Goal: Transaction & Acquisition: Purchase product/service

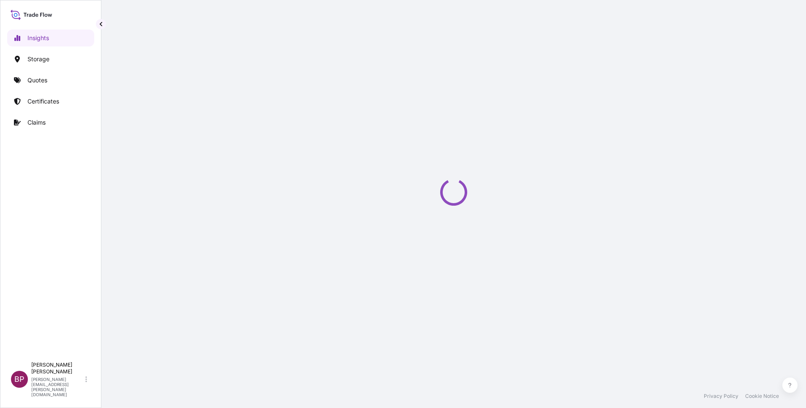
select select "2025"
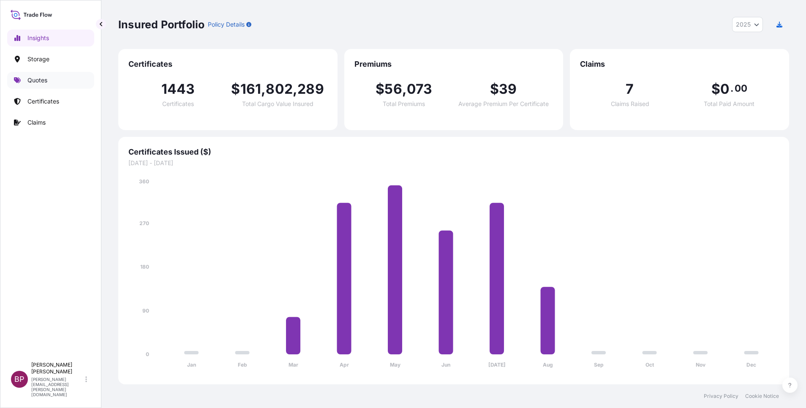
click at [32, 82] on p "Quotes" at bounding box center [37, 80] width 20 height 8
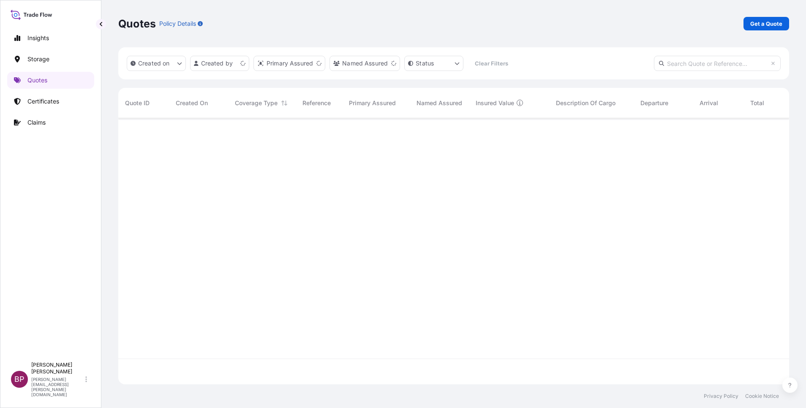
scroll to position [261, 661]
click at [757, 23] on p "Get a Quote" at bounding box center [766, 23] width 32 height 8
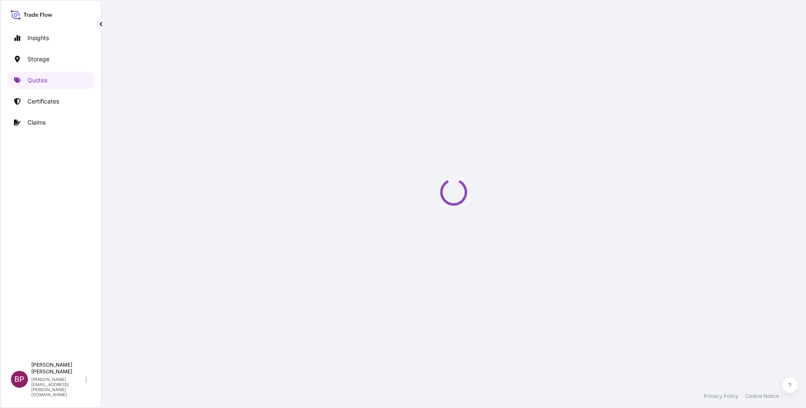
scroll to position [14, 0]
select select "Water"
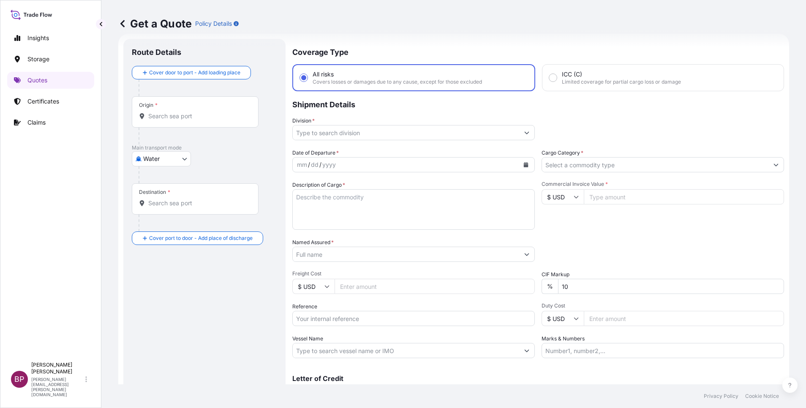
click at [574, 196] on icon at bounding box center [576, 196] width 5 height 5
drag, startPoint x: 554, startPoint y: 226, endPoint x: 607, endPoint y: 191, distance: 62.8
click at [554, 225] on div "€ EUR" at bounding box center [557, 220] width 35 height 16
type input "€ EUR"
click at [606, 191] on input "Commercial Invoice Value *" at bounding box center [684, 196] width 200 height 15
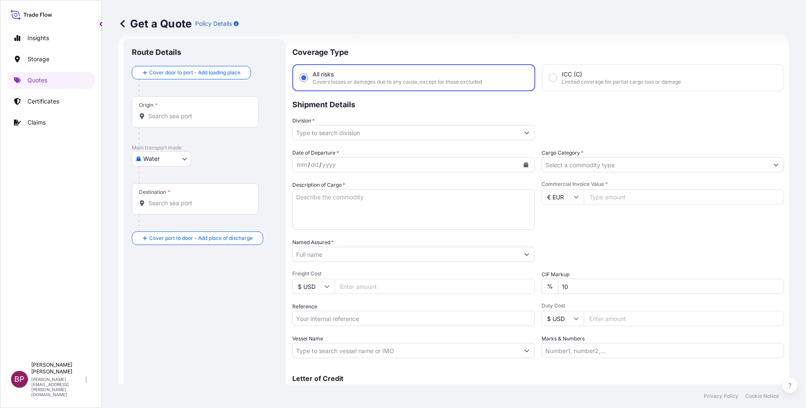
paste input "132127.43"
type input "132127.43"
drag, startPoint x: 582, startPoint y: 286, endPoint x: 384, endPoint y: 274, distance: 198.5
click at [384, 274] on div "Date of Departure * mm / dd / yyyy Cargo Category * Description of Cargo * Comm…" at bounding box center [538, 254] width 492 height 210
type input "0"
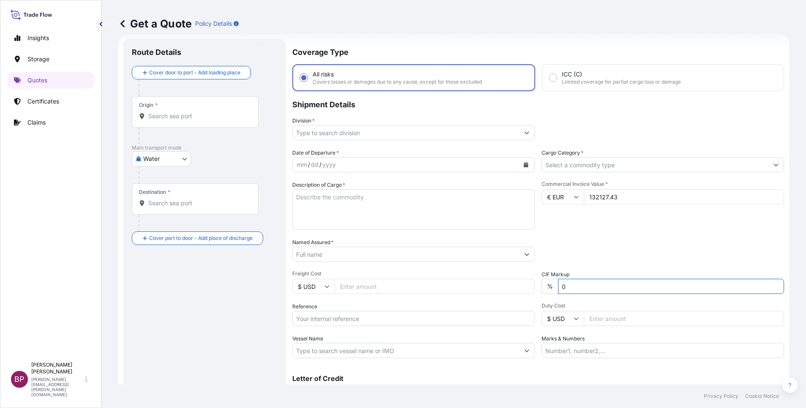
click at [607, 166] on input "Cargo Category *" at bounding box center [655, 164] width 226 height 15
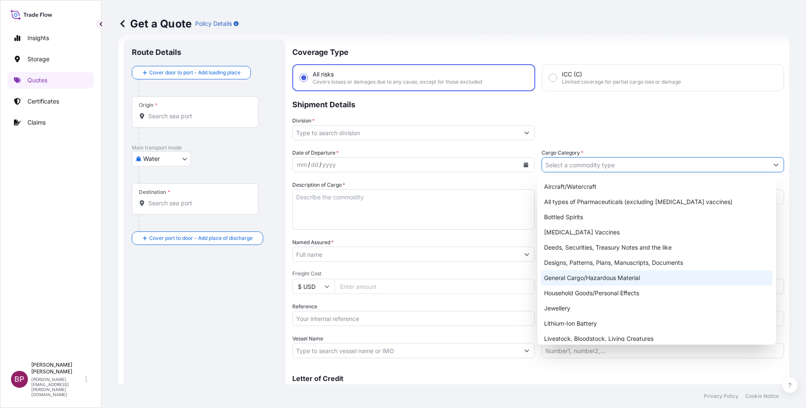
click at [583, 280] on div "General Cargo/Hazardous Material" at bounding box center [657, 277] width 232 height 15
type input "General Cargo/Hazardous Material"
click at [373, 204] on textarea "Description of Cargo *" at bounding box center [413, 209] width 242 height 41
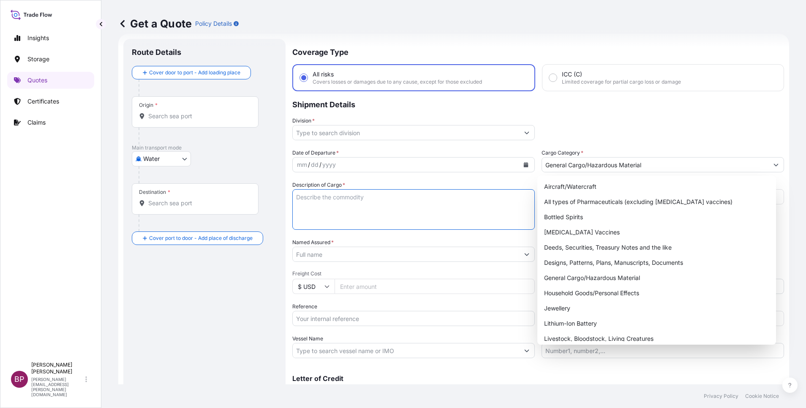
paste textarea "Parts"
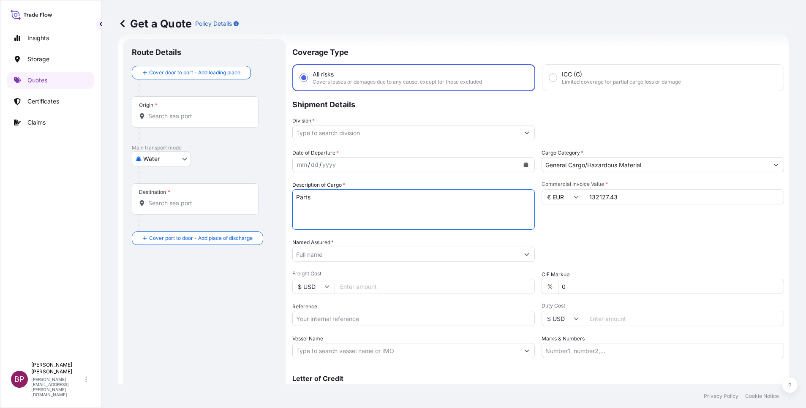
type textarea "Parts"
click at [355, 315] on input "Reference" at bounding box center [413, 318] width 242 height 15
paste input "SSLS2964"
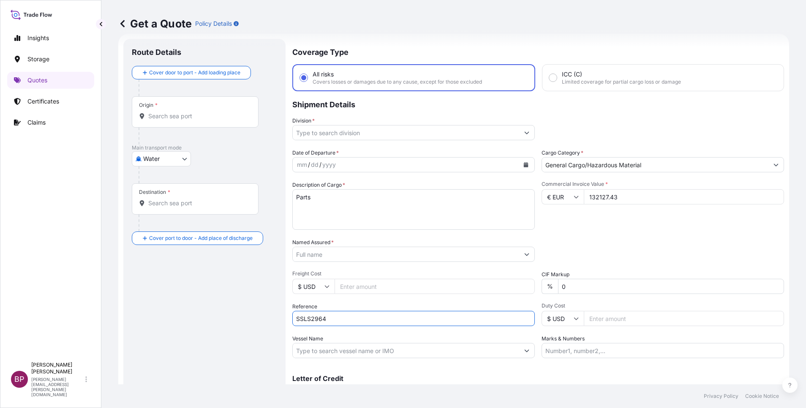
type input "SSLS2964"
click at [359, 253] on input "Named Assured *" at bounding box center [406, 254] width 226 height 15
paste input "Auma"
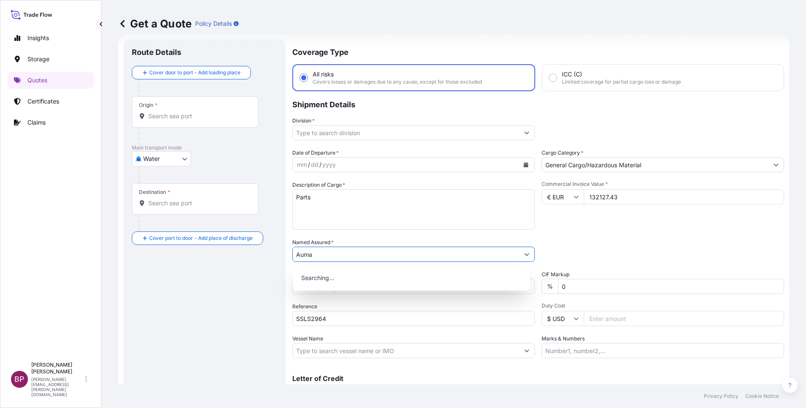
type input "Auma"
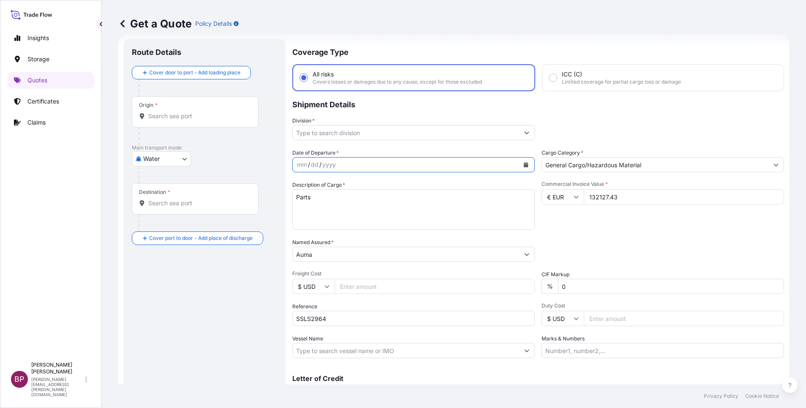
click at [524, 167] on icon "Calendar" at bounding box center [526, 164] width 5 height 5
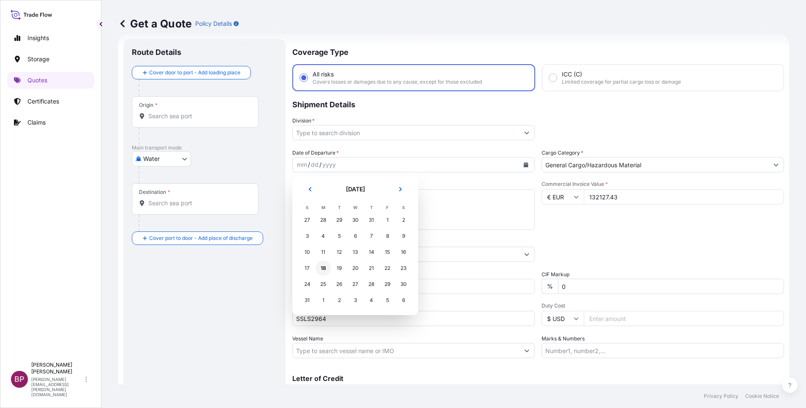
click at [323, 269] on div "18" at bounding box center [323, 268] width 15 height 15
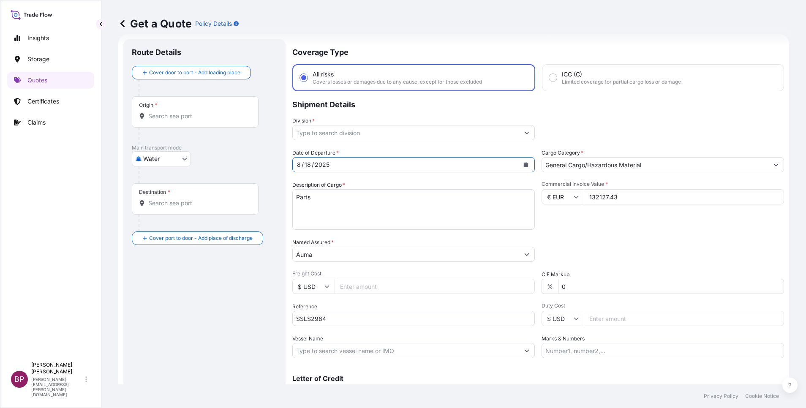
click at [523, 136] on button "Show suggestions" at bounding box center [526, 132] width 15 height 15
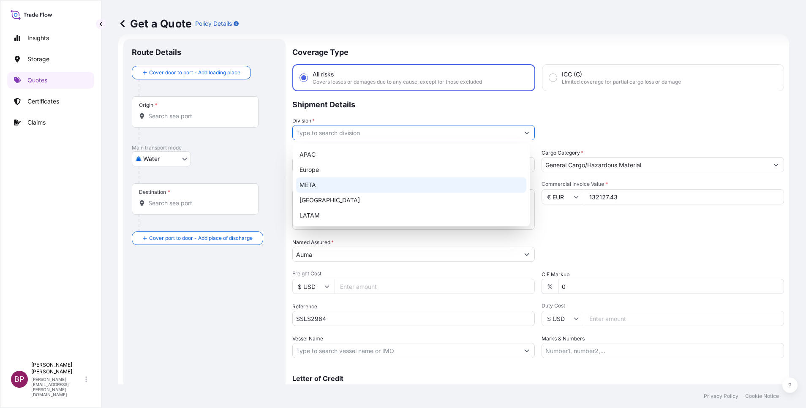
click at [332, 184] on div "META" at bounding box center [411, 184] width 230 height 15
type input "META"
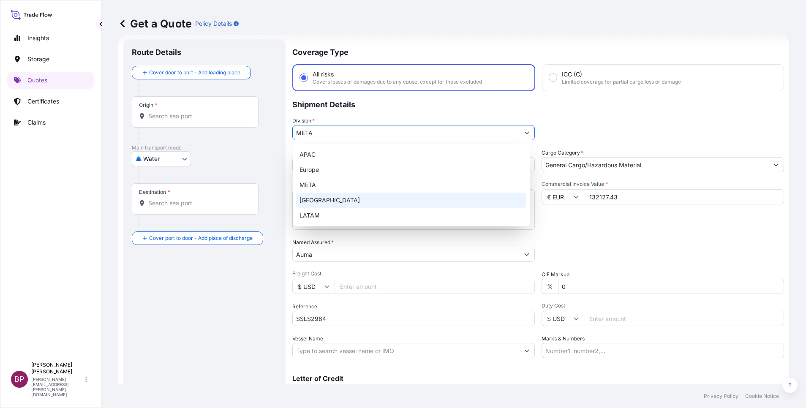
click at [620, 234] on div "Date of Departure * 8 / 18 / 2025 Cargo Category * General Cargo/Hazardous Mate…" at bounding box center [538, 254] width 492 height 210
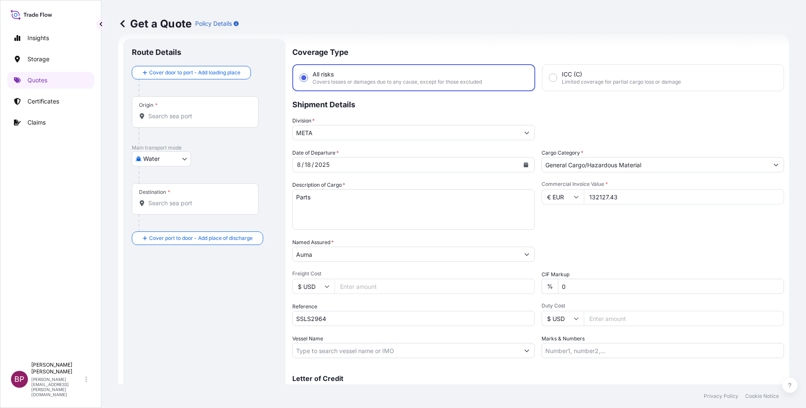
click at [163, 155] on body "Insights Storage Quotes Certificates Claims BP Bobby Paul Kurian bobby.paul@psa…" at bounding box center [403, 204] width 806 height 408
click at [160, 176] on div "Air" at bounding box center [161, 180] width 52 height 15
select select "Air"
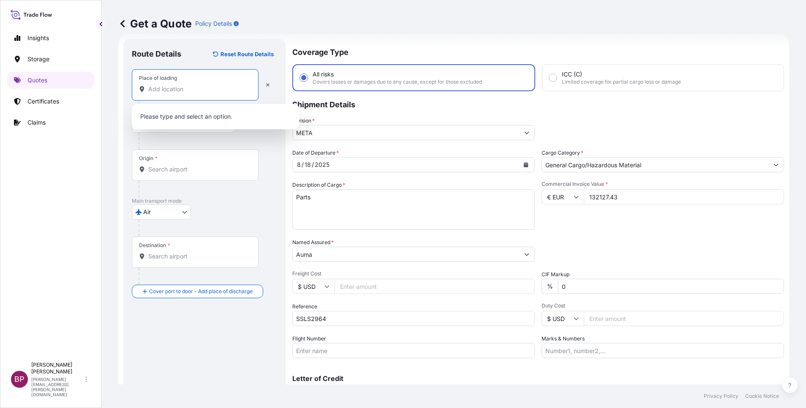
click at [180, 86] on input "Place of loading" at bounding box center [198, 89] width 100 height 8
paste input "Frankfurt"
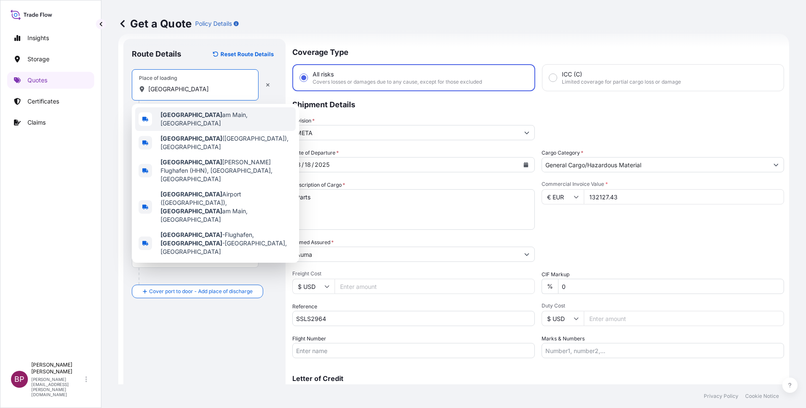
click at [213, 120] on span "Frankfurt am Main, Germany" at bounding box center [227, 119] width 132 height 17
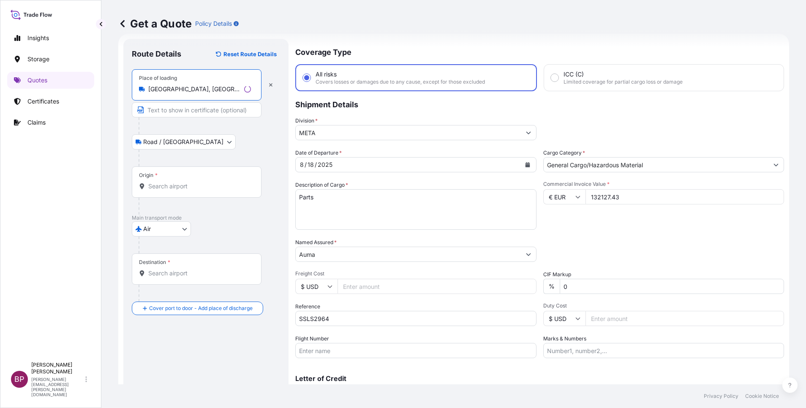
type input "Frankfurt am Main, Germany"
click at [174, 189] on input "Origin *" at bounding box center [199, 186] width 103 height 8
paste input "Frankfurt"
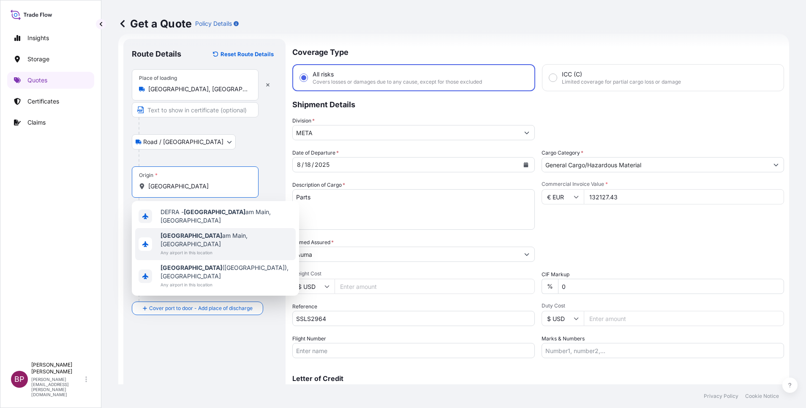
click at [208, 248] on span "Any airport in this location" at bounding box center [227, 252] width 132 height 8
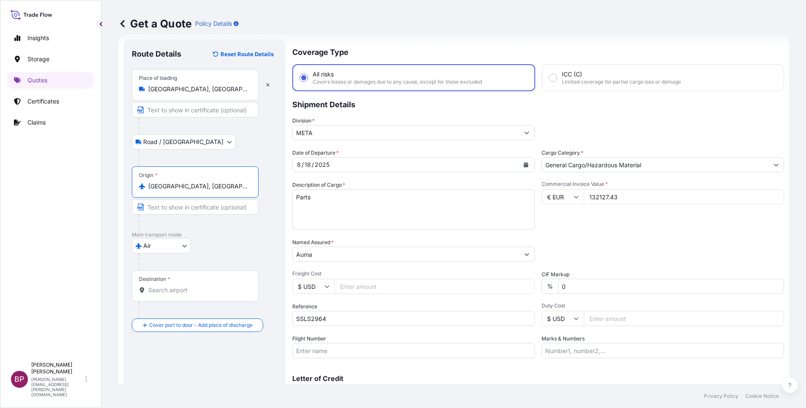
type input "Frankfurt am Main, Germany"
click at [178, 288] on input "Destination *" at bounding box center [198, 290] width 100 height 8
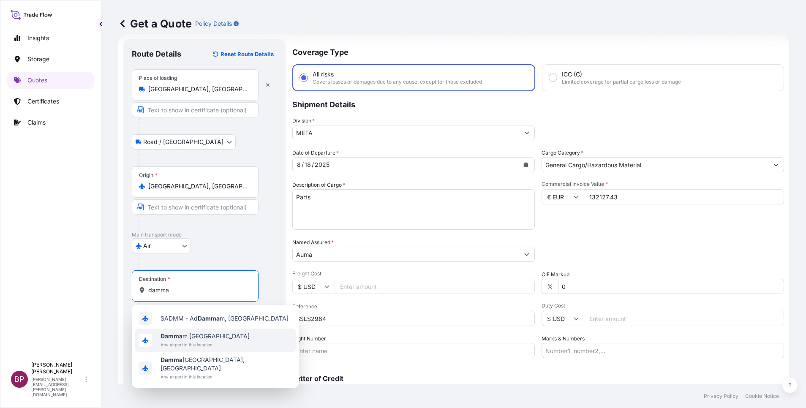
click at [207, 339] on span "Damma m Saudi Arabia" at bounding box center [205, 336] width 89 height 8
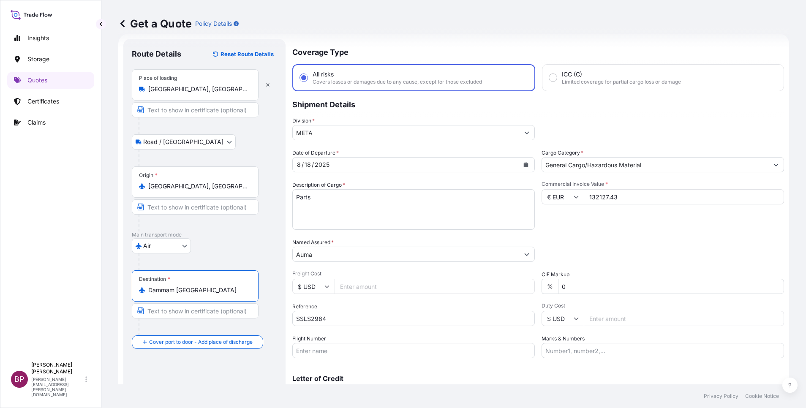
scroll to position [55, 0]
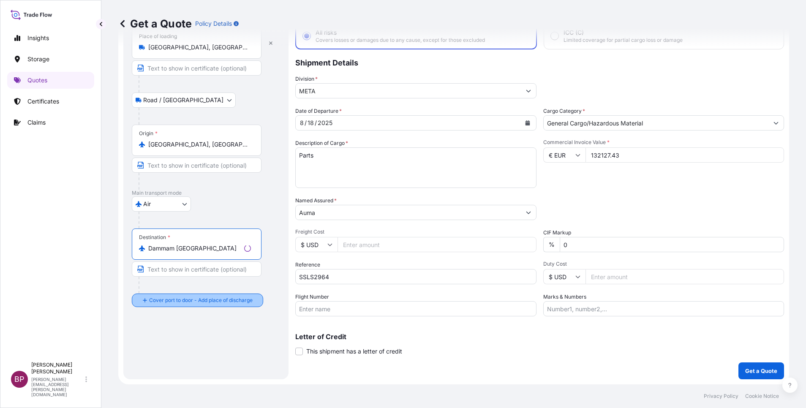
type input "Dammam Saudi Arabia"
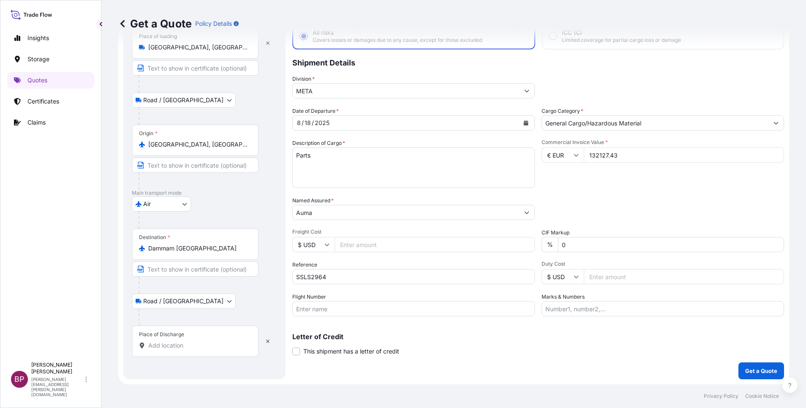
click at [181, 346] on input "Place of Discharge" at bounding box center [198, 345] width 100 height 8
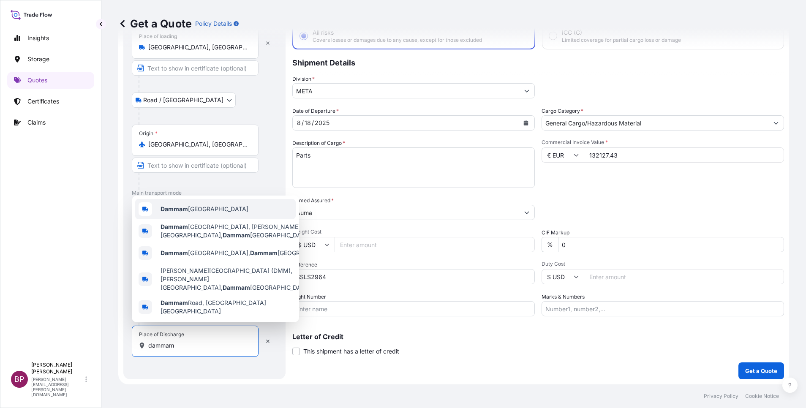
click at [205, 213] on span "Dammam Saudi Arabia" at bounding box center [205, 209] width 88 height 8
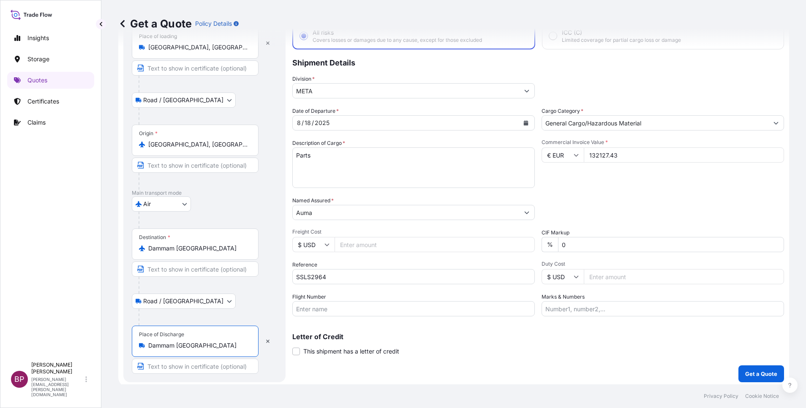
type input "Dammam Saudi Arabia"
click at [576, 201] on div "Packing Category Type to search a container mode Please select a primary mode o…" at bounding box center [662, 208] width 242 height 24
click at [752, 374] on p "Get a Quote" at bounding box center [761, 374] width 32 height 8
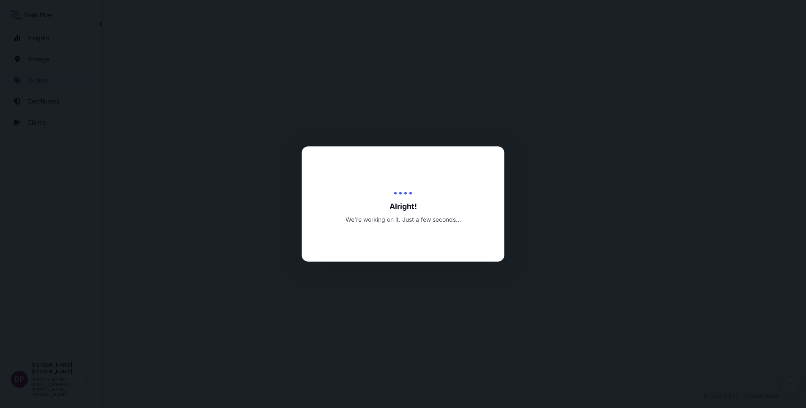
select select "Road / Inland"
select select "Air"
select select "Road / Inland"
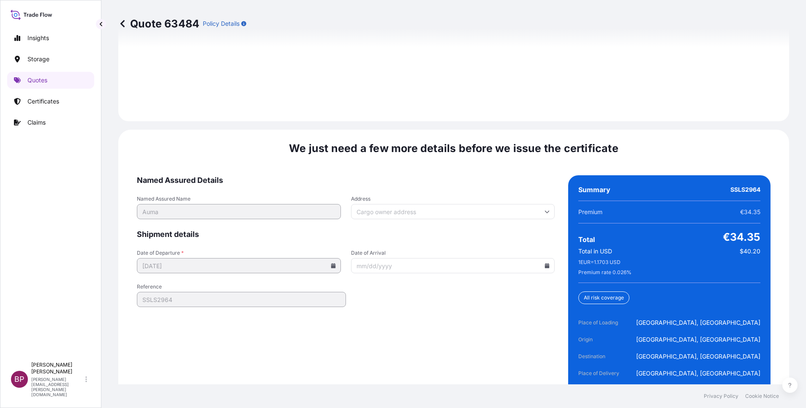
scroll to position [1296, 0]
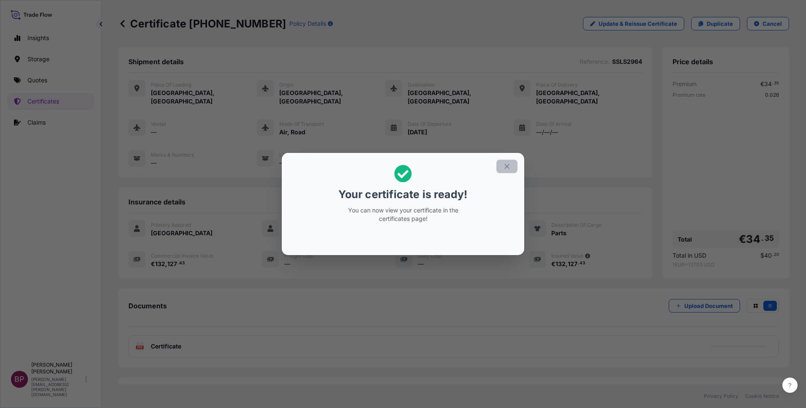
click at [504, 168] on icon "button" at bounding box center [507, 167] width 8 height 8
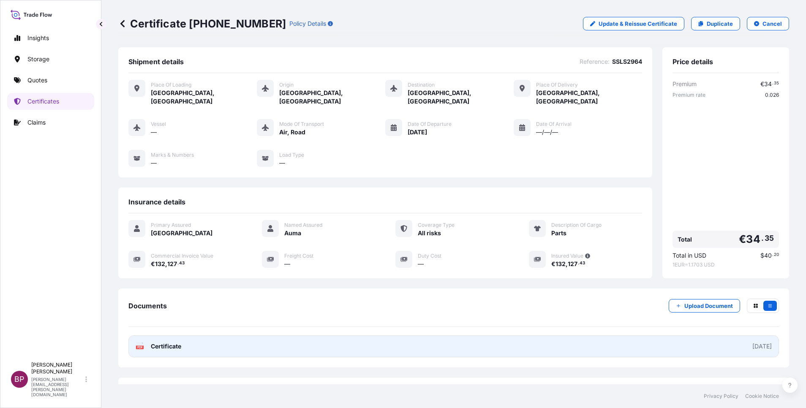
click at [168, 342] on span "Certificate" at bounding box center [166, 346] width 30 height 8
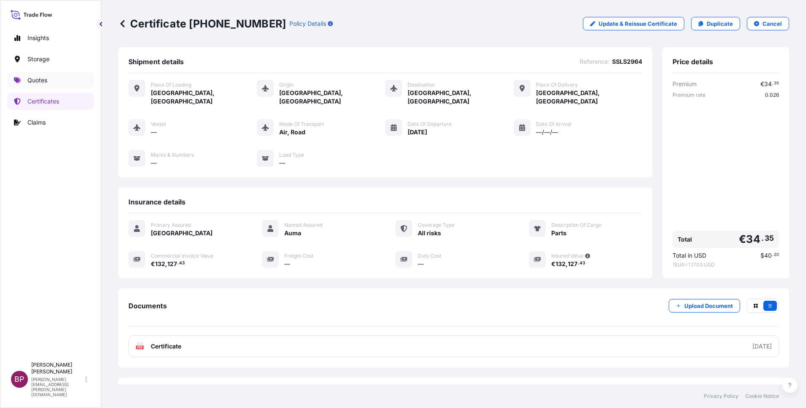
click at [49, 82] on link "Quotes" at bounding box center [50, 80] width 87 height 17
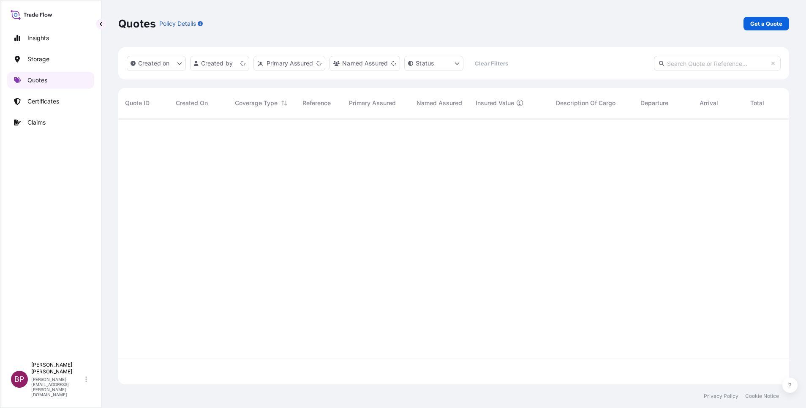
scroll to position [261, 661]
click at [756, 23] on p "Get a Quote" at bounding box center [766, 23] width 32 height 8
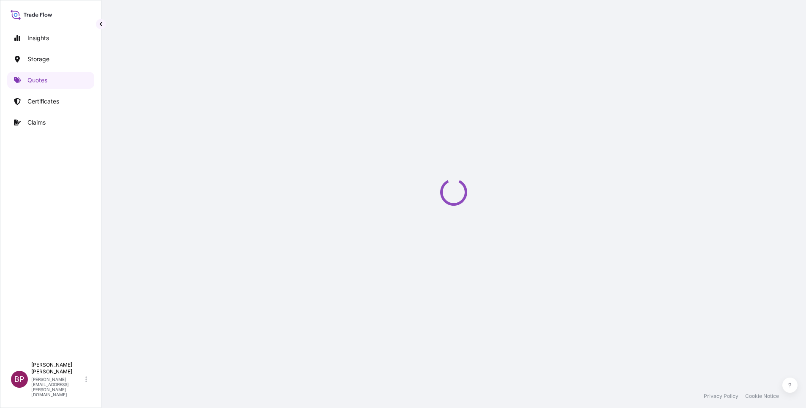
scroll to position [14, 0]
select select "Water"
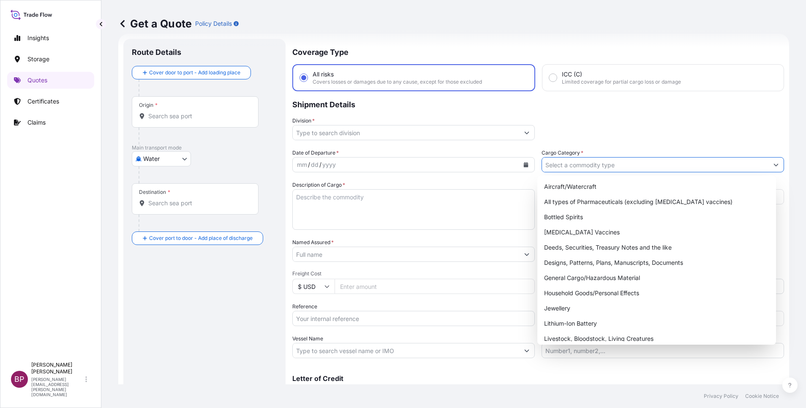
click at [588, 161] on input "Cargo Category *" at bounding box center [655, 164] width 226 height 15
click at [587, 278] on div "General Cargo/Hazardous Material" at bounding box center [657, 277] width 232 height 15
type input "General Cargo/Hazardous Material"
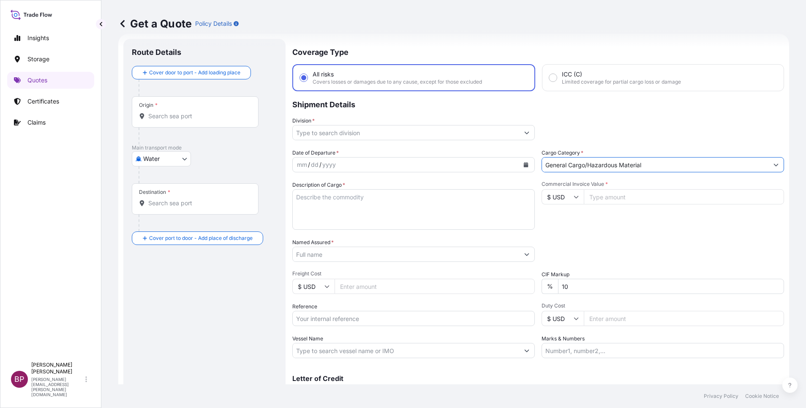
click at [524, 134] on icon "Show suggestions" at bounding box center [526, 132] width 5 height 5
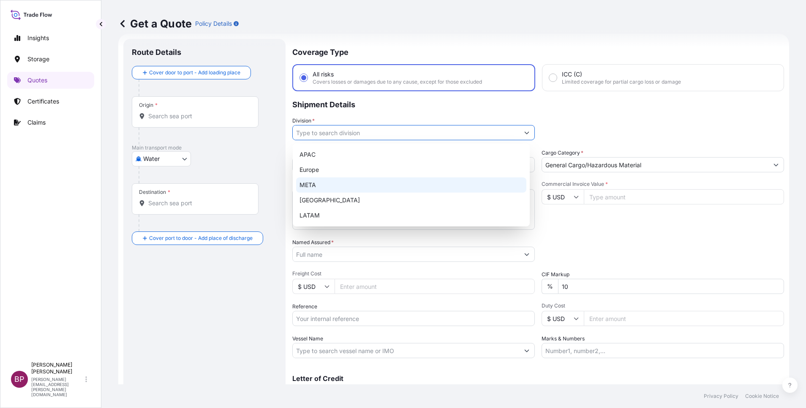
click at [382, 183] on div "META" at bounding box center [411, 184] width 230 height 15
type input "META"
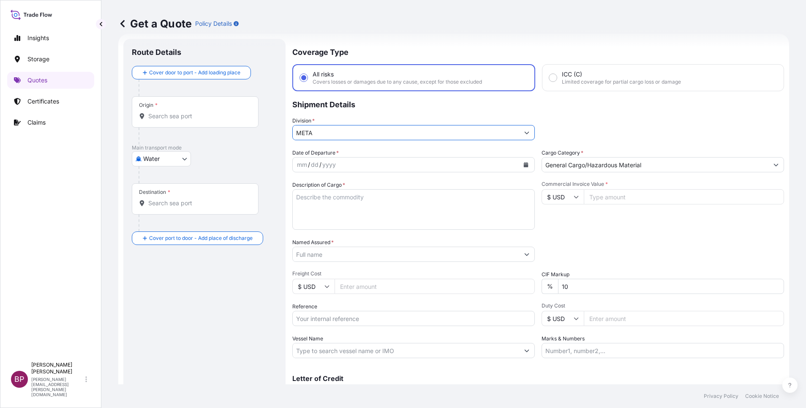
click at [565, 199] on input "$ USD" at bounding box center [562, 196] width 42 height 15
drag, startPoint x: 558, startPoint y: 229, endPoint x: 599, endPoint y: 195, distance: 53.7
click at [558, 225] on div "€ EUR" at bounding box center [557, 220] width 35 height 16
type input "€ EUR"
click at [600, 197] on input "Commercial Invoice Value *" at bounding box center [684, 196] width 200 height 15
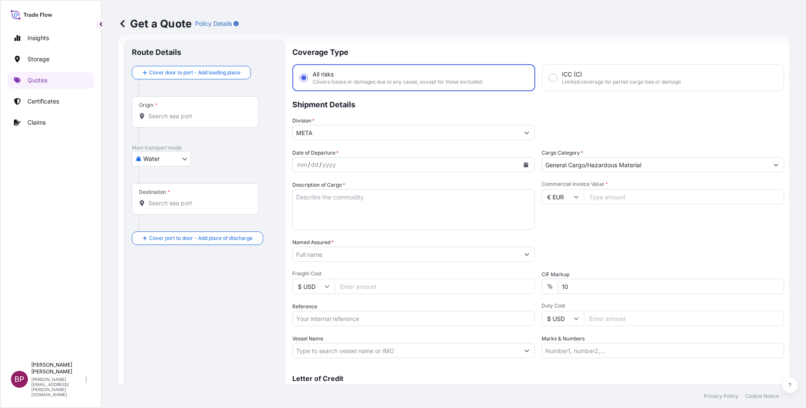
paste input "28892.81"
type input "28892.81"
drag, startPoint x: 591, startPoint y: 287, endPoint x: 482, endPoint y: 277, distance: 109.9
click at [487, 278] on div "Date of Departure * mm / dd / yyyy Cargo Category * General Cargo/Hazardous Mat…" at bounding box center [538, 254] width 492 height 210
type input "0"
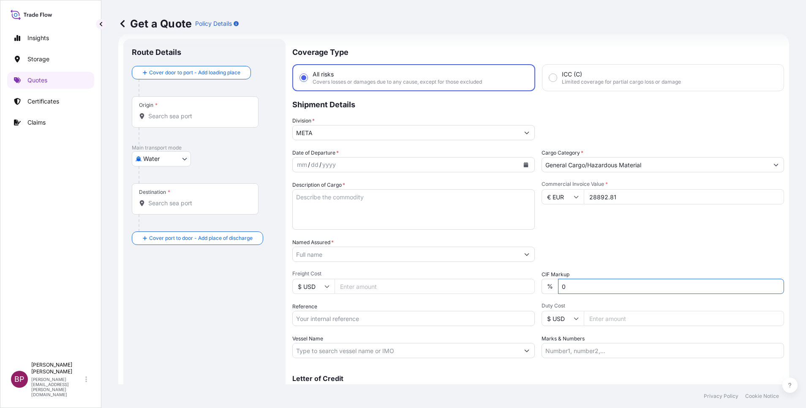
click at [591, 242] on div "Packing Category Type to search a container mode Please select a primary mode o…" at bounding box center [662, 250] width 242 height 24
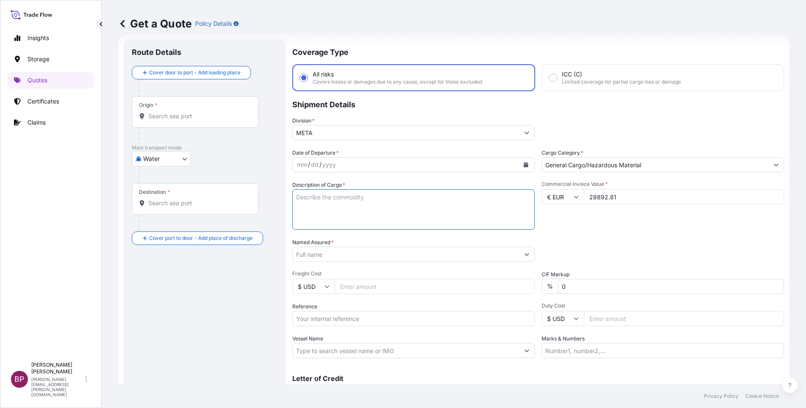
click at [351, 209] on textarea "Description of Cargo *" at bounding box center [413, 209] width 242 height 41
paste textarea "STC BUCKET LINK AND BEARING SLEEVE BEARING (BUSHING)"
type textarea "STC BUCKET LINK AND BEARING SLEEVE BEARING (BUSHING)"
click at [332, 314] on input "Reference" at bounding box center [413, 318] width 242 height 15
paste input "BL:B2508310 SSLS2973"
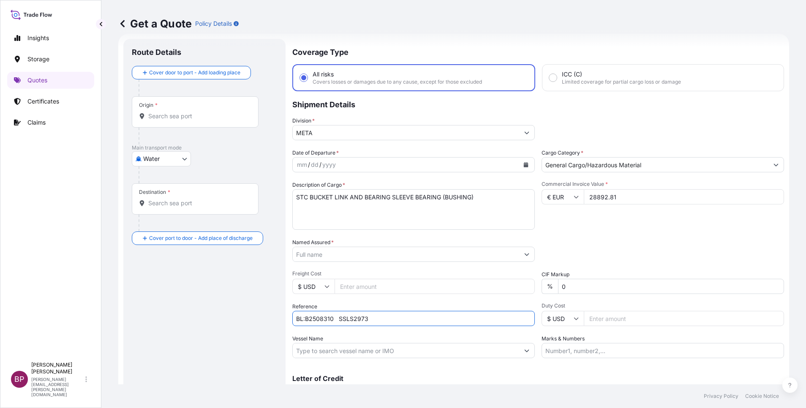
type input "BL:B2508310 SSLS2973"
click at [351, 257] on input "Named Assured *" at bounding box center [404, 254] width 222 height 15
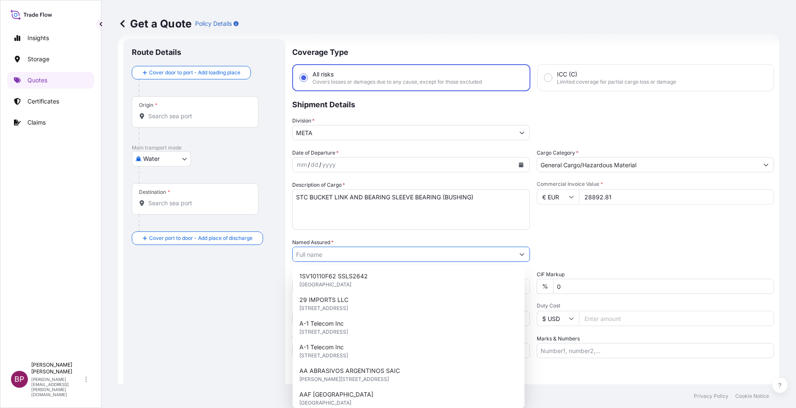
paste input "JAC RIJK AL RUSHAID CONTRACTING & SERVICES CO. LTD"
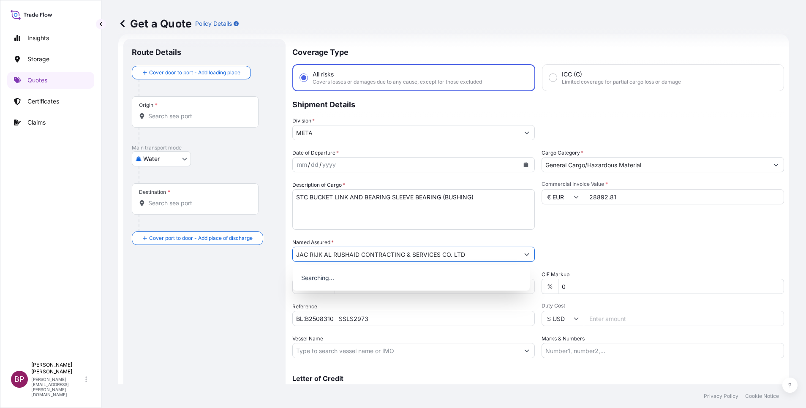
type input "JAC RIJK AL RUSHAID CONTRACTING & SERVICES CO. LTD"
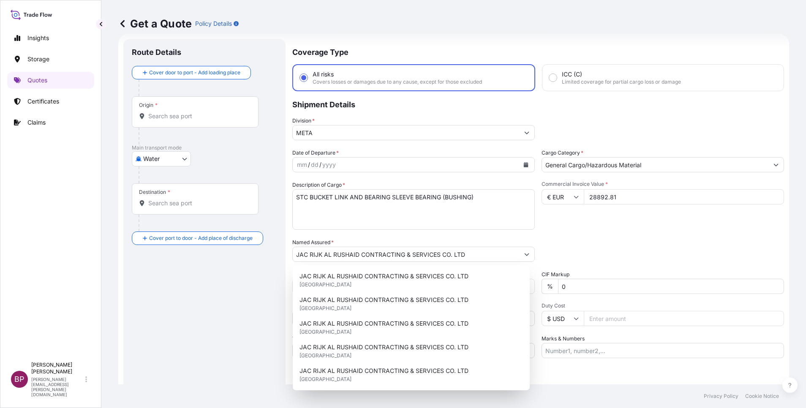
click at [563, 131] on div "Division * META" at bounding box center [538, 129] width 492 height 24
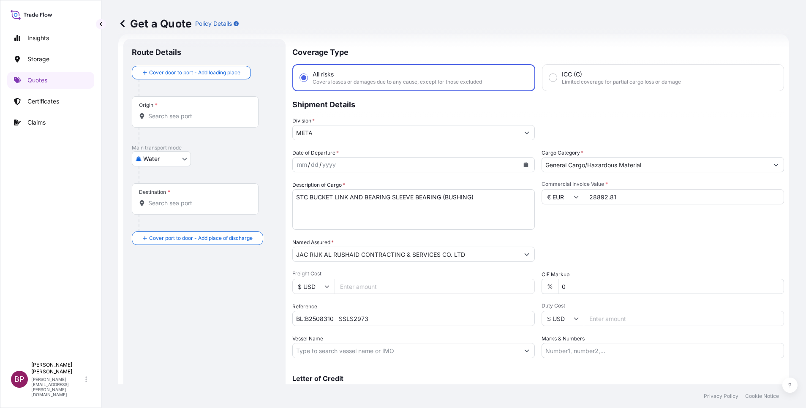
click at [524, 164] on icon "Calendar" at bounding box center [526, 164] width 5 height 5
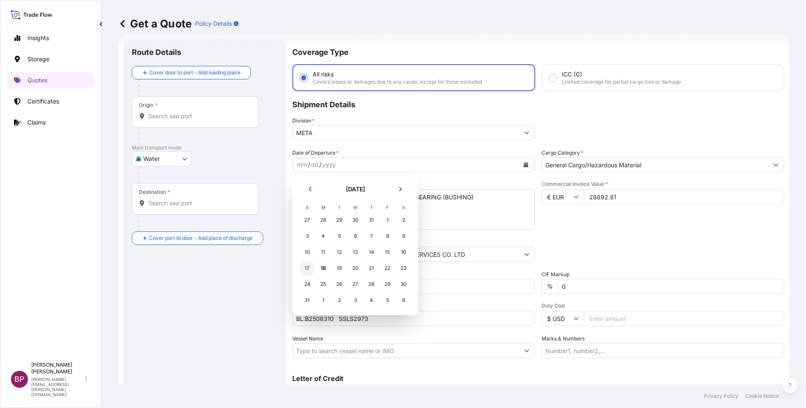
click at [306, 268] on div "17" at bounding box center [306, 268] width 15 height 15
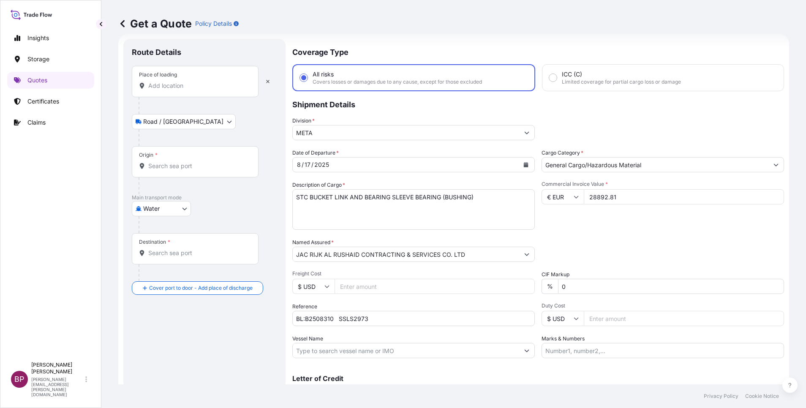
click at [178, 84] on input "Place of loading" at bounding box center [198, 86] width 100 height 8
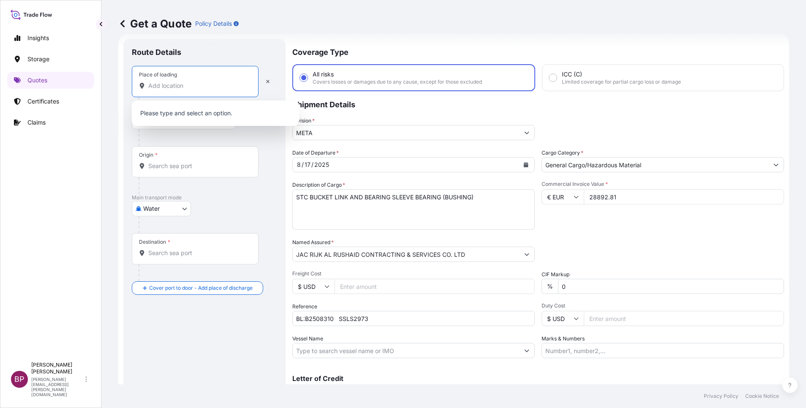
paste input "ROTTERDAM"
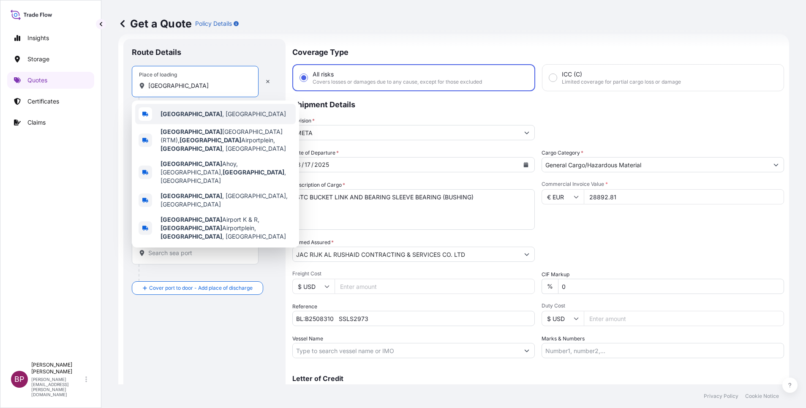
click at [212, 117] on span "Rotterdam , Netherlands" at bounding box center [223, 114] width 125 height 8
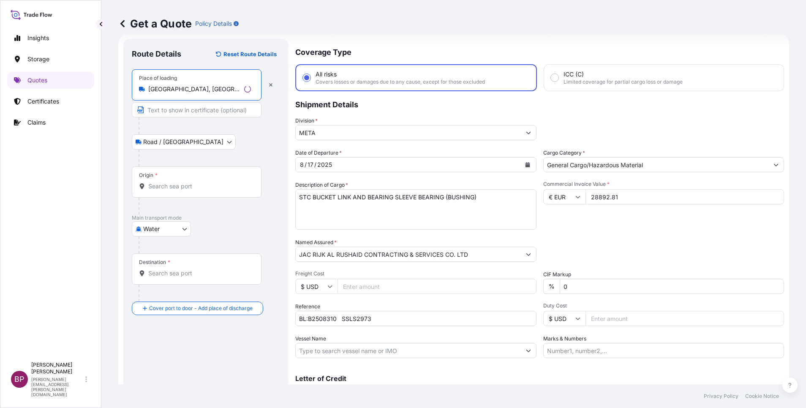
type input "Rotterdam, Netherlands"
click at [191, 186] on input "Origin *" at bounding box center [199, 186] width 103 height 8
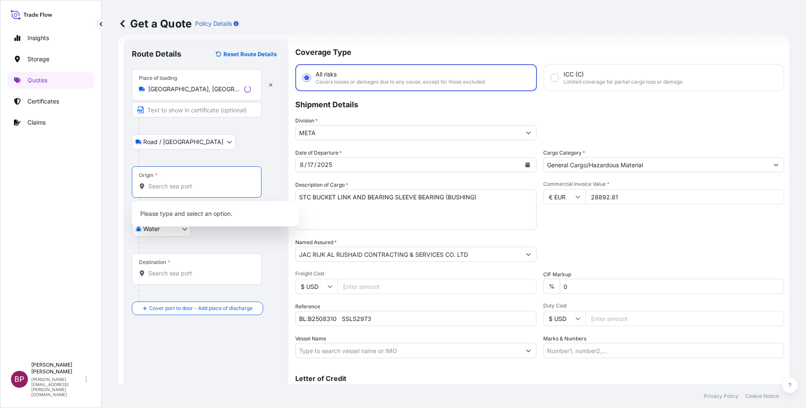
paste input "ROTTERDAM"
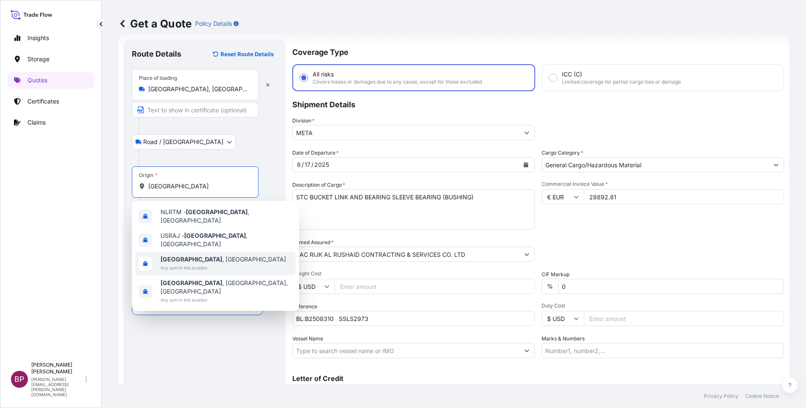
click at [214, 255] on span "Rotterdam , Netherlands" at bounding box center [223, 259] width 125 height 8
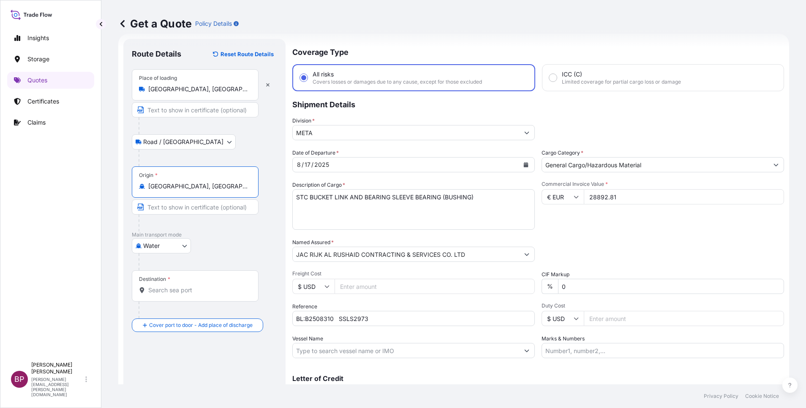
type input "Rotterdam, Netherlands"
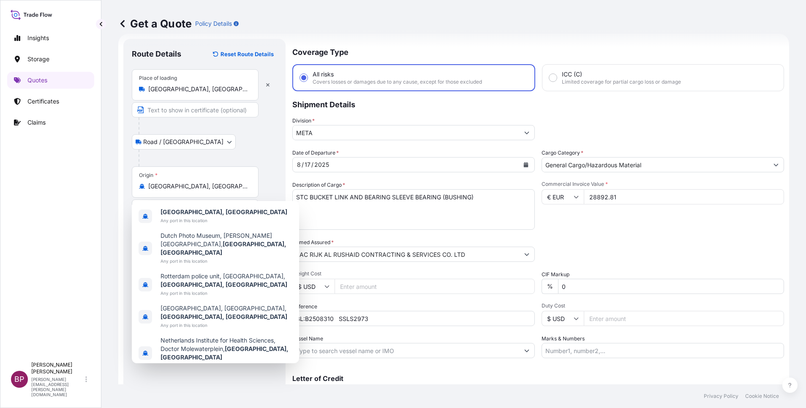
drag, startPoint x: 234, startPoint y: 138, endPoint x: 234, endPoint y: 161, distance: 23.7
click at [234, 139] on div "Road / Inland Road / Inland" at bounding box center [204, 141] width 145 height 15
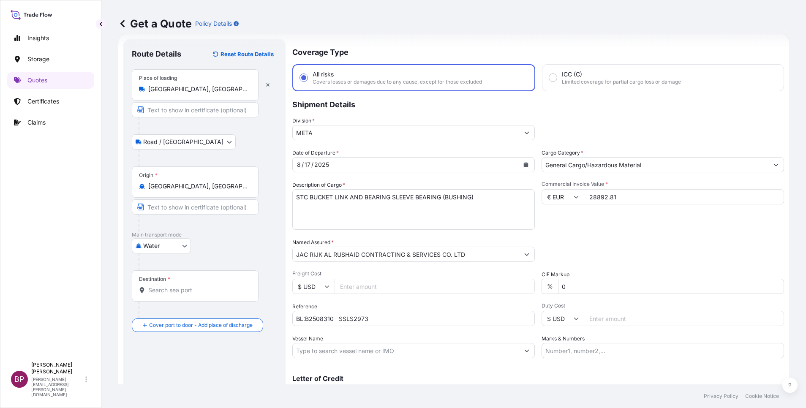
click at [188, 296] on div "Destination *" at bounding box center [195, 285] width 127 height 31
click at [188, 294] on input "Destination *" at bounding box center [198, 290] width 100 height 8
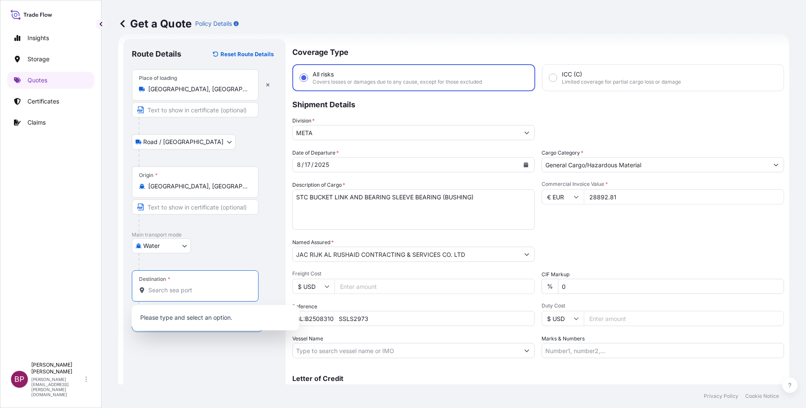
paste input "JEDDAH"
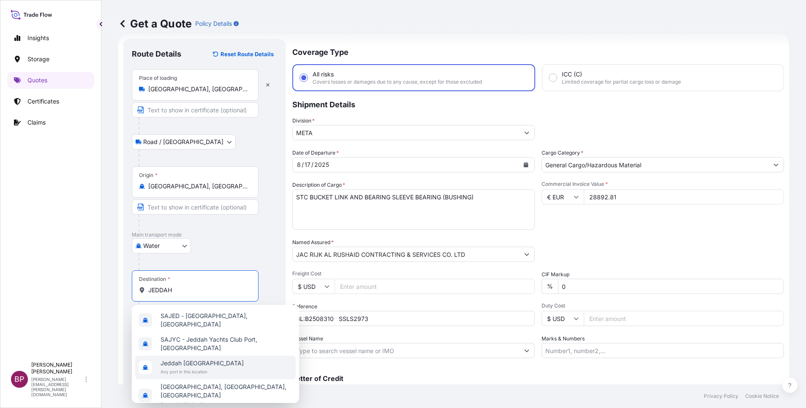
click at [213, 367] on span "Any port in this location" at bounding box center [202, 371] width 83 height 8
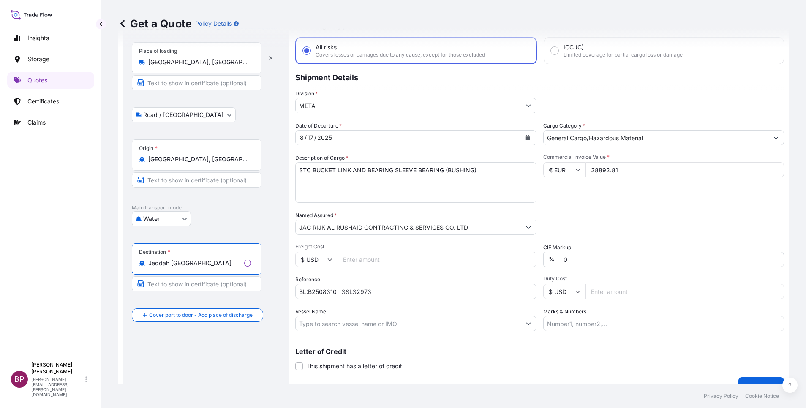
scroll to position [55, 0]
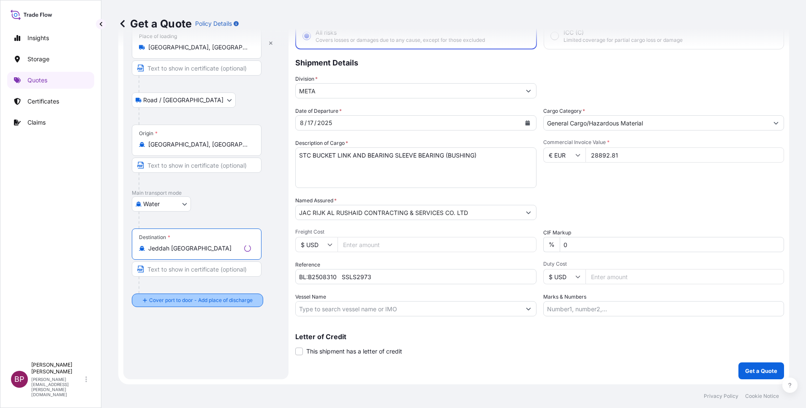
type input "Jeddah Saudi Arabia"
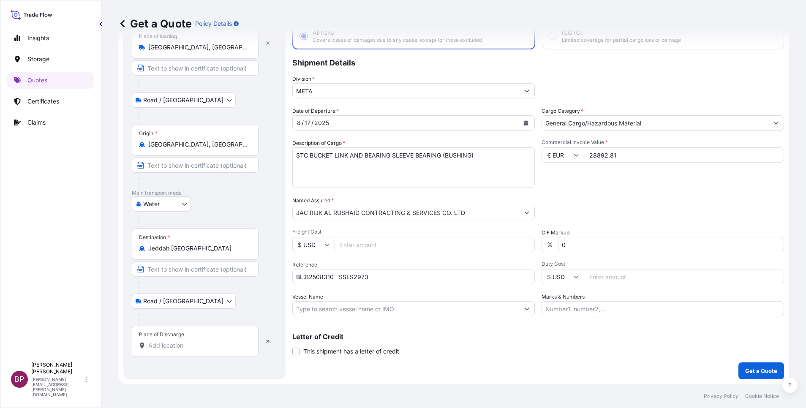
click at [184, 346] on input "Place of Discharge" at bounding box center [198, 345] width 100 height 8
paste input "JEDDAH"
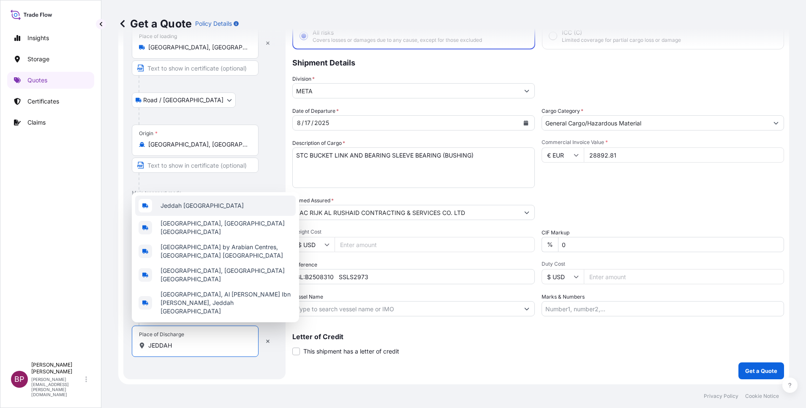
click at [218, 210] on span "Jeddah Saudi Arabia" at bounding box center [202, 205] width 83 height 8
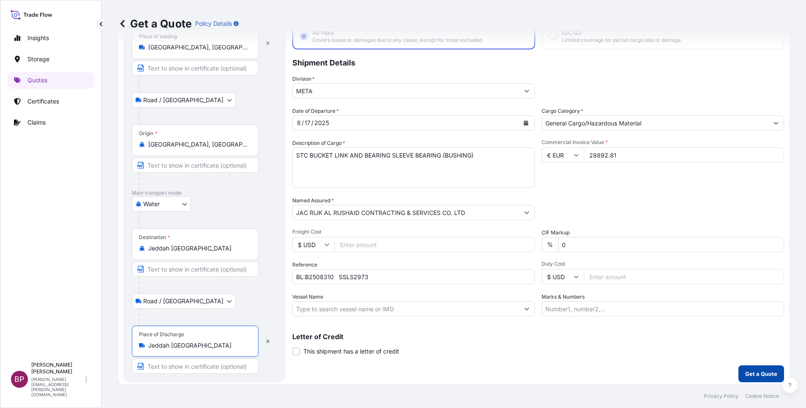
type input "Jeddah Saudi Arabia"
click at [745, 377] on p "Get a Quote" at bounding box center [761, 374] width 32 height 8
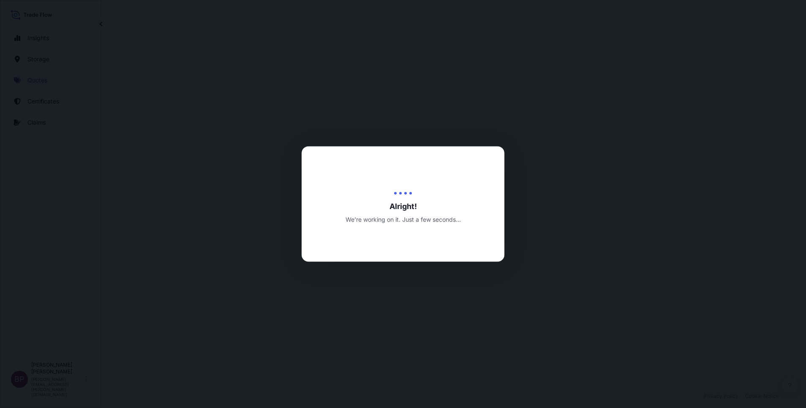
select select "Road / Inland"
select select "Water"
select select "Road / Inland"
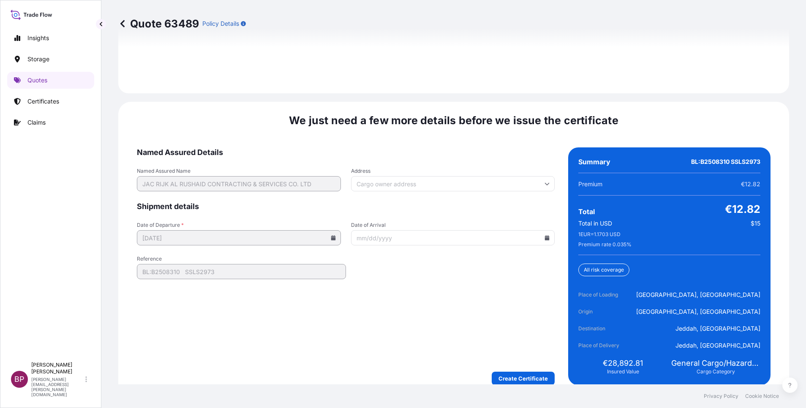
scroll to position [1296, 0]
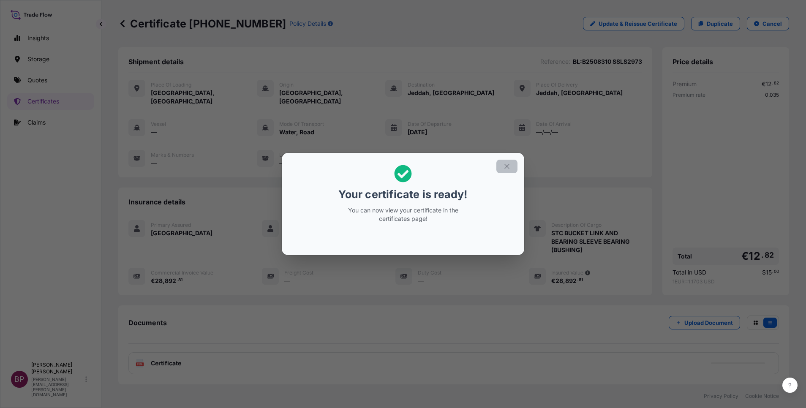
click at [510, 168] on icon "button" at bounding box center [507, 167] width 8 height 8
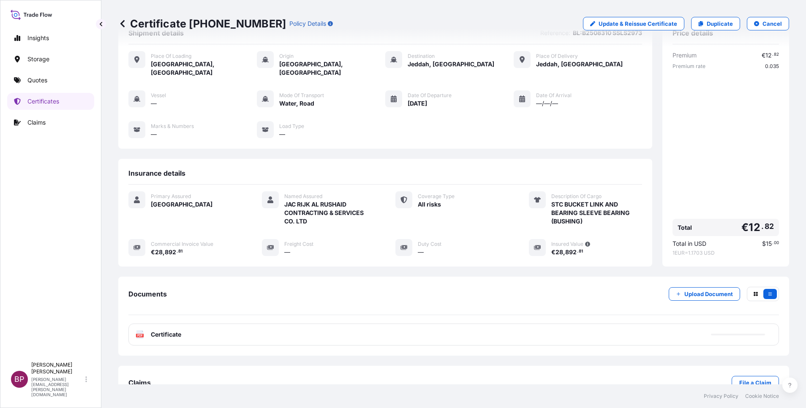
scroll to position [44, 0]
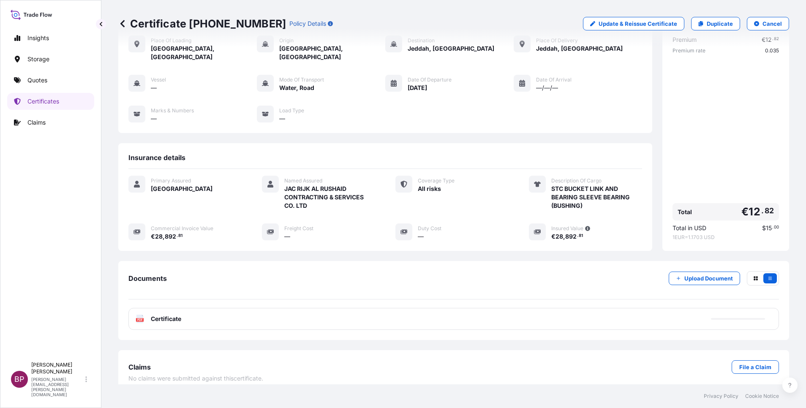
click at [169, 315] on span "Certificate" at bounding box center [166, 319] width 30 height 8
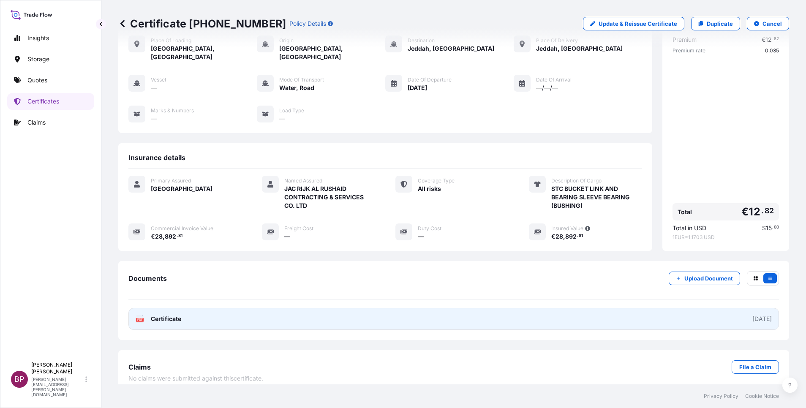
click at [176, 315] on span "Certificate" at bounding box center [166, 319] width 30 height 8
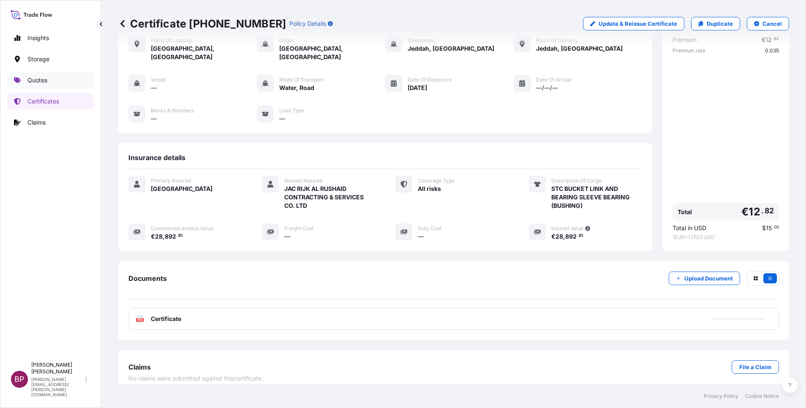
click at [37, 80] on p "Quotes" at bounding box center [37, 80] width 20 height 8
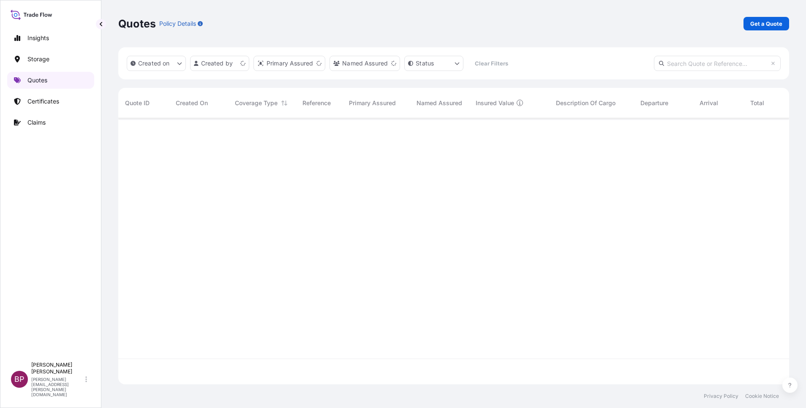
scroll to position [261, 661]
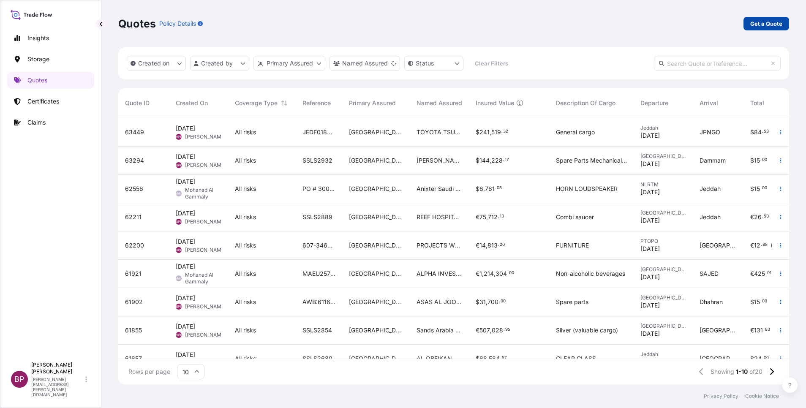
click at [775, 24] on p "Get a Quote" at bounding box center [766, 23] width 32 height 8
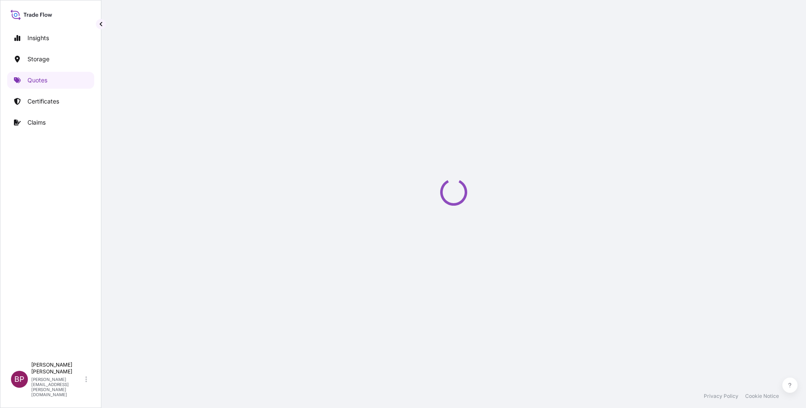
select select "Water"
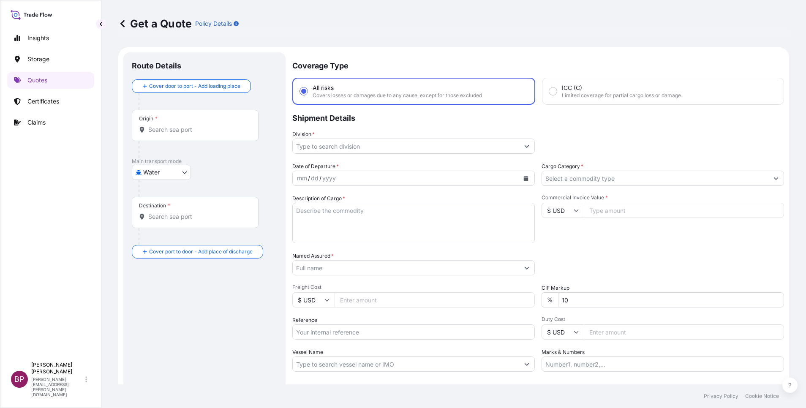
scroll to position [14, 0]
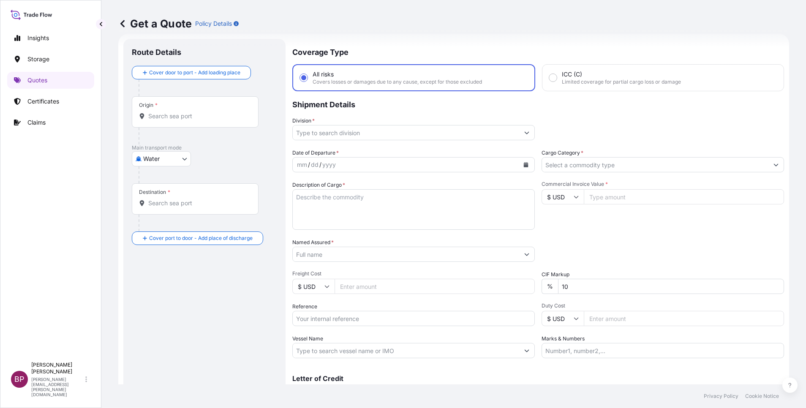
click at [611, 192] on input "Commercial Invoice Value *" at bounding box center [684, 196] width 200 height 15
paste input "905200"
type input "905200"
drag, startPoint x: 593, startPoint y: 288, endPoint x: 470, endPoint y: 281, distance: 123.5
click at [470, 281] on div "Date of Departure * mm / dd / yyyy Cargo Category * Description of Cargo * Comm…" at bounding box center [538, 254] width 492 height 210
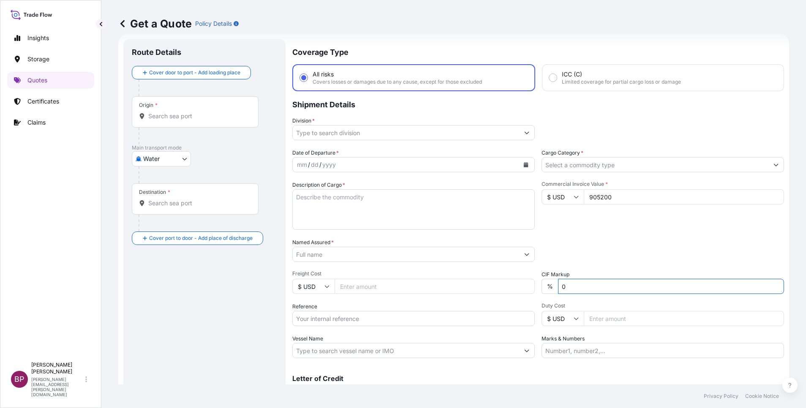
type input "0"
click at [621, 239] on div "Packing Category Type to search a container mode Please select a primary mode o…" at bounding box center [662, 250] width 242 height 24
click at [630, 163] on input "Cargo Category *" at bounding box center [655, 164] width 226 height 15
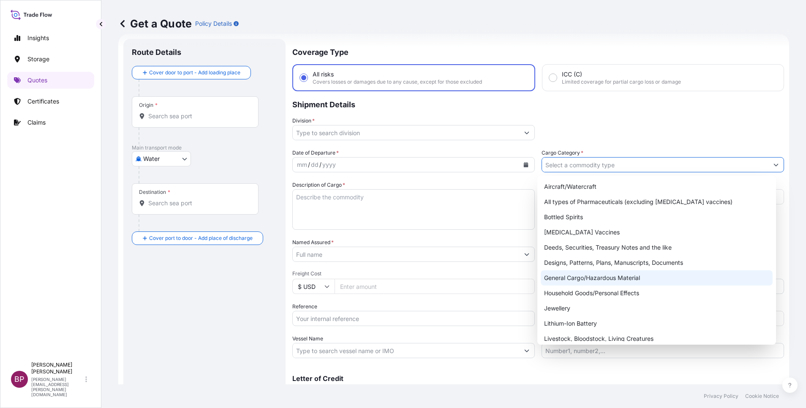
click at [588, 280] on div "General Cargo/Hazardous Material" at bounding box center [657, 277] width 232 height 15
type input "General Cargo/Hazardous Material"
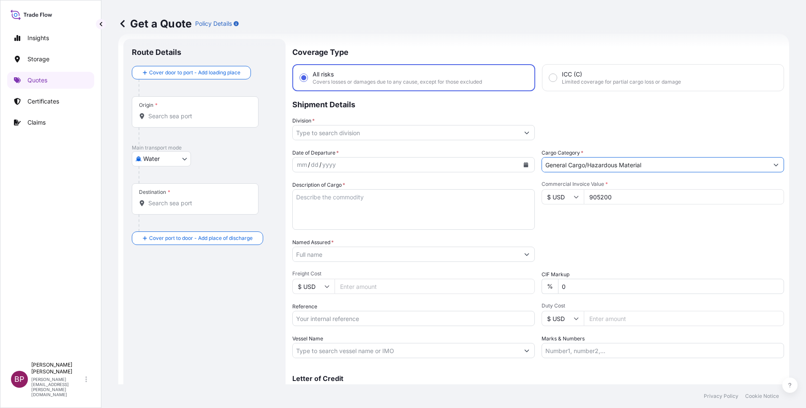
click at [519, 132] on button "Show suggestions" at bounding box center [526, 132] width 15 height 15
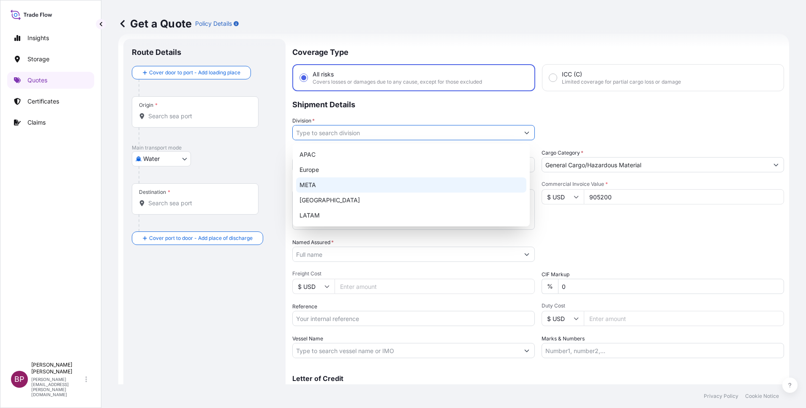
click at [344, 184] on div "META" at bounding box center [411, 184] width 230 height 15
type input "META"
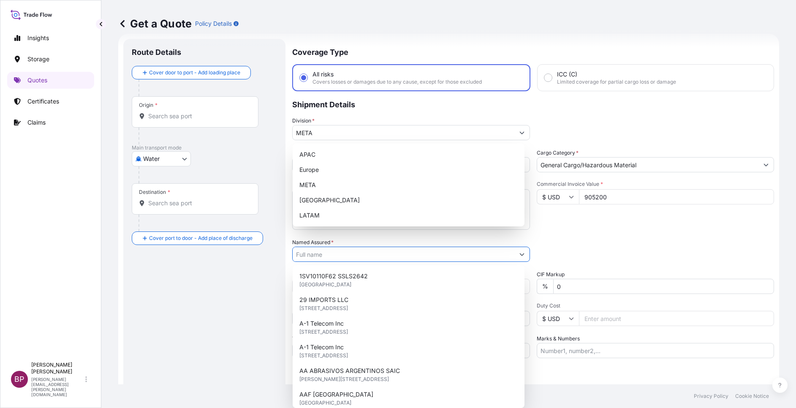
drag, startPoint x: 346, startPoint y: 252, endPoint x: 332, endPoint y: 263, distance: 17.7
click at [349, 248] on input "Named Assured *" at bounding box center [404, 254] width 222 height 15
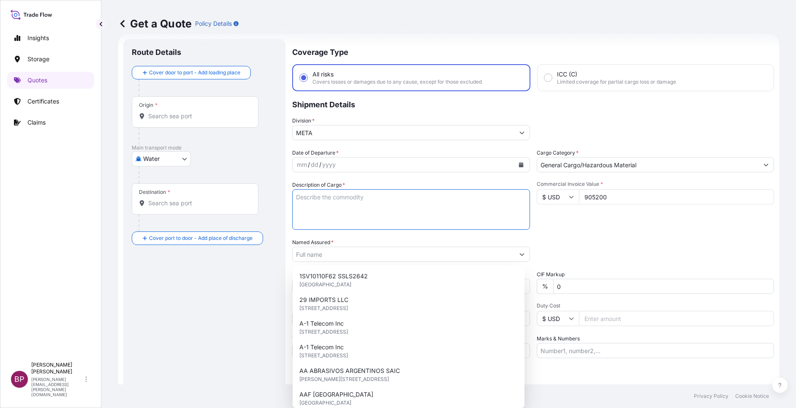
click at [431, 204] on textarea "Description of Cargo *" at bounding box center [411, 209] width 238 height 41
paste textarea "300kVA Solid State Static Frequency Convert -Smart FC 60Hz to 50Hz for Indoor u…"
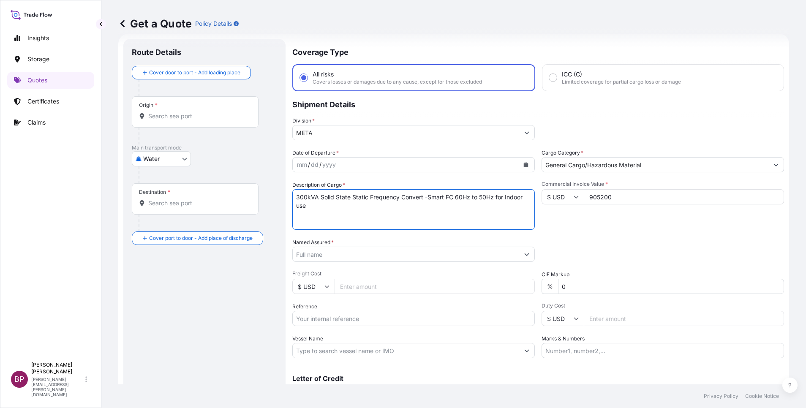
type textarea "300kVA Solid State Static Frequency Convert -Smart FC 60Hz to 50Hz for Indoor u…"
click at [343, 321] on input "Reference" at bounding box center [413, 318] width 242 height 15
paste input "SSLS2888"
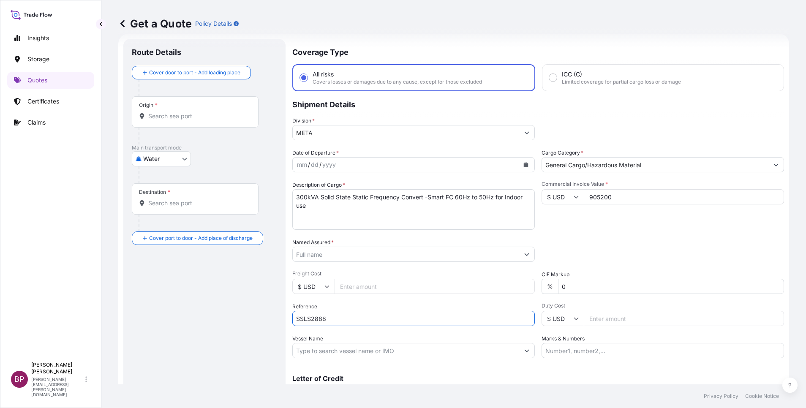
type input "SSLS2888"
click at [348, 257] on input "Named Assured *" at bounding box center [404, 254] width 222 height 15
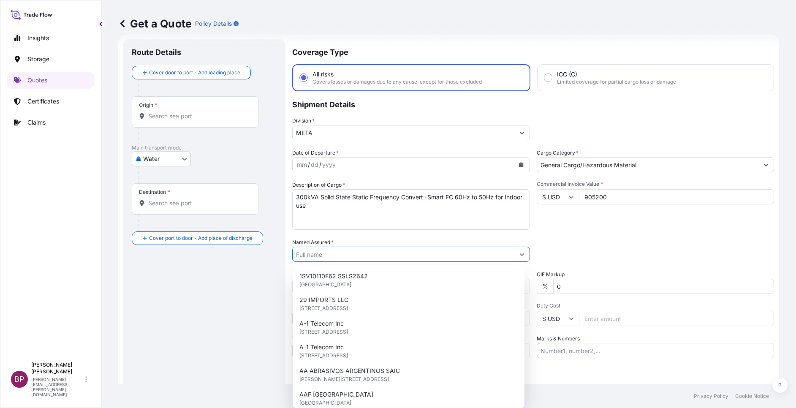
paste input "Elegancia Arabia Trading Company"
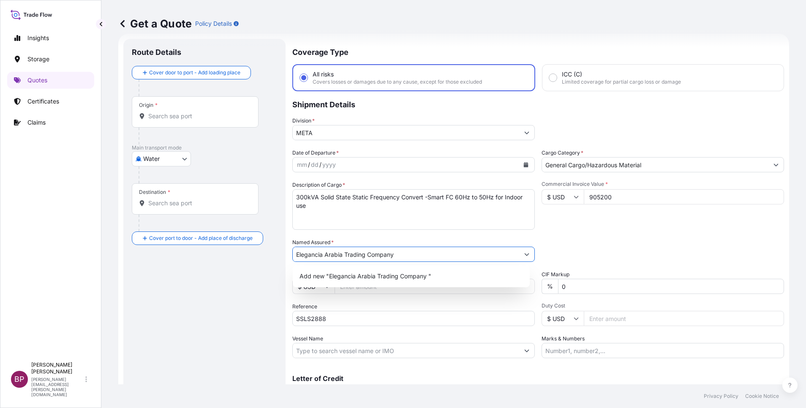
type input "Elegancia Arabia Trading Company"
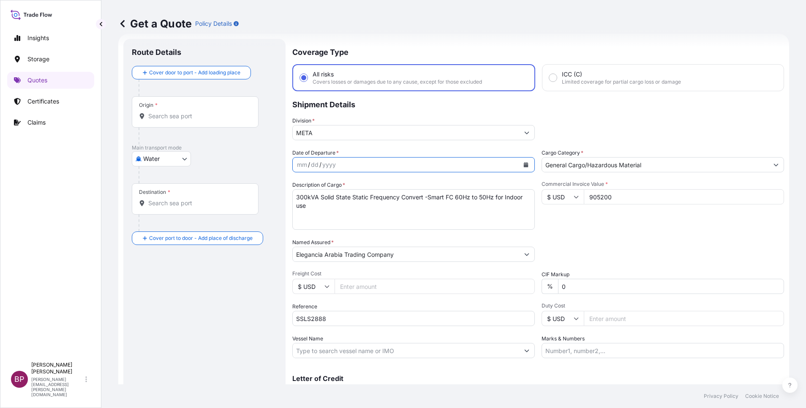
click at [523, 164] on icon "Calendar" at bounding box center [525, 164] width 5 height 5
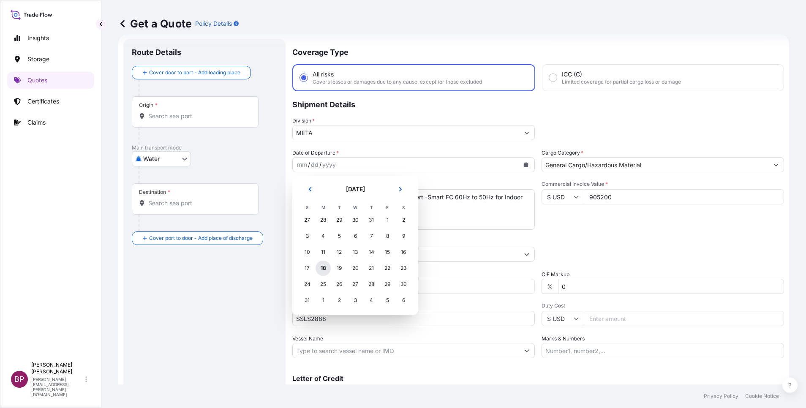
click at [324, 267] on div "18" at bounding box center [323, 268] width 15 height 15
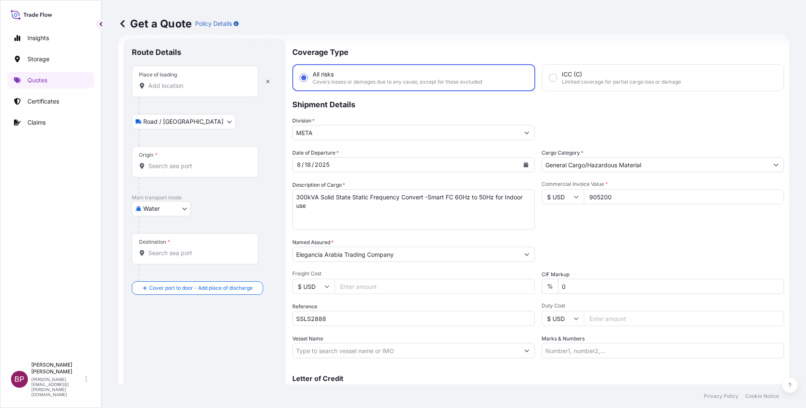
click at [205, 81] on div "Place of loading" at bounding box center [195, 81] width 127 height 31
click at [205, 82] on input "Place of loading" at bounding box center [198, 86] width 100 height 8
paste input "Izmit"
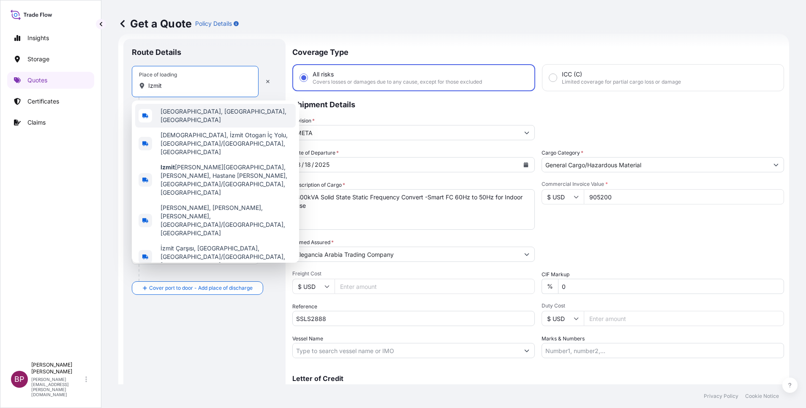
click at [214, 118] on div "İzmit, Kocaeli, Türkiye" at bounding box center [215, 116] width 161 height 24
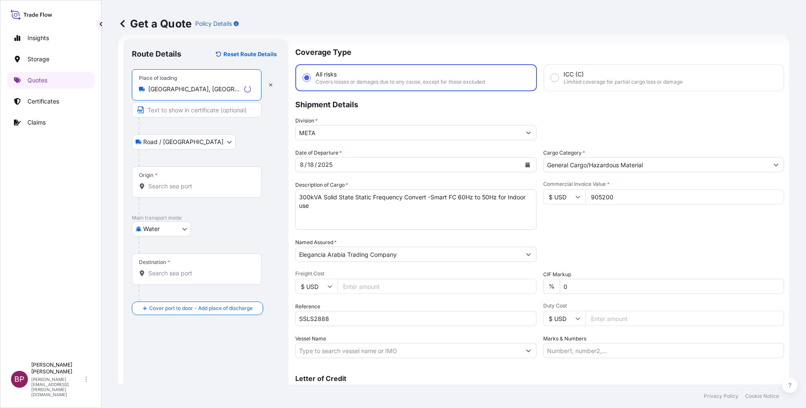
type input "İzmit, Kocaeli, Türkiye"
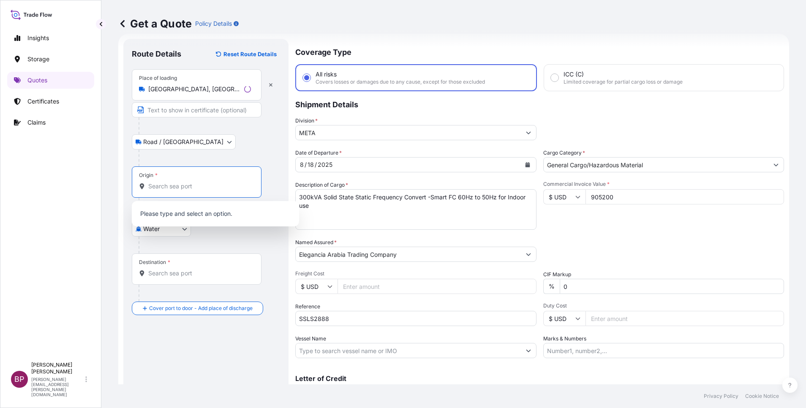
click at [190, 188] on input "Origin *" at bounding box center [199, 186] width 103 height 8
paste input "Izmit"
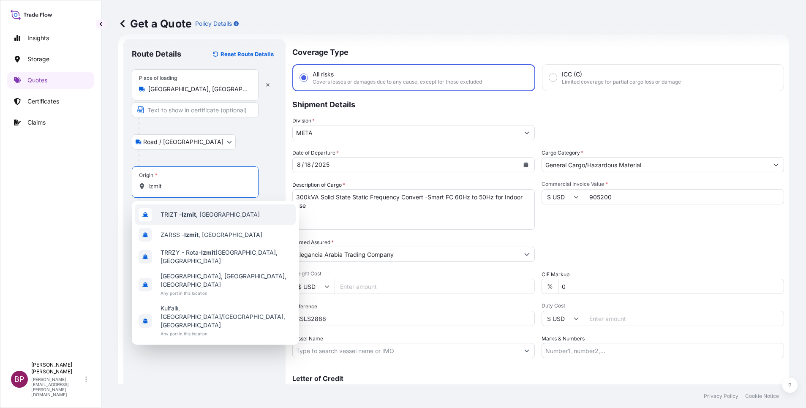
click at [200, 218] on span "TRIZT - Izmit , Turkey" at bounding box center [210, 214] width 99 height 8
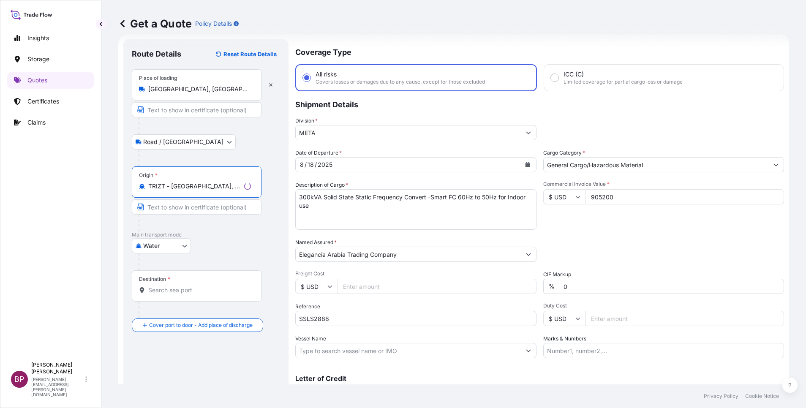
type input "TRIZT - Izmit, Turkey"
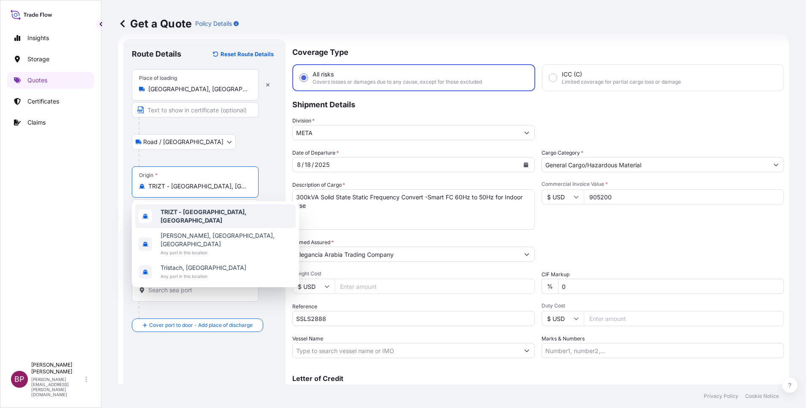
click at [223, 214] on div "TRIZT - Izmit, Turkey" at bounding box center [215, 216] width 161 height 24
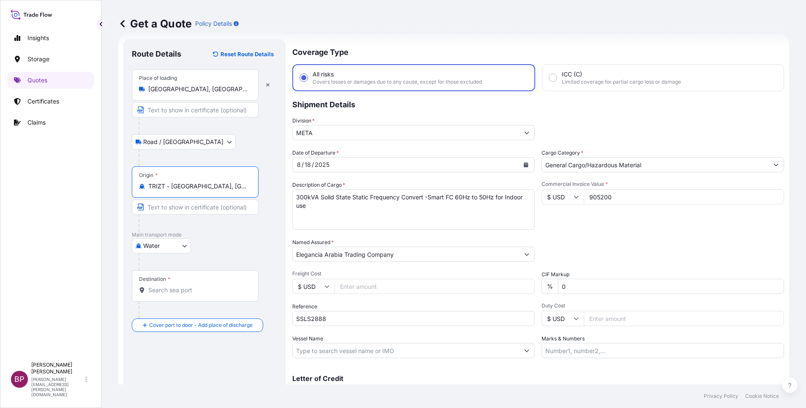
click at [208, 292] on input "Destination *" at bounding box center [198, 290] width 100 height 8
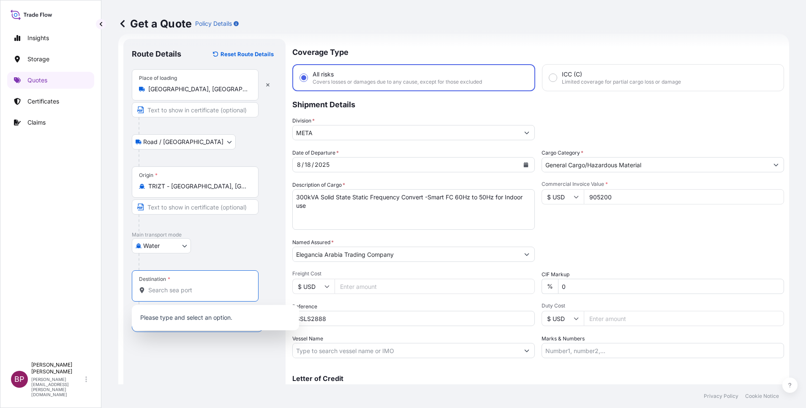
paste input "Jeddah"
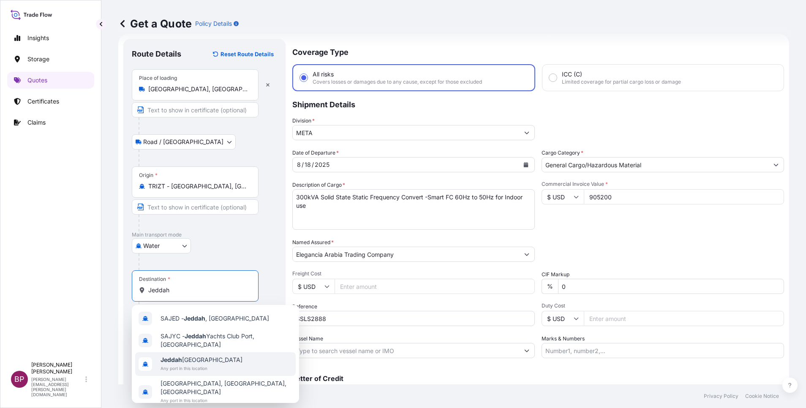
click at [212, 366] on span "Any port in this location" at bounding box center [202, 368] width 82 height 8
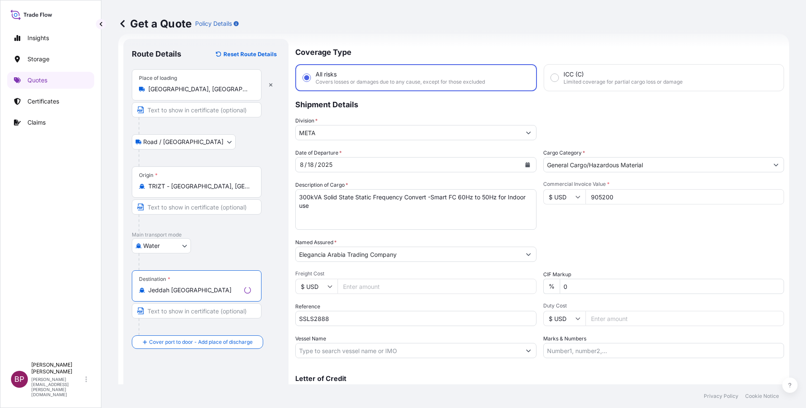
type input "Jeddah Saudi Arabia"
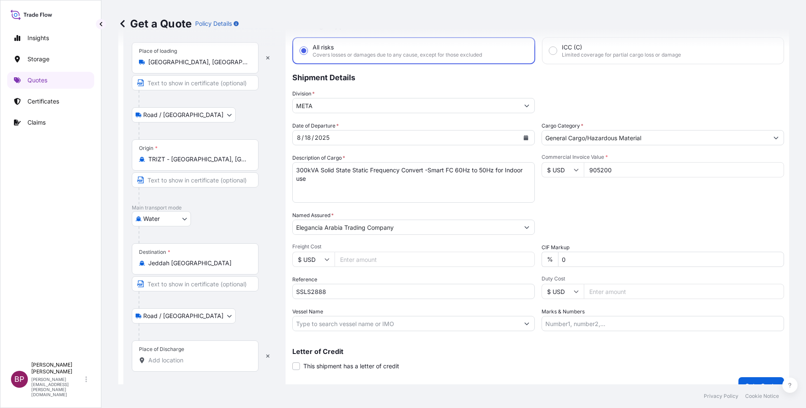
scroll to position [55, 0]
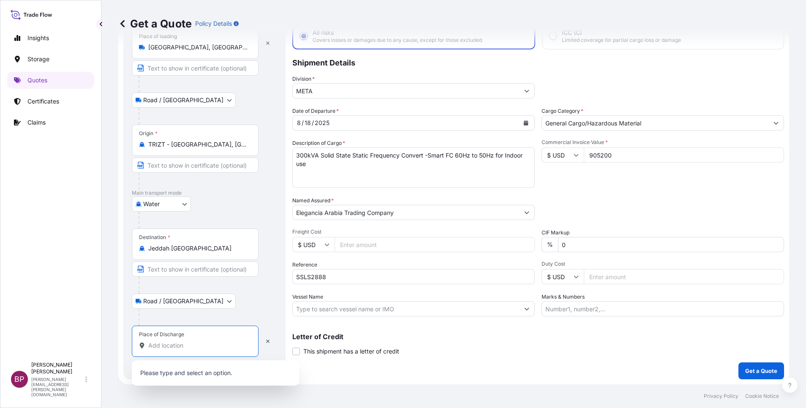
click at [190, 348] on input "Place of Discharge" at bounding box center [198, 345] width 100 height 8
paste input "Jeddah"
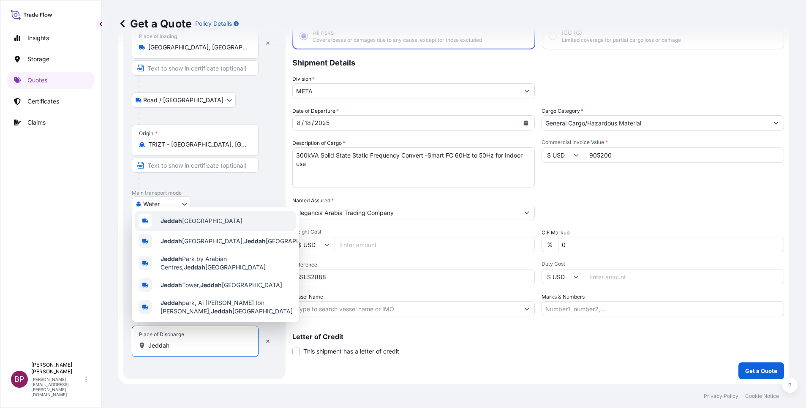
click at [221, 214] on div "Jeddah Saudi Arabia" at bounding box center [215, 221] width 161 height 20
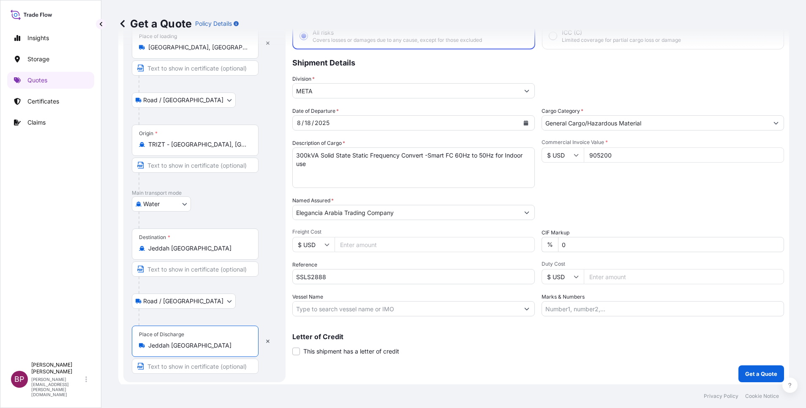
type input "Jeddah Saudi Arabia"
click at [481, 349] on div "Letter of Credit This shipment has a letter of credit Letter of credit * Letter…" at bounding box center [538, 344] width 492 height 22
click at [750, 371] on p "Get a Quote" at bounding box center [761, 374] width 32 height 8
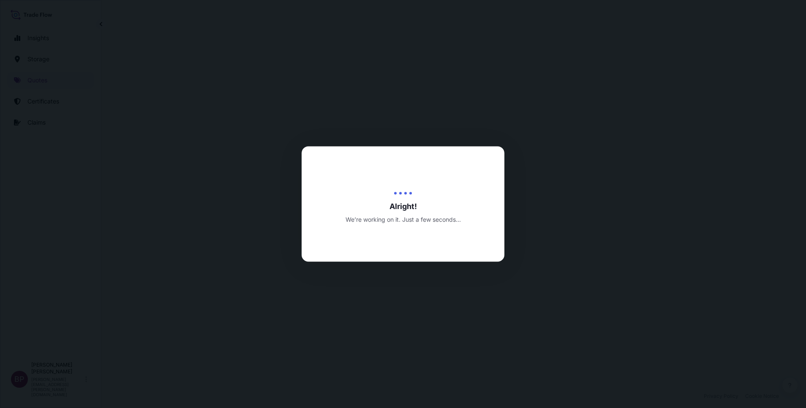
select select "Road / Inland"
select select "Water"
select select "Road / Inland"
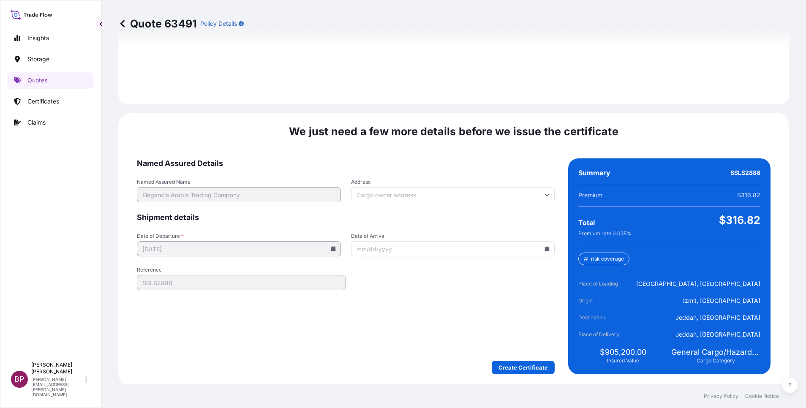
scroll to position [1252, 0]
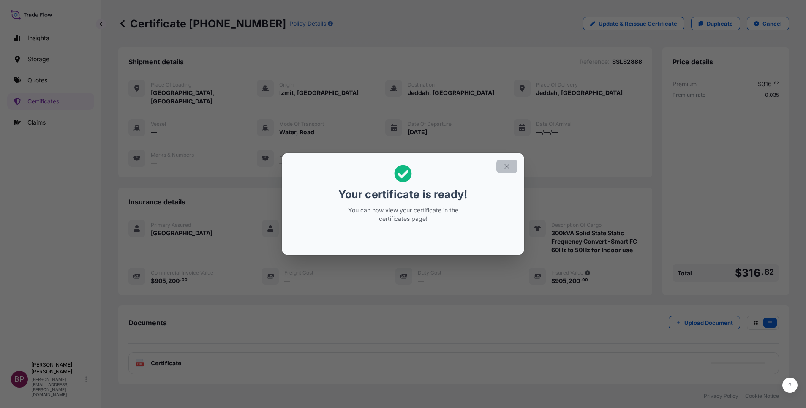
click at [509, 165] on icon "button" at bounding box center [506, 166] width 5 height 5
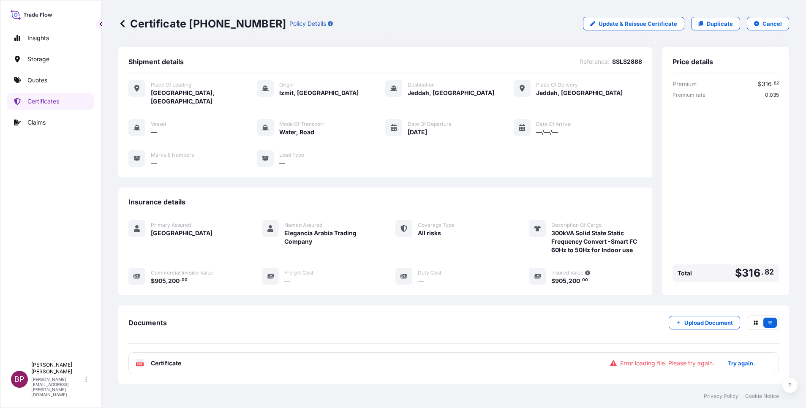
click at [169, 363] on span "Certificate" at bounding box center [166, 363] width 30 height 8
click at [738, 362] on p "Try again." at bounding box center [741, 363] width 27 height 8
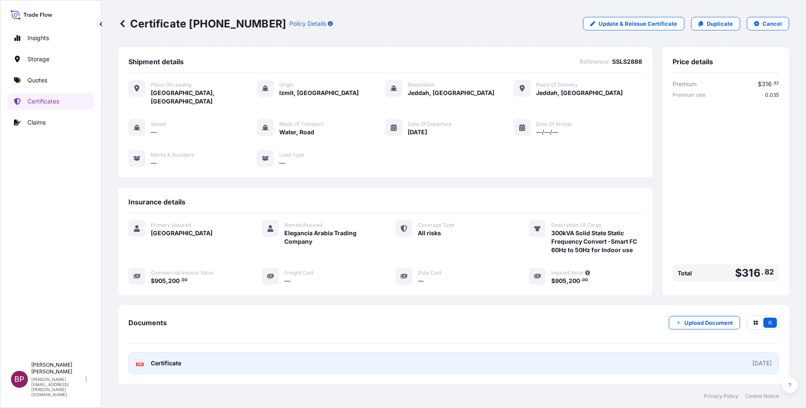
click at [170, 365] on span "Certificate" at bounding box center [166, 363] width 30 height 8
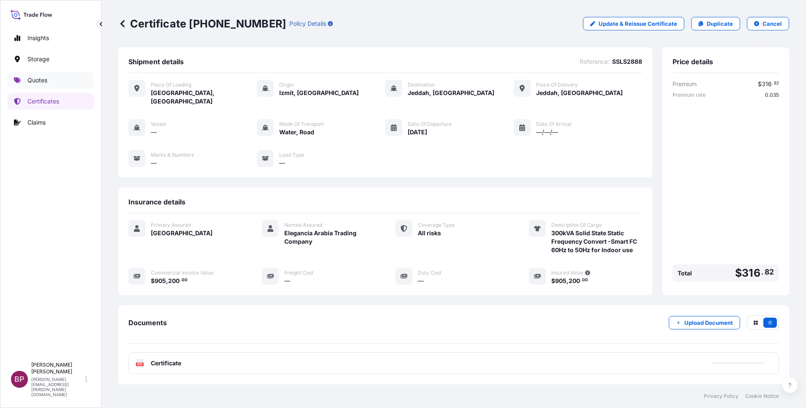
click at [40, 79] on p "Quotes" at bounding box center [37, 80] width 20 height 8
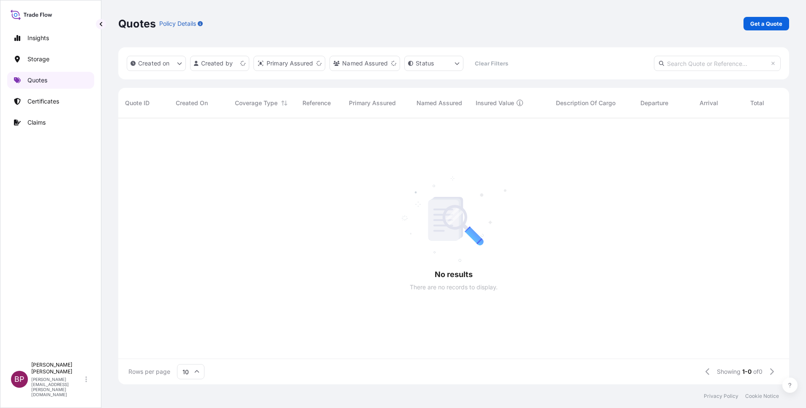
scroll to position [261, 661]
click at [760, 24] on p "Get a Quote" at bounding box center [766, 23] width 32 height 8
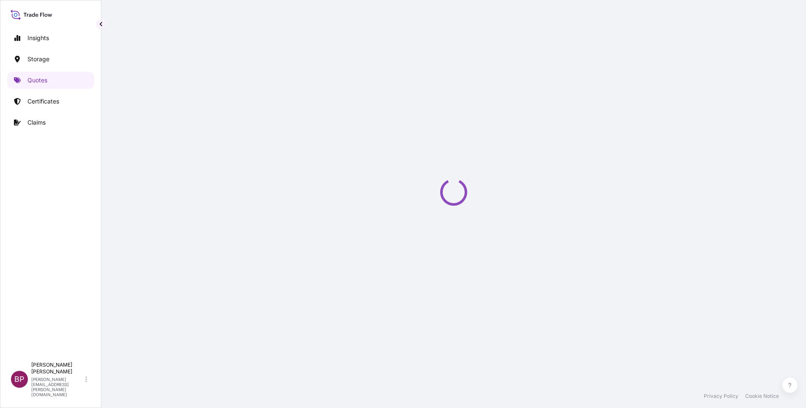
select select "Water"
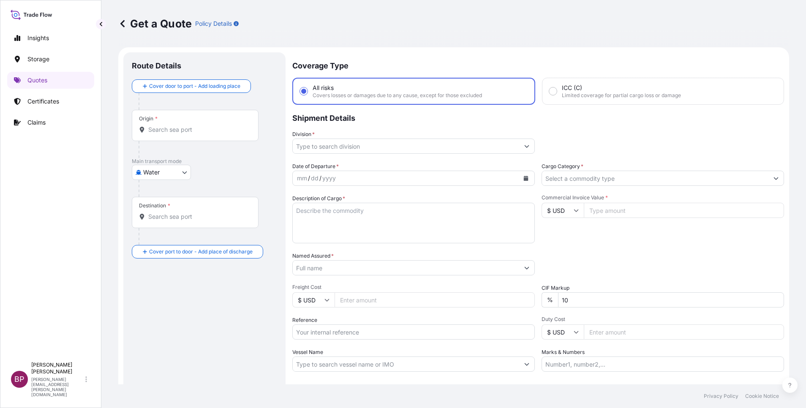
scroll to position [14, 0]
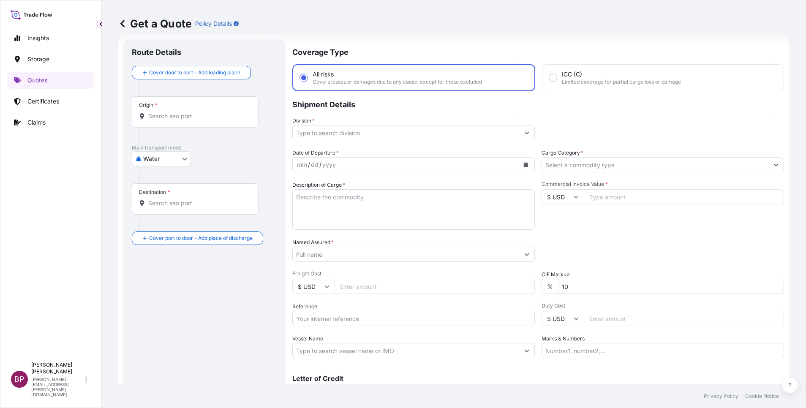
click at [773, 166] on icon "Show suggestions" at bounding box center [775, 164] width 5 height 5
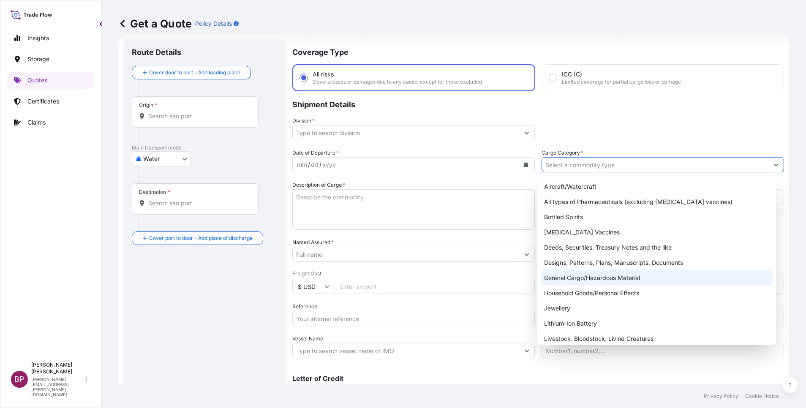
click at [602, 278] on div "General Cargo/Hazardous Material" at bounding box center [657, 277] width 232 height 15
type input "General Cargo/Hazardous Material"
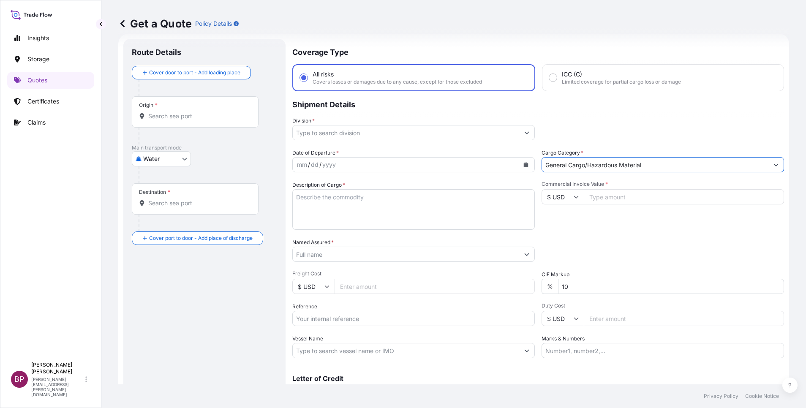
click at [524, 134] on icon "Show suggestions" at bounding box center [526, 132] width 5 height 5
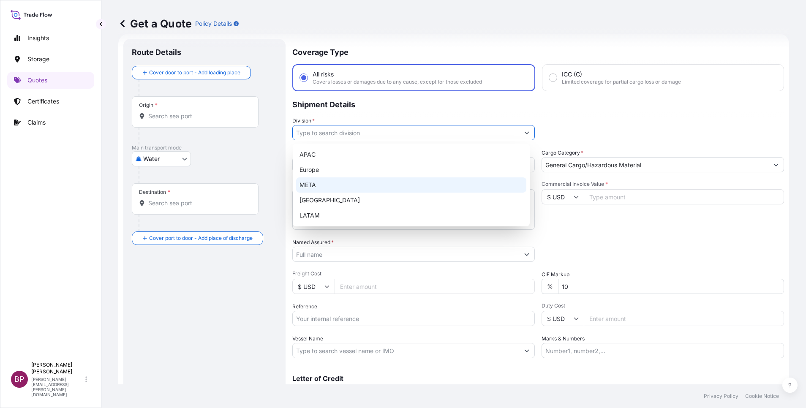
click at [348, 180] on div "META" at bounding box center [411, 184] width 230 height 15
type input "META"
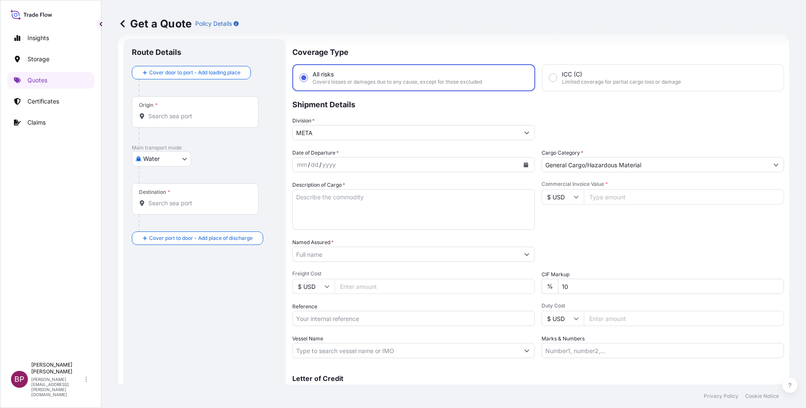
click at [597, 199] on input "Commercial Invoice Value *" at bounding box center [684, 196] width 200 height 15
paste input "70142.17"
type input "70142.17"
drag, startPoint x: 576, startPoint y: 286, endPoint x: 504, endPoint y: 280, distance: 72.5
click at [504, 280] on div "Date of Departure * mm / dd / yyyy Cargo Category * General Cargo/Hazardous Mat…" at bounding box center [538, 254] width 492 height 210
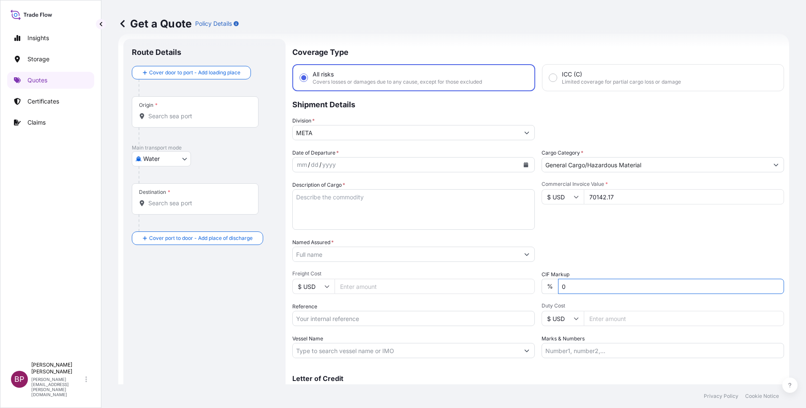
type input "0"
click at [635, 239] on div "Packing Category Type to search a container mode Please select a primary mode o…" at bounding box center [662, 250] width 242 height 24
click at [337, 218] on textarea "Description of Cargo *" at bounding box center [413, 209] width 242 height 41
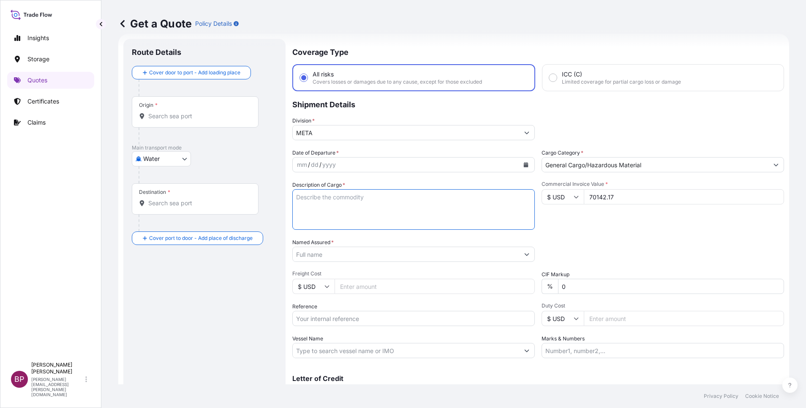
paste textarea "STC ENGAGEMENT TOOLS, UNDERCARRIAGE COMPONENTS, AND FILTRATION PRODUCTS"
click at [515, 201] on textarea "STC ENGAGEMENT TOOLS, UNDERCARRIAGE COMPONENTS, AND FILTRATION PRODUCTS" at bounding box center [413, 209] width 242 height 41
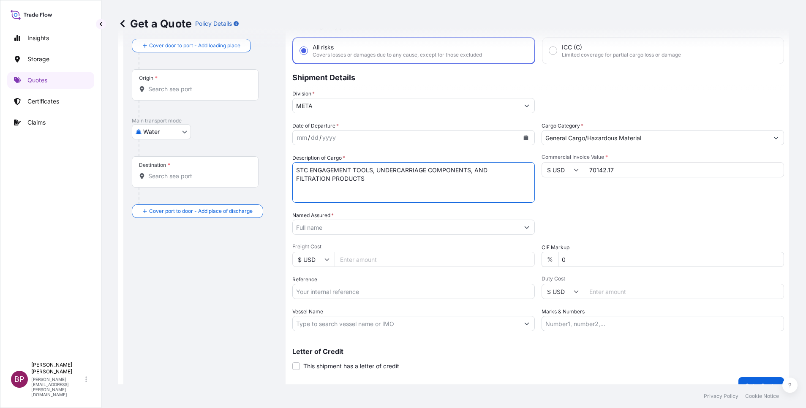
scroll to position [55, 0]
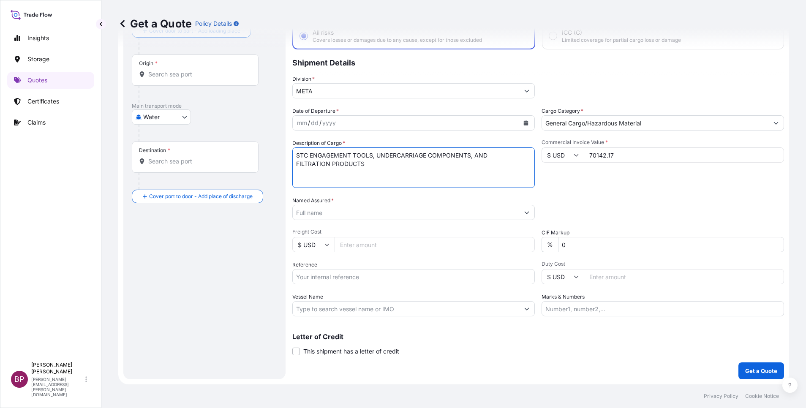
type textarea "STC ENGAGEMENT TOOLS, UNDERCARRIAGE COMPONENTS, AND FILTRATION PRODUCTS"
click at [599, 200] on div "Packing Category Type to search a container mode Please select a primary mode o…" at bounding box center [662, 208] width 242 height 24
click at [345, 276] on input "Reference" at bounding box center [413, 276] width 242 height 15
paste input "BL:B2508736 SSLS2975"
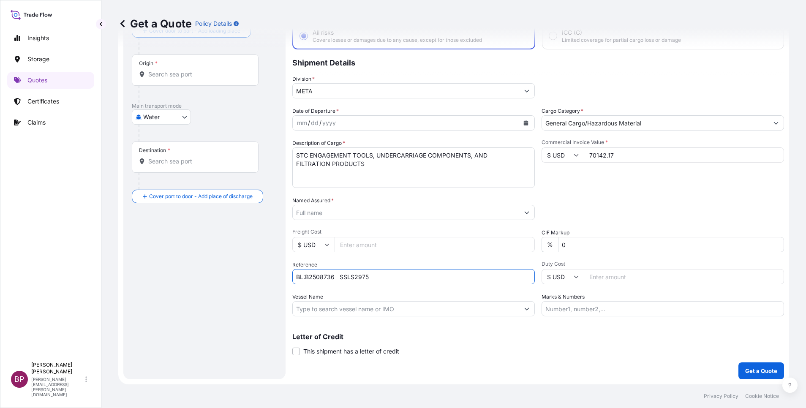
type input "BL:B2508736 SSLS2975"
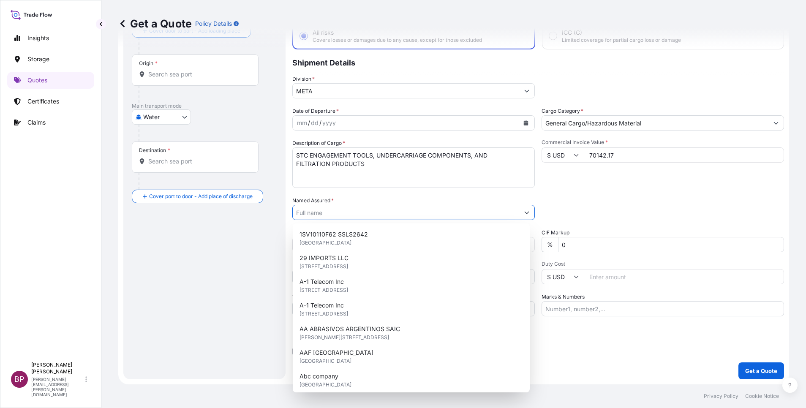
click at [337, 212] on input "Named Assured *" at bounding box center [406, 212] width 226 height 15
paste input "JAC RIJK AL RUSHAID CONTRACTING & SERVICES CO. LTD"
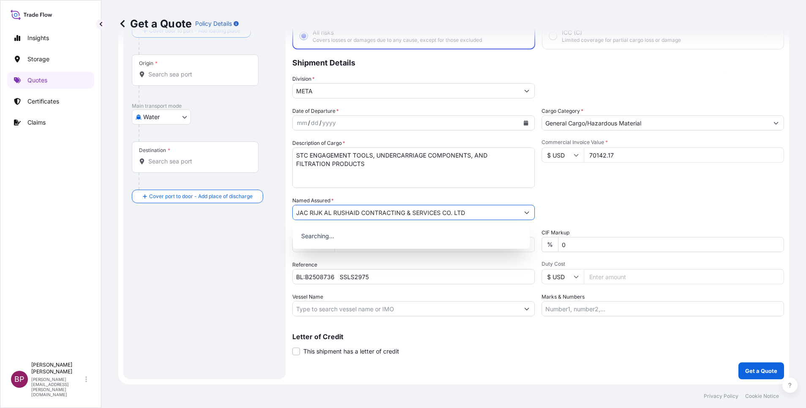
type input "JAC RIJK AL RUSHAID CONTRACTING & SERVICES CO. LTD"
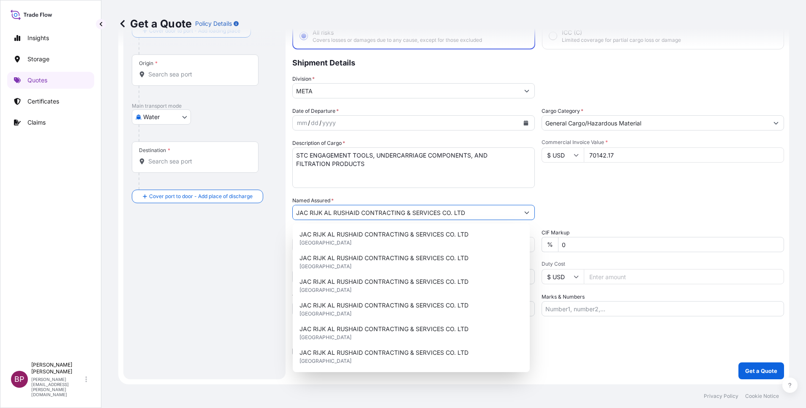
click at [519, 126] on button "Calendar" at bounding box center [526, 123] width 14 height 14
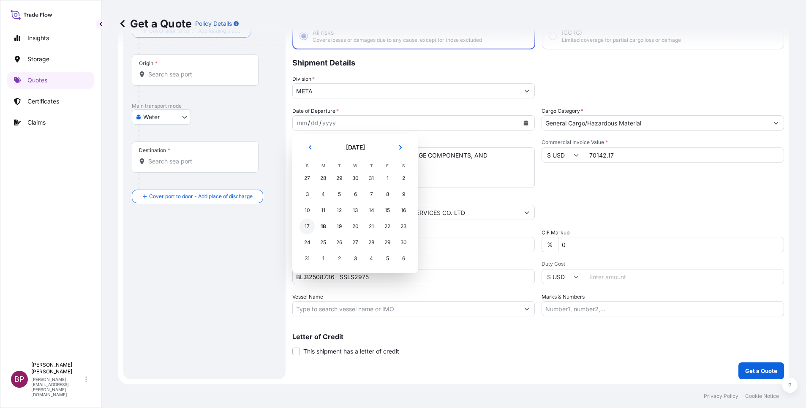
click at [307, 228] on div "17" at bounding box center [306, 226] width 15 height 15
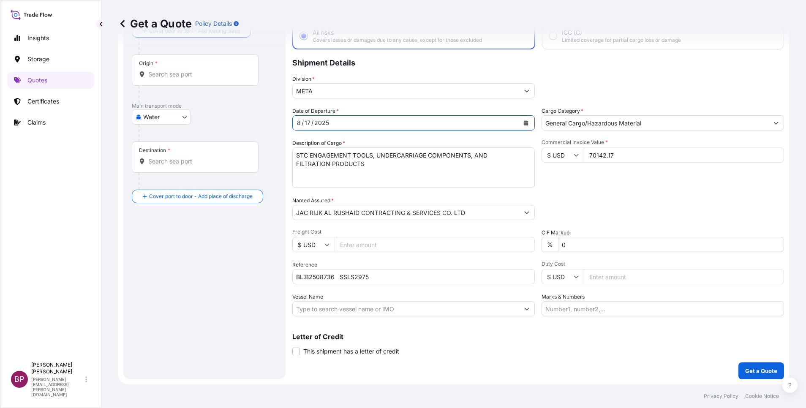
scroll to position [0, 0]
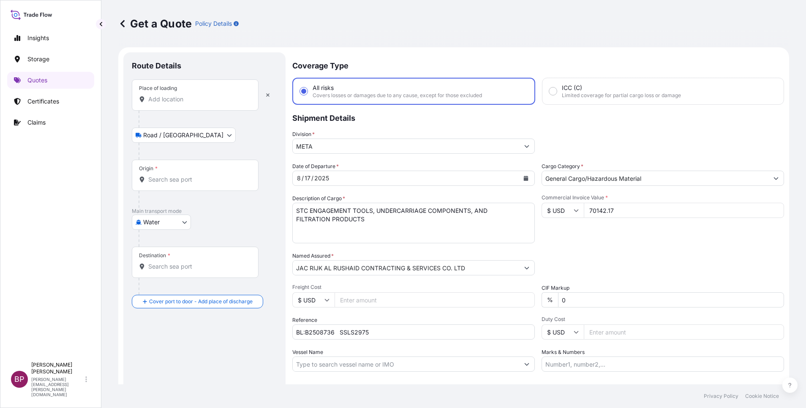
click at [176, 98] on input "Place of loading" at bounding box center [198, 99] width 100 height 8
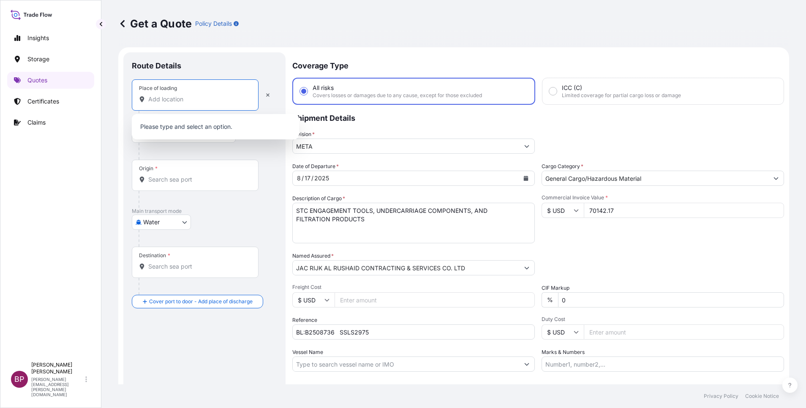
paste input "ROTTERDAM"
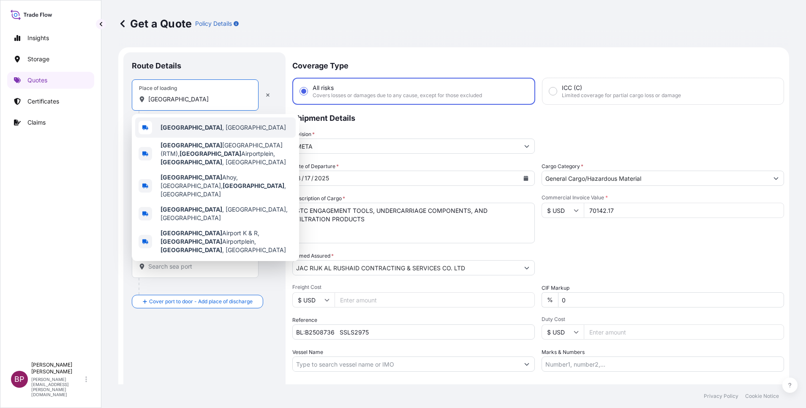
click at [204, 126] on span "Rotterdam , Netherlands" at bounding box center [223, 127] width 125 height 8
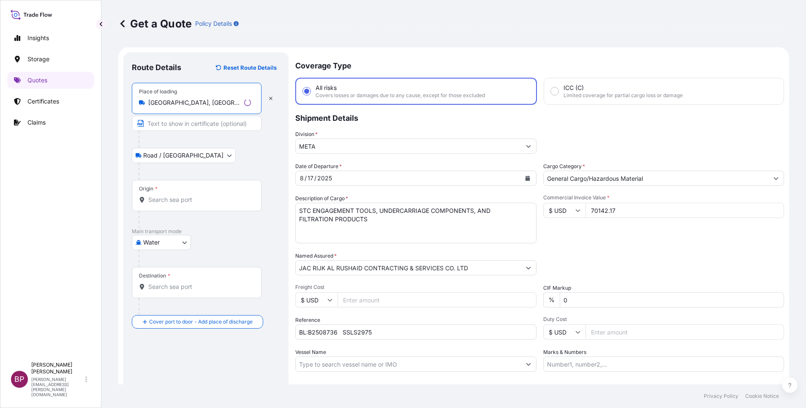
type input "Rotterdam, Netherlands"
click at [170, 205] on div "Origin *" at bounding box center [197, 195] width 130 height 31
click at [170, 204] on input "Origin *" at bounding box center [199, 200] width 103 height 8
paste input "ROTTERDAM"
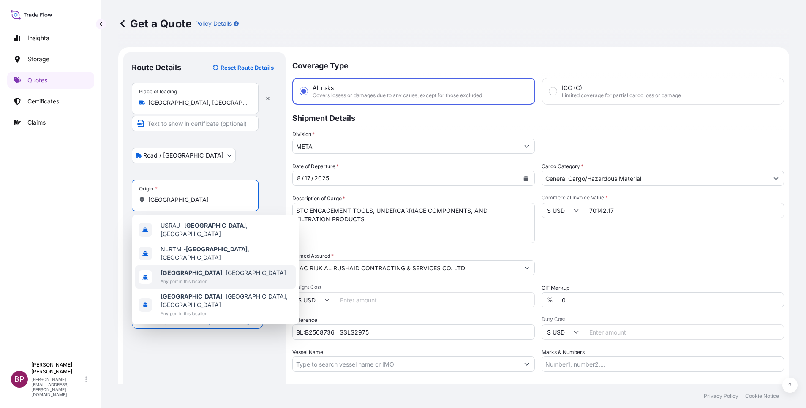
click at [210, 277] on span "Any port in this location" at bounding box center [223, 281] width 125 height 8
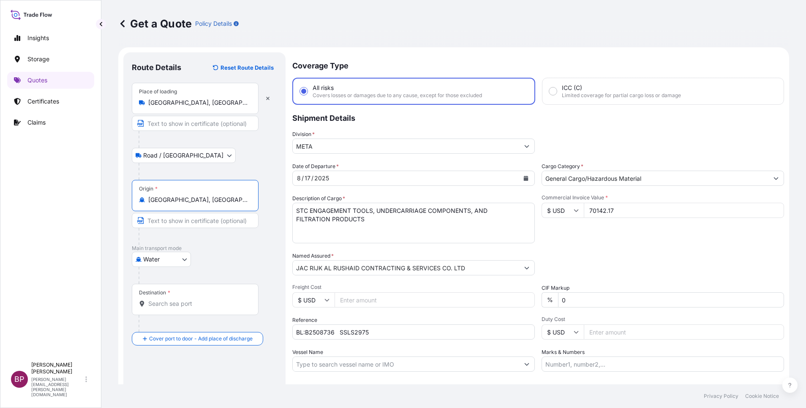
type input "Rotterdam, Netherlands"
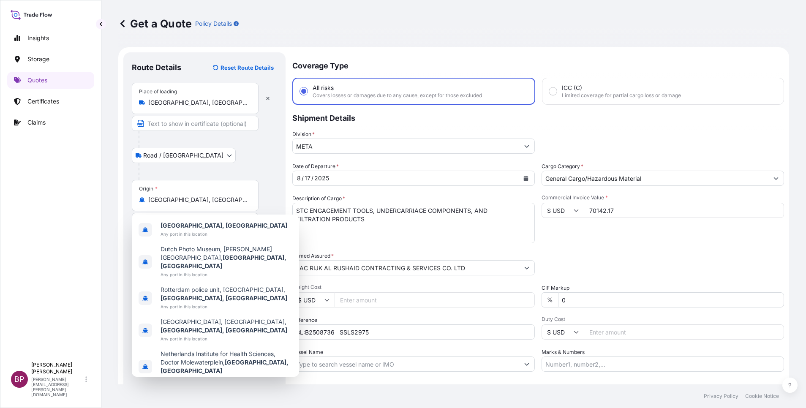
drag, startPoint x: 256, startPoint y: 159, endPoint x: 251, endPoint y: 222, distance: 63.1
click at [257, 159] on div "Road / Inland Road / Inland" at bounding box center [204, 155] width 145 height 15
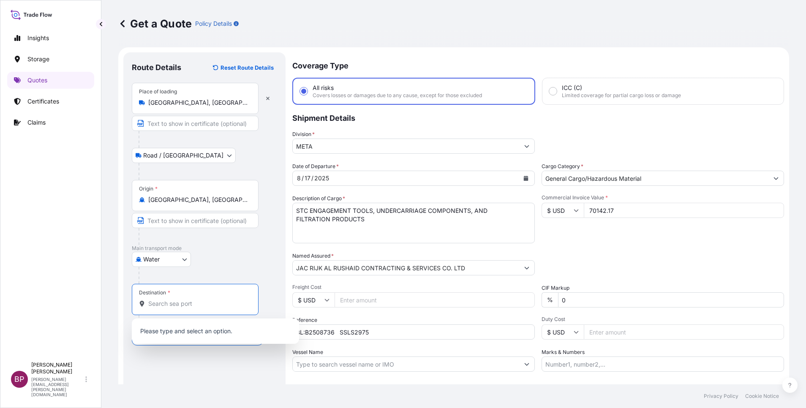
click at [183, 301] on input "Destination *" at bounding box center [198, 303] width 100 height 8
paste input "JEDDAH"
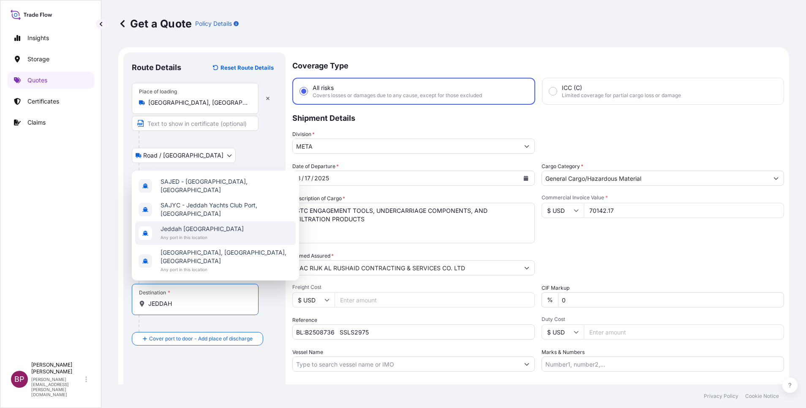
click at [222, 240] on div "Jeddah Saudi Arabia Any port in this location" at bounding box center [215, 233] width 161 height 24
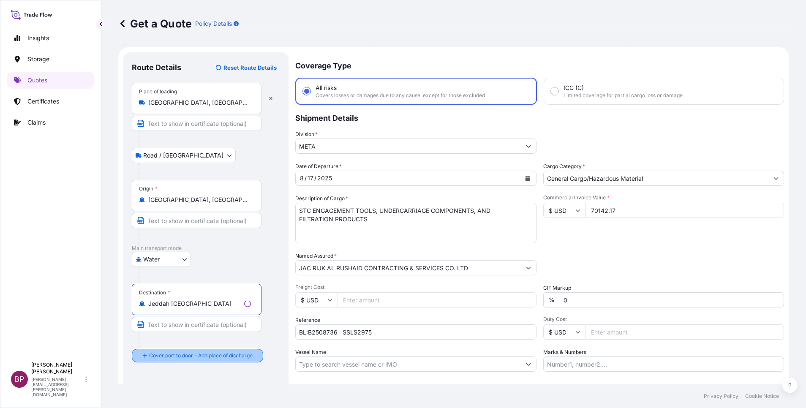
type input "Jeddah Saudi Arabia"
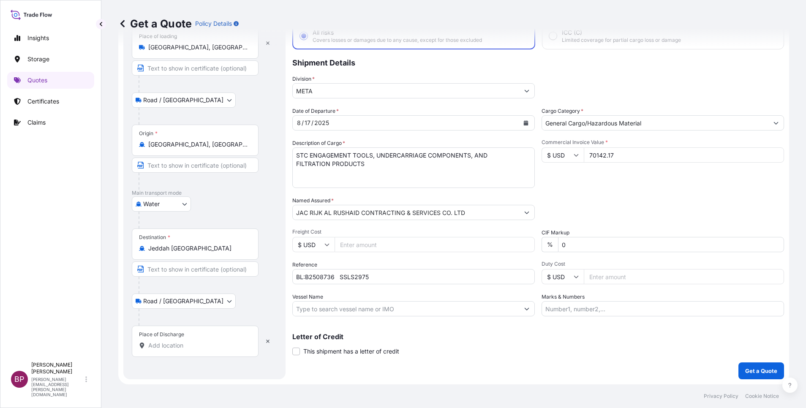
click at [183, 351] on div "Place of Discharge" at bounding box center [195, 341] width 127 height 31
click at [183, 350] on input "Place of Discharge" at bounding box center [198, 345] width 100 height 8
paste input "JEDDAH"
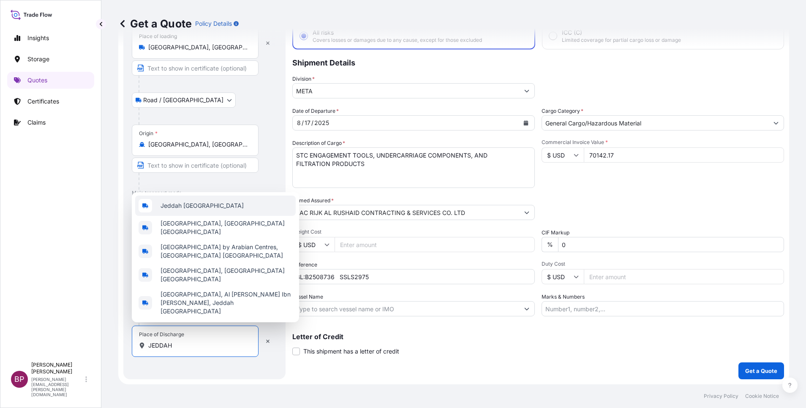
click at [216, 210] on span "Jeddah Saudi Arabia" at bounding box center [202, 205] width 83 height 8
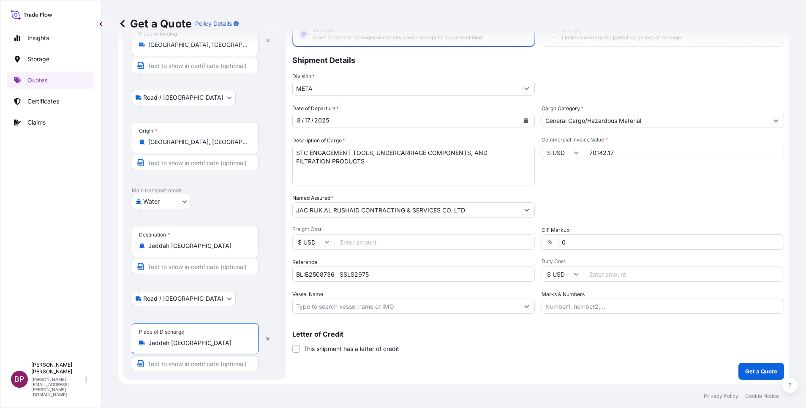
scroll to position [58, 0]
type input "Jeddah Saudi Arabia"
click at [755, 368] on p "Get a Quote" at bounding box center [761, 371] width 32 height 8
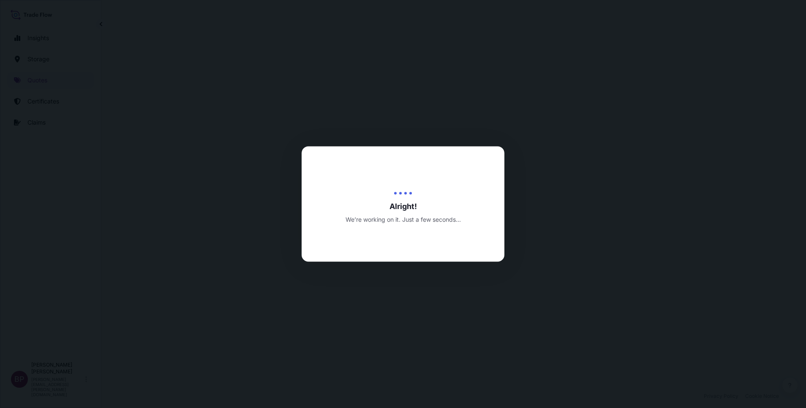
select select "Road / Inland"
select select "Water"
select select "Road / Inland"
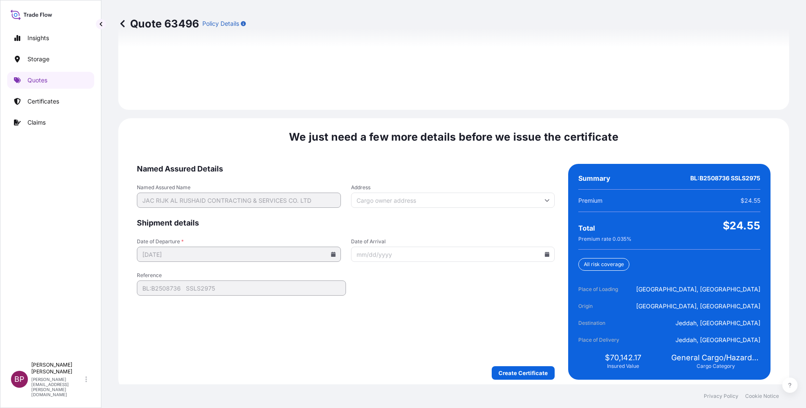
scroll to position [1252, 0]
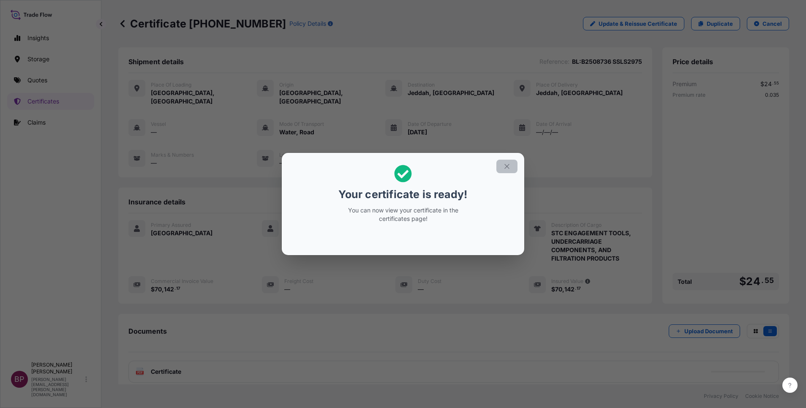
click at [506, 168] on icon "button" at bounding box center [506, 166] width 5 height 5
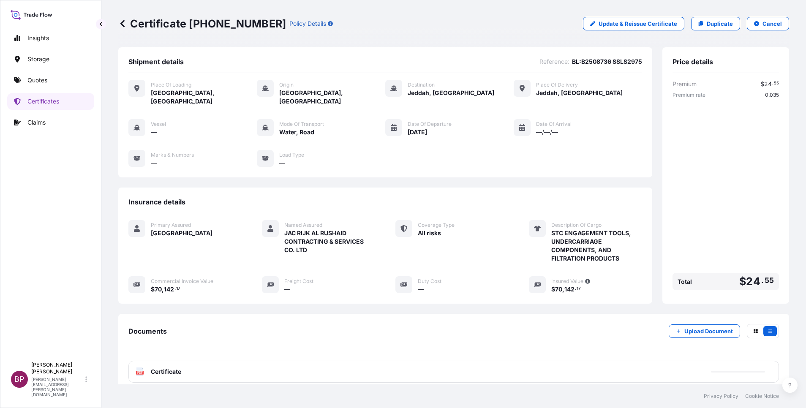
scroll to position [53, 0]
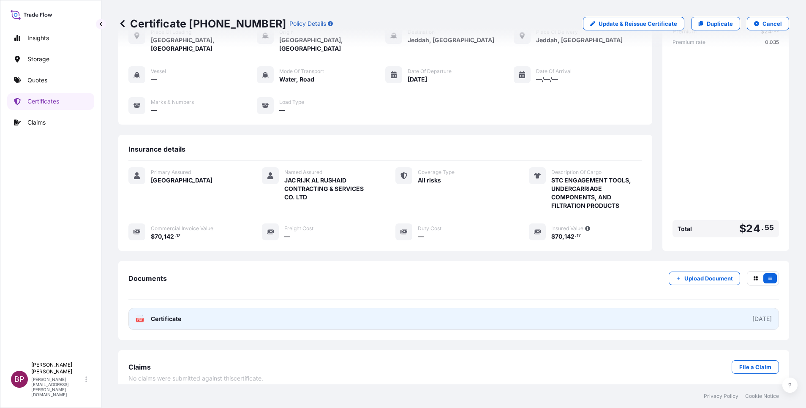
click at [170, 315] on span "Certificate" at bounding box center [166, 319] width 30 height 8
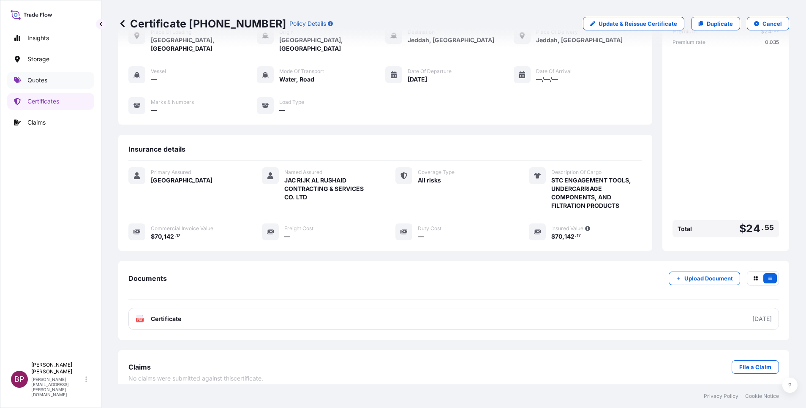
click at [45, 78] on p "Quotes" at bounding box center [37, 80] width 20 height 8
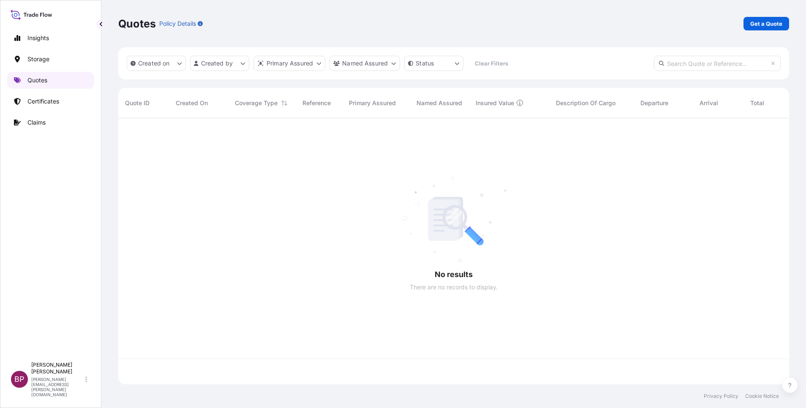
scroll to position [261, 661]
click at [775, 24] on p "Get a Quote" at bounding box center [766, 23] width 32 height 8
select select "Water"
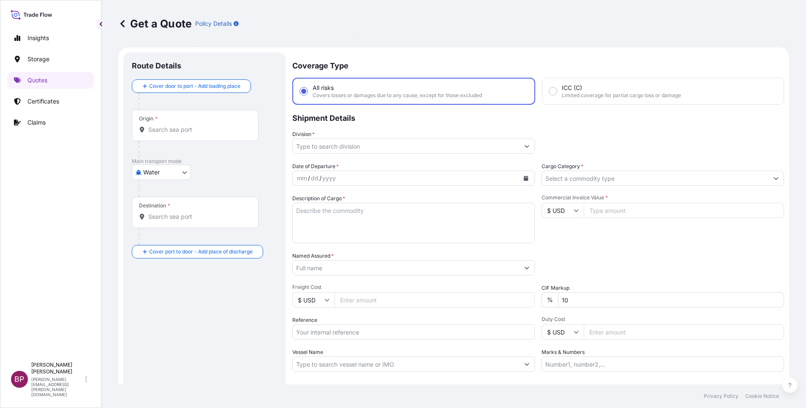
scroll to position [14, 0]
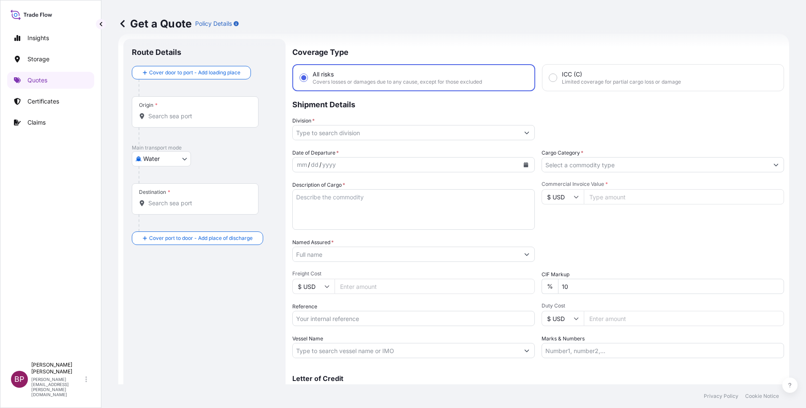
click at [574, 199] on icon at bounding box center [576, 196] width 5 height 5
drag, startPoint x: 559, startPoint y: 230, endPoint x: 582, endPoint y: 218, distance: 25.3
click at [559, 228] on div "€ EUR" at bounding box center [557, 220] width 35 height 16
type input "€ EUR"
click at [628, 200] on input "Commercial Invoice Value *" at bounding box center [684, 196] width 200 height 15
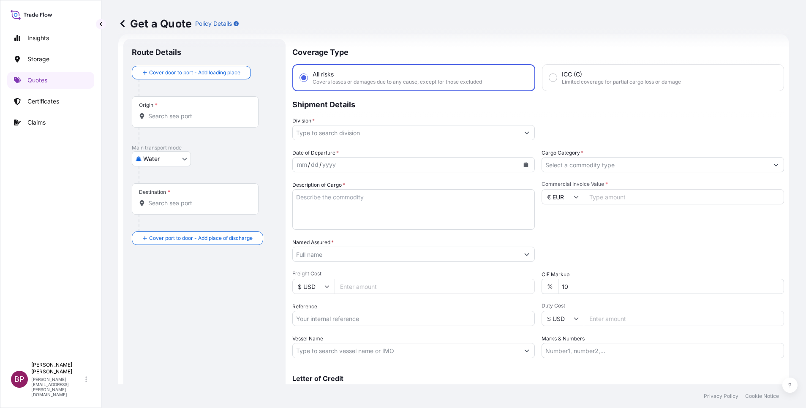
paste input "6798.84"
type input "6798.84"
drag, startPoint x: 483, startPoint y: 280, endPoint x: 471, endPoint y: 277, distance: 12.9
click at [471, 277] on div "Date of Departure * mm / dd / yyyy Cargo Category * Description of Cargo * Comm…" at bounding box center [538, 254] width 492 height 210
type input "0"
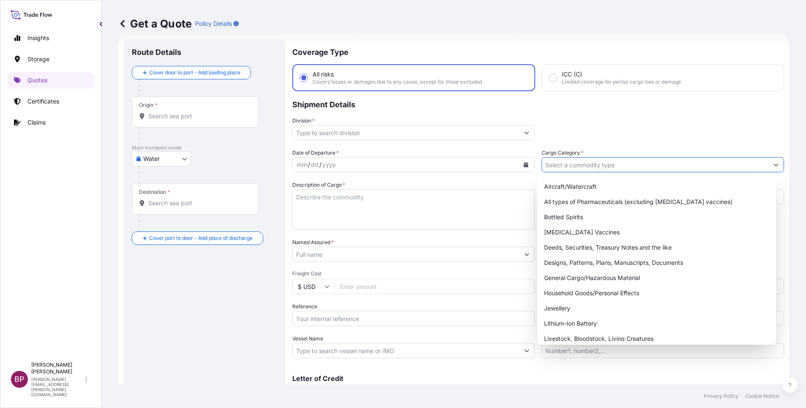
click at [648, 164] on input "Cargo Category *" at bounding box center [655, 164] width 226 height 15
click at [590, 282] on div "General Cargo/Hazardous Material" at bounding box center [657, 277] width 232 height 15
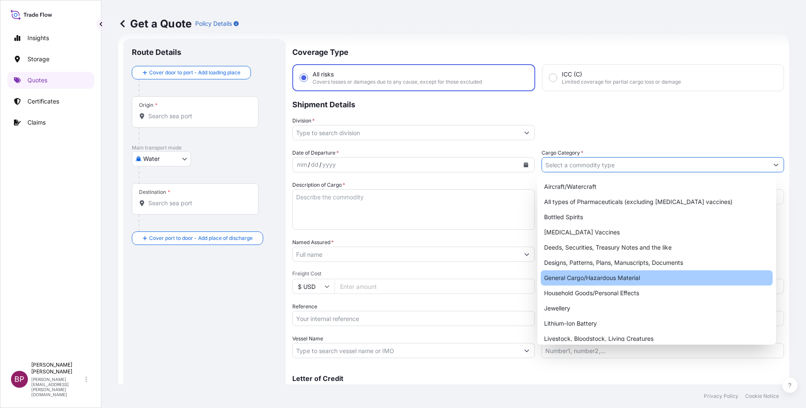
type input "General Cargo/Hazardous Material"
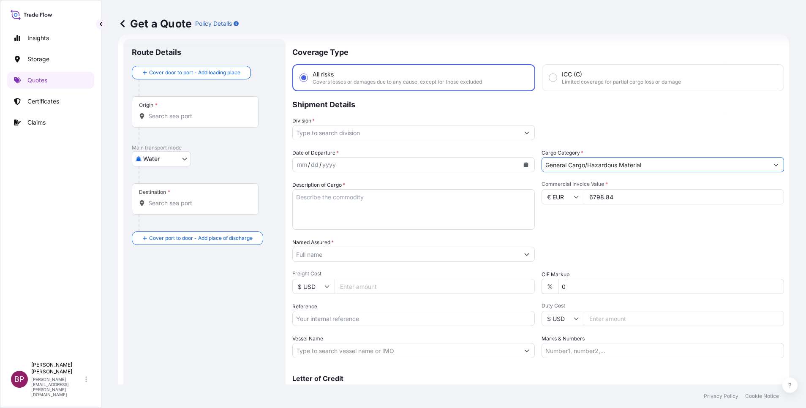
click at [523, 129] on button "Show suggestions" at bounding box center [526, 132] width 15 height 15
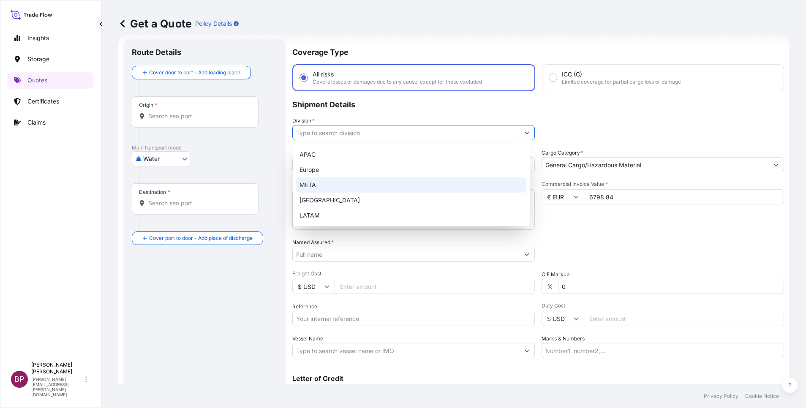
click at [328, 188] on div "META" at bounding box center [411, 184] width 230 height 15
type input "META"
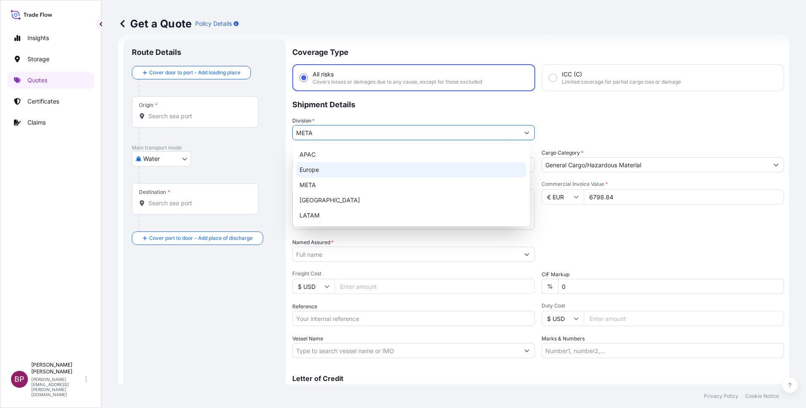
click at [552, 118] on div "Division * META" at bounding box center [538, 129] width 492 height 24
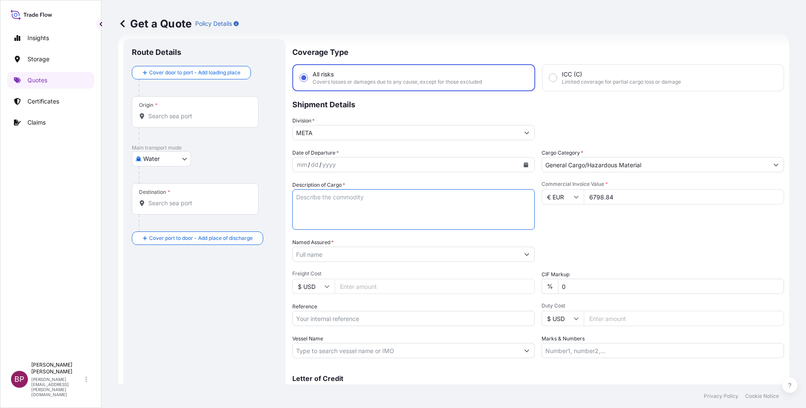
click at [348, 218] on textarea "Description of Cargo *" at bounding box center [413, 209] width 242 height 41
paste textarea "Machine parts"
type textarea "Machine parts"
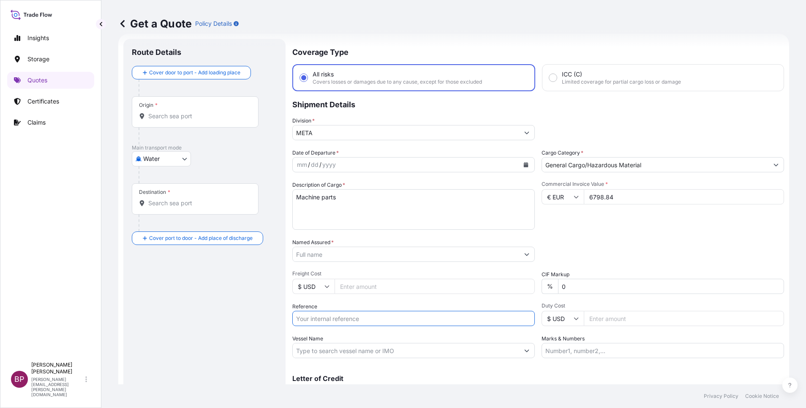
click at [354, 318] on input "Reference" at bounding box center [413, 318] width 242 height 15
paste input "AWB:065-49362460 SSLS2974"
type input "AWB:065-49362460 SSLS2974"
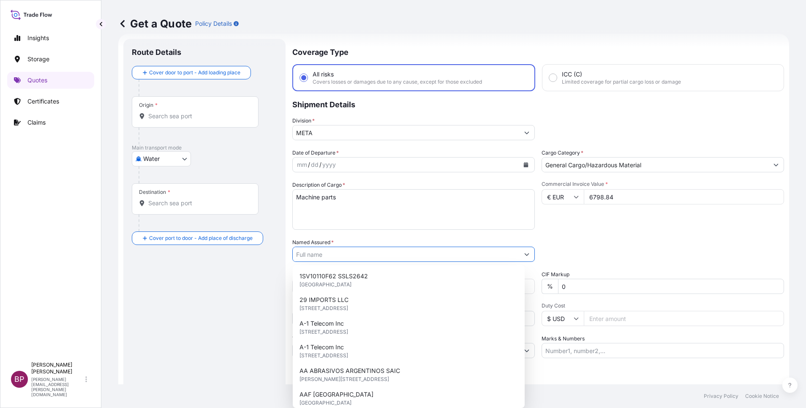
click at [349, 255] on input "Named Assured *" at bounding box center [406, 254] width 226 height 15
paste input "JAC RIJK AL RUSHAID CONTRACTING & SERVICES CO. LTD"
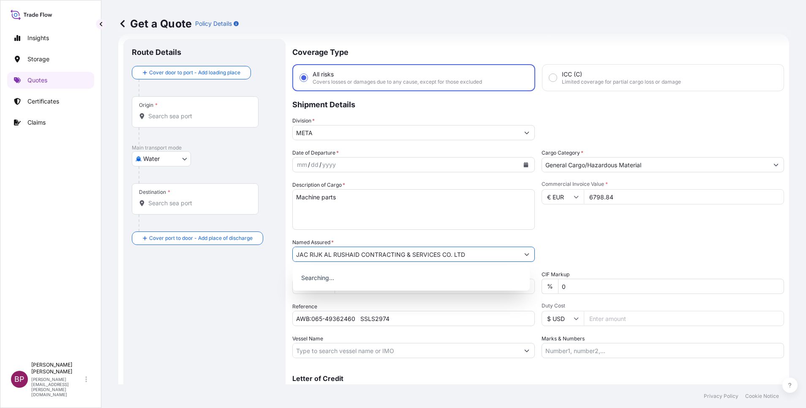
type input "JAC RIJK AL RUSHAID CONTRACTING & SERVICES CO. LTD"
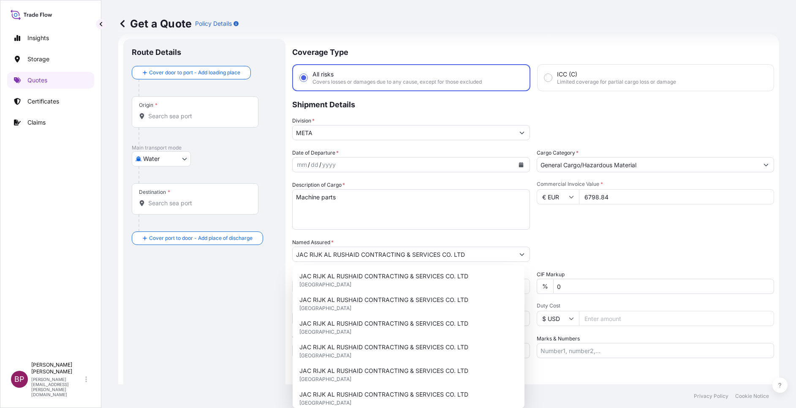
click at [560, 128] on div "Division * META" at bounding box center [533, 129] width 482 height 24
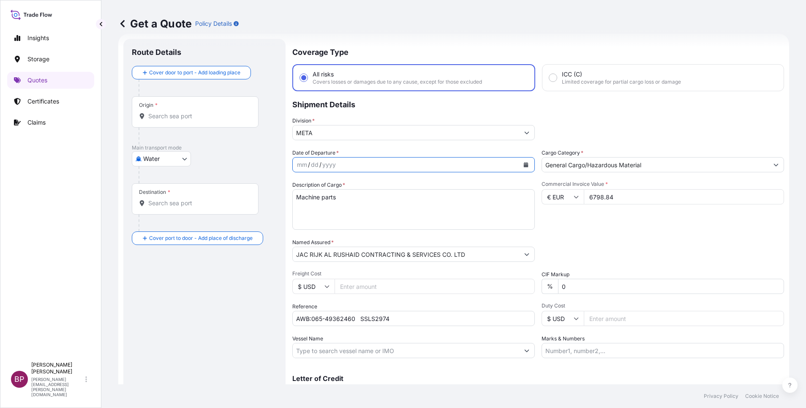
click at [524, 165] on icon "Calendar" at bounding box center [526, 164] width 5 height 5
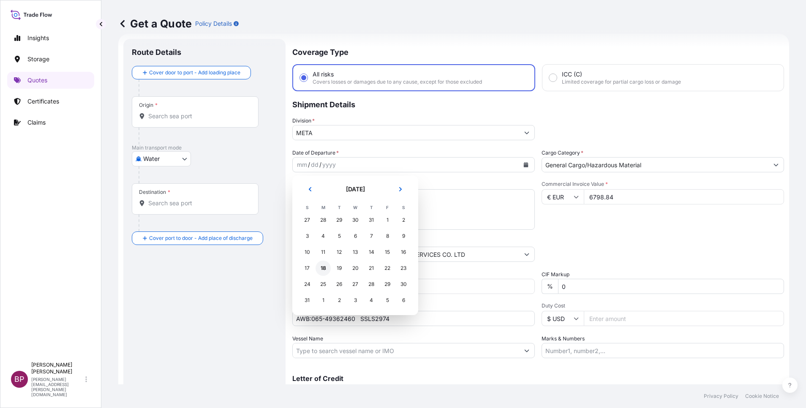
click at [321, 269] on div "18" at bounding box center [323, 268] width 15 height 15
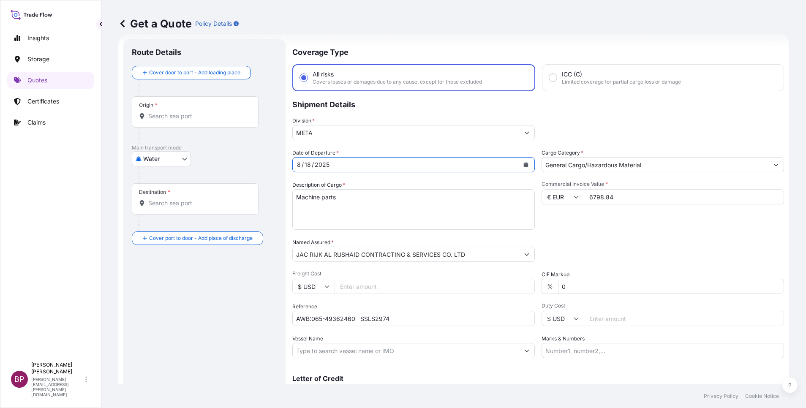
click at [597, 229] on div "Commercial Invoice Value * € EUR 6798.84" at bounding box center [662, 205] width 242 height 49
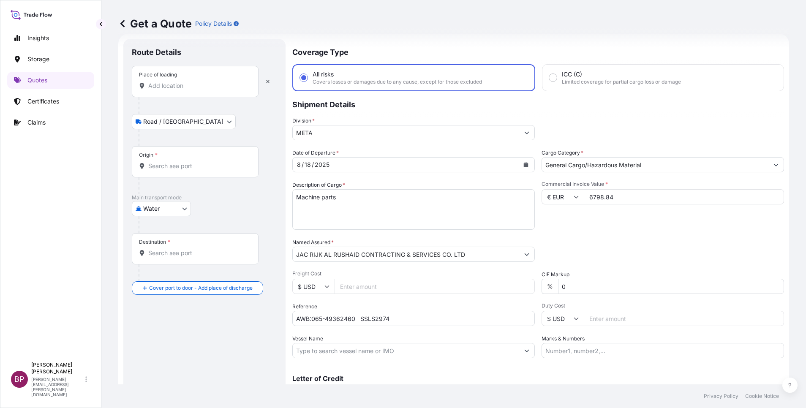
click at [198, 87] on input "Place of loading" at bounding box center [198, 86] width 100 height 8
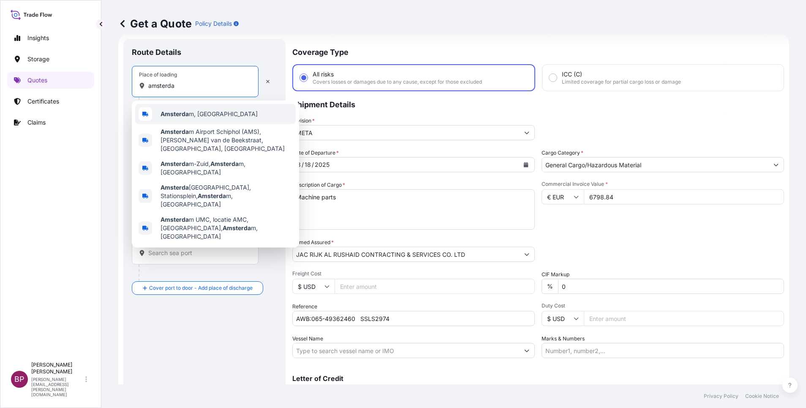
click at [193, 114] on span "Amsterda m, Netherlands" at bounding box center [209, 114] width 97 height 8
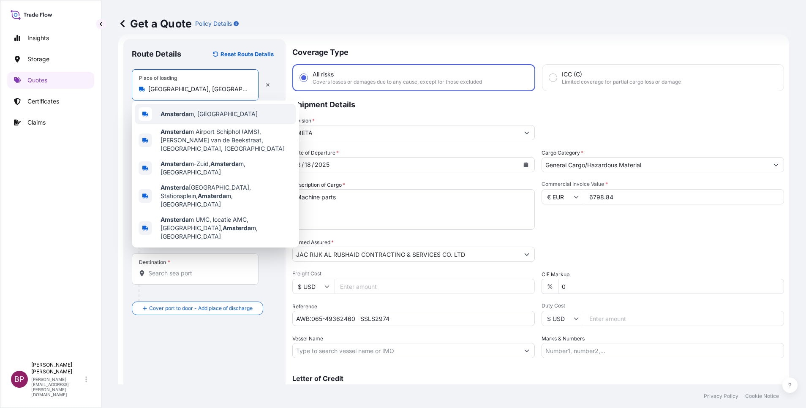
type input "Amsterdam, Netherlands"
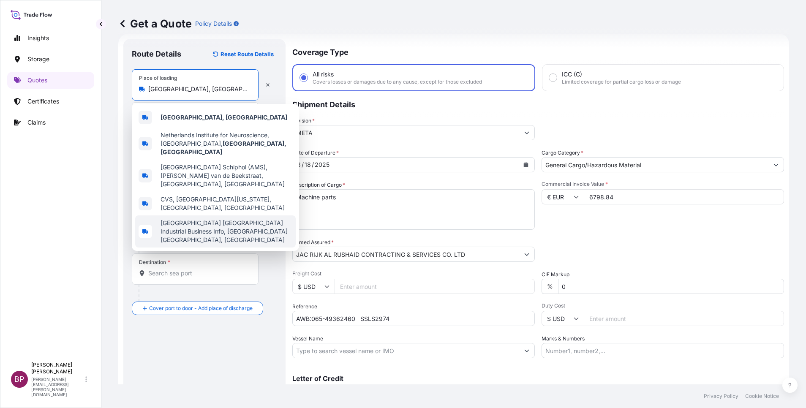
click at [264, 253] on div at bounding box center [208, 245] width 139 height 17
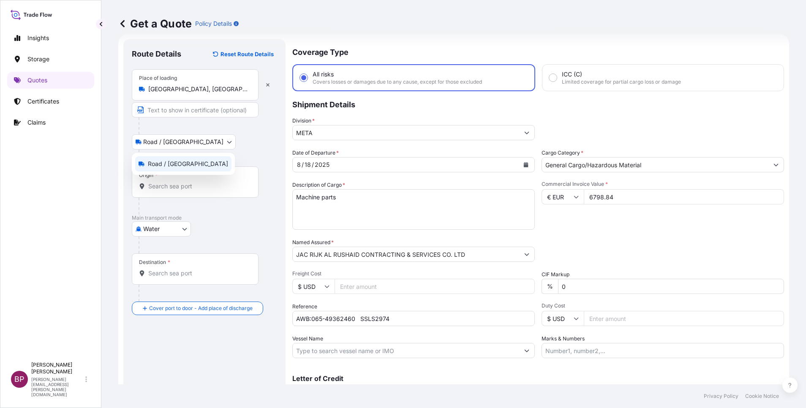
click at [180, 140] on body "5 options available. 0 options available. 5 options available. Insights Storage…" at bounding box center [403, 204] width 806 height 408
click at [188, 144] on body "0 options available. 5 options available. Insights Storage Quotes Certificates …" at bounding box center [403, 204] width 806 height 408
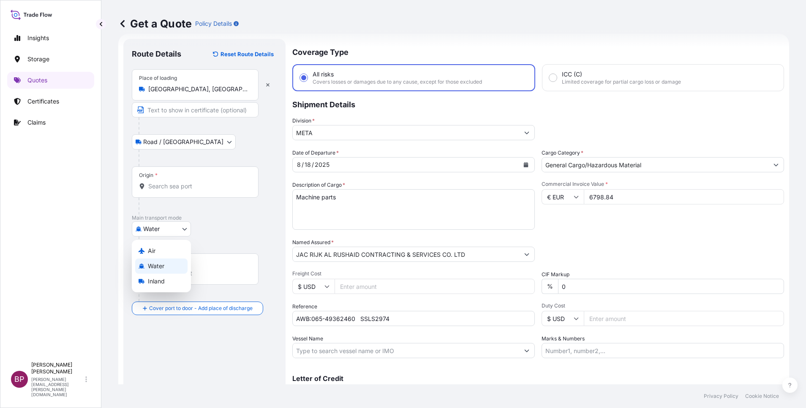
click at [185, 230] on body "5 options available. Insights Storage Quotes Certificates Claims BP Bobby Paul …" at bounding box center [403, 204] width 806 height 408
click at [157, 250] on div "Air" at bounding box center [161, 250] width 52 height 15
select select "Air"
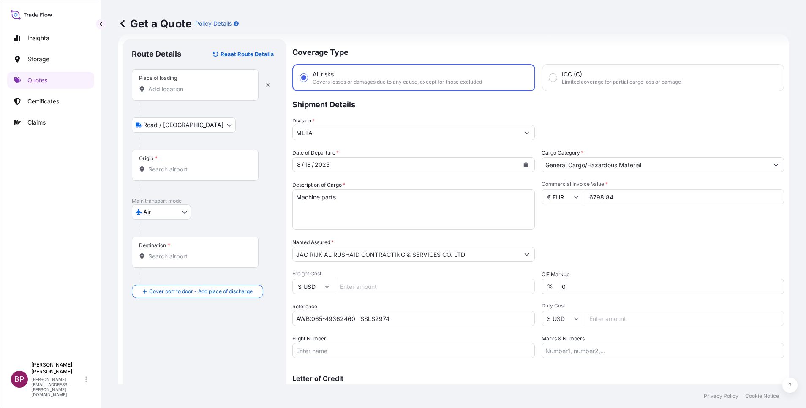
click at [193, 84] on div "Place of loading" at bounding box center [195, 84] width 127 height 31
click at [193, 85] on input "Place of loading" at bounding box center [198, 89] width 100 height 8
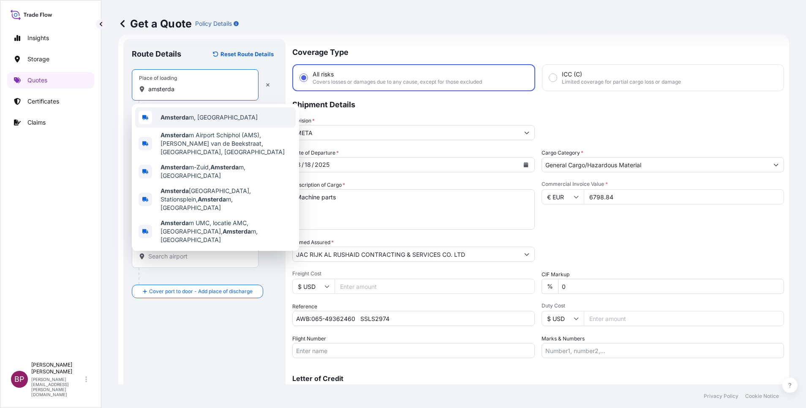
click at [196, 113] on div "Amsterda m, Netherlands" at bounding box center [215, 117] width 161 height 20
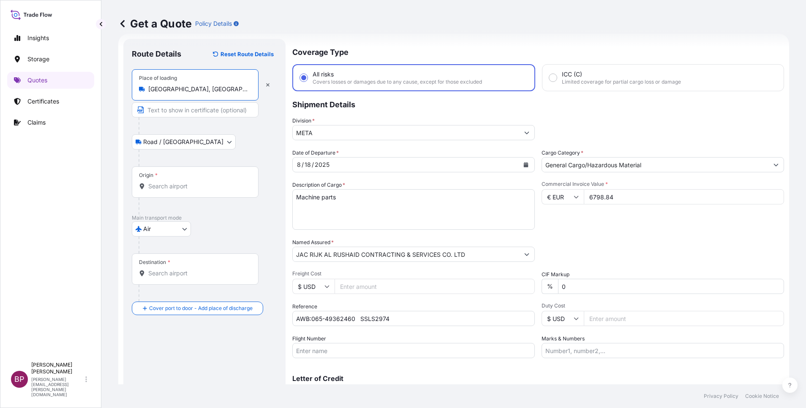
type input "Amsterdam, Netherlands"
click at [194, 185] on input "Origin *" at bounding box center [198, 186] width 100 height 8
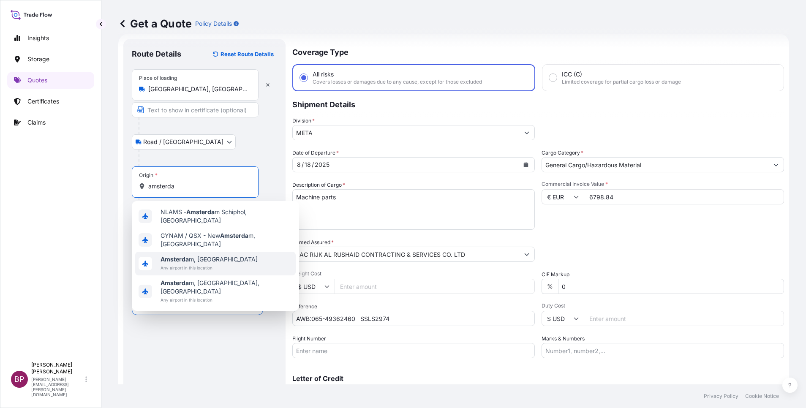
click at [213, 255] on span "Amsterda m, Netherlands" at bounding box center [209, 259] width 97 height 8
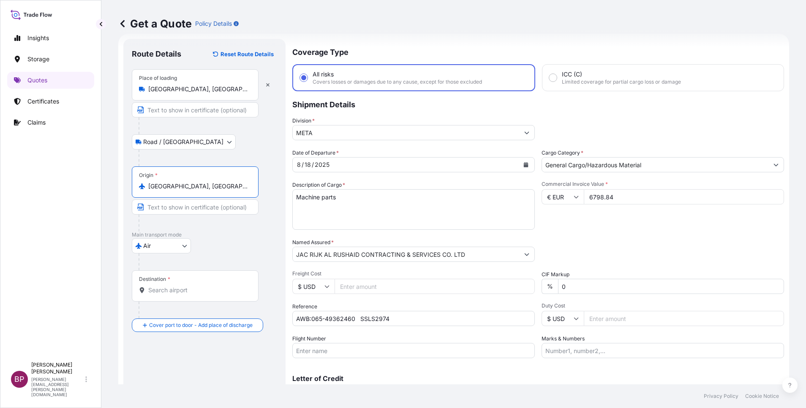
type input "Amsterdam, Netherlands"
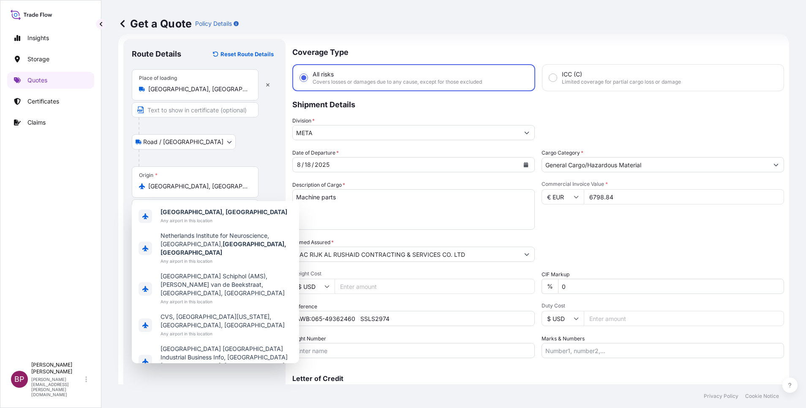
click at [253, 141] on div "Road / Inland Road / Inland" at bounding box center [204, 141] width 145 height 15
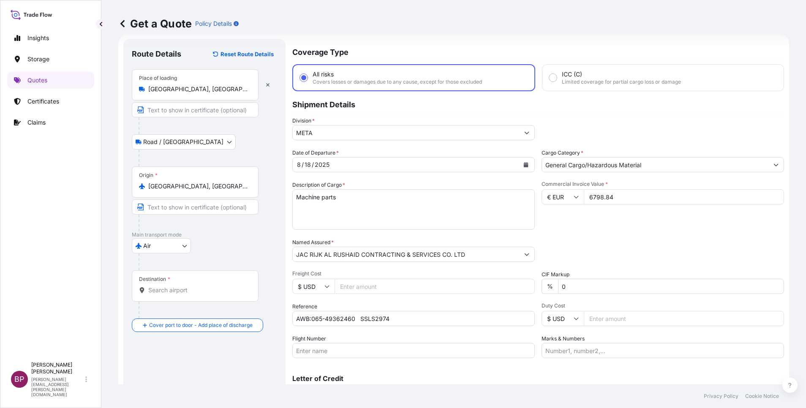
click at [198, 292] on input "Destination *" at bounding box center [198, 290] width 100 height 8
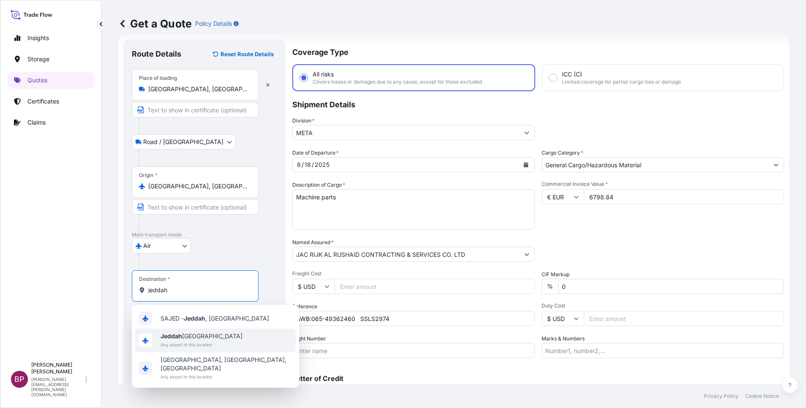
click at [204, 345] on span "Any airport in this location" at bounding box center [202, 344] width 82 height 8
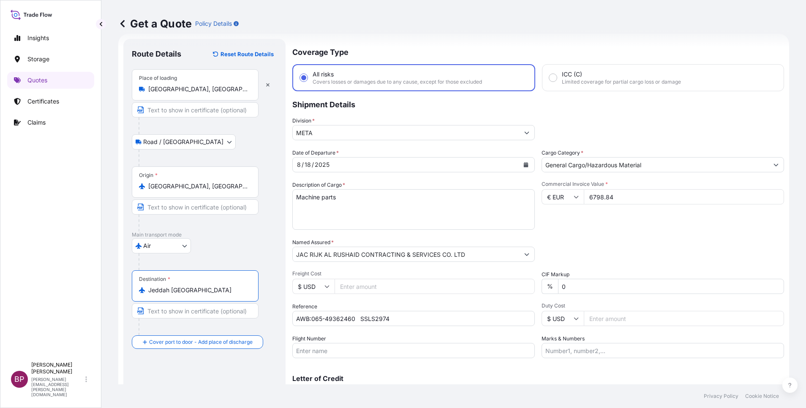
scroll to position [55, 0]
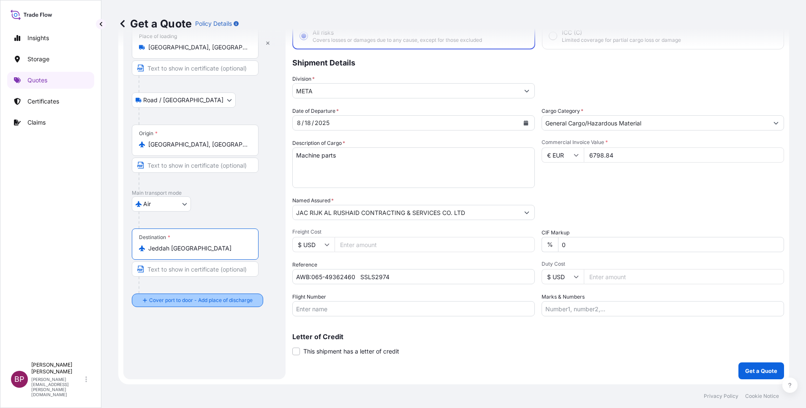
type input "Jeddah Saudi Arabia"
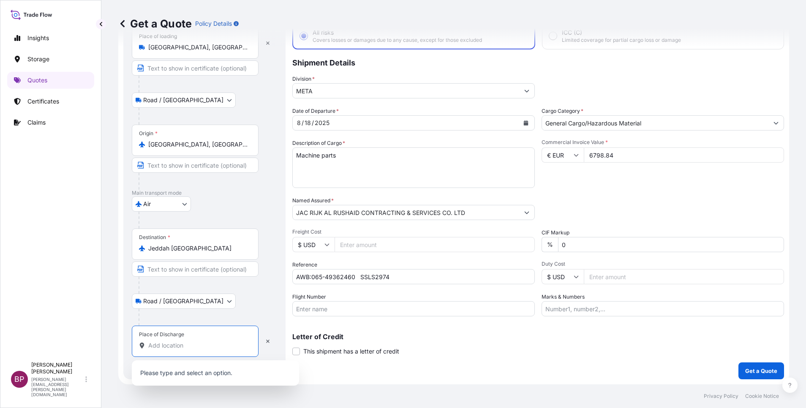
click at [185, 342] on input "Place of Discharge" at bounding box center [198, 345] width 100 height 8
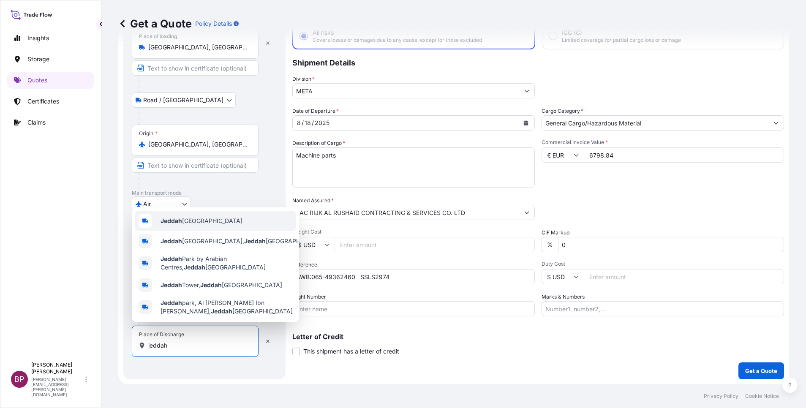
click at [205, 218] on span "Jeddah Saudi Arabia" at bounding box center [202, 221] width 82 height 8
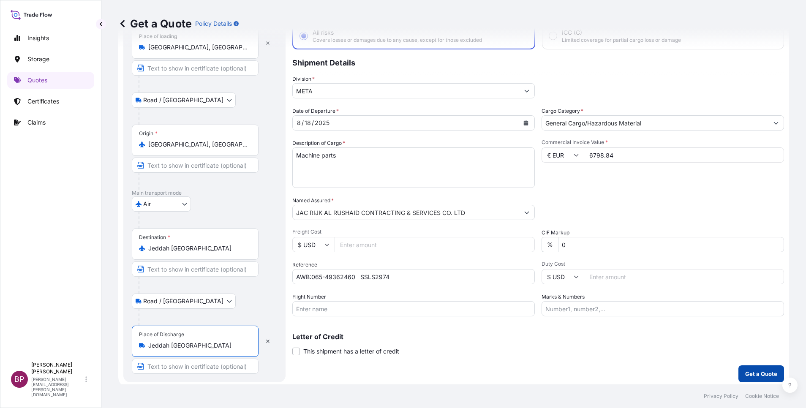
type input "Jeddah Saudi Arabia"
click at [745, 373] on p "Get a Quote" at bounding box center [761, 374] width 32 height 8
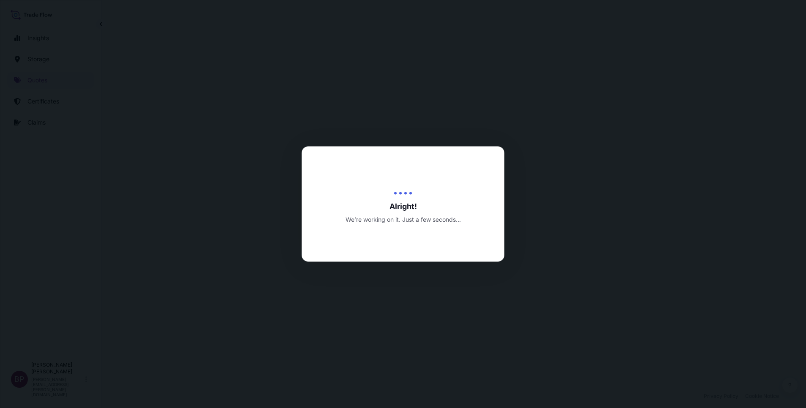
select select "Road / Inland"
select select "Air"
select select "Road / Inland"
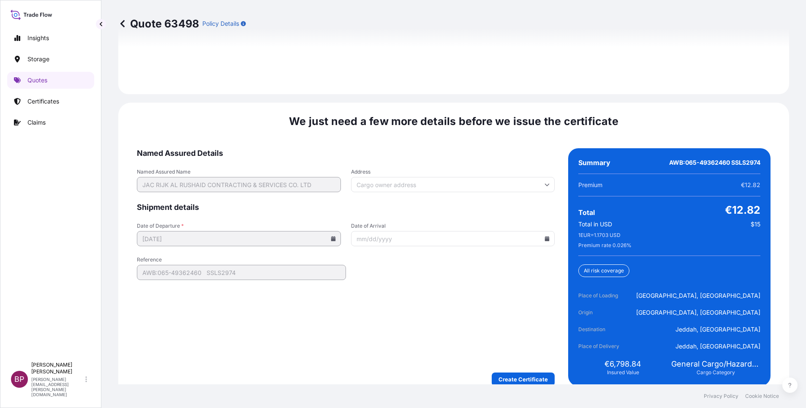
scroll to position [1296, 0]
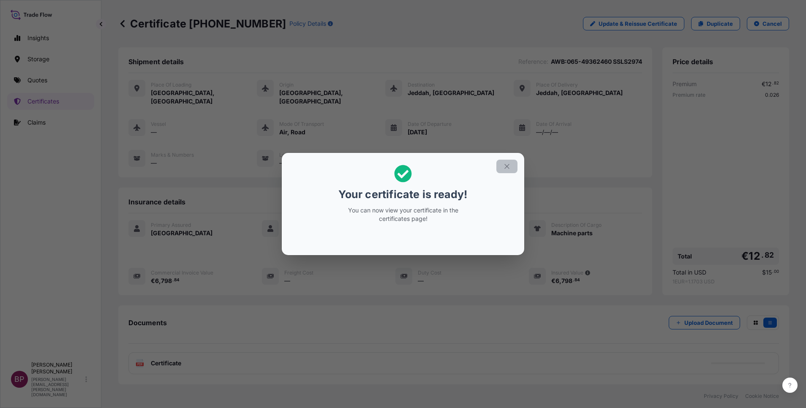
click at [503, 167] on icon "button" at bounding box center [507, 167] width 8 height 8
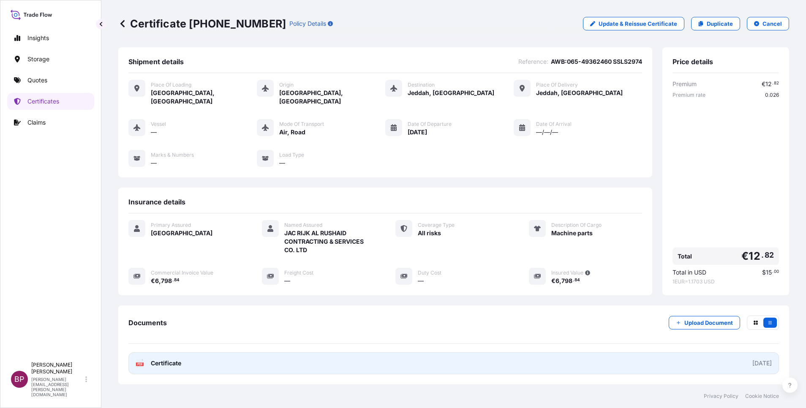
click at [174, 359] on span "Certificate" at bounding box center [166, 363] width 30 height 8
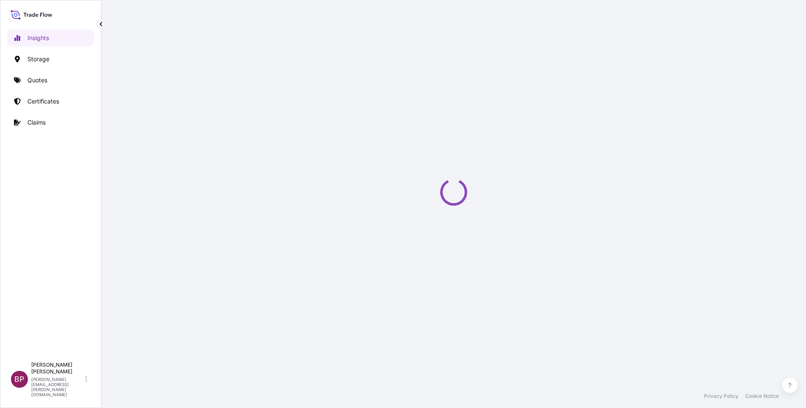
select select "2025"
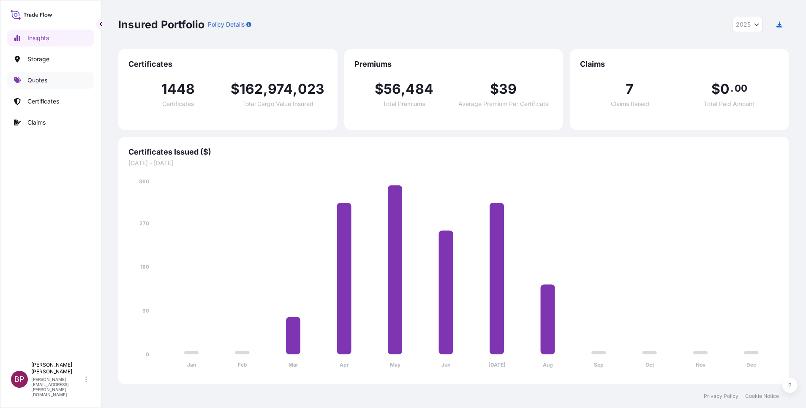
click at [35, 84] on p "Quotes" at bounding box center [37, 80] width 20 height 8
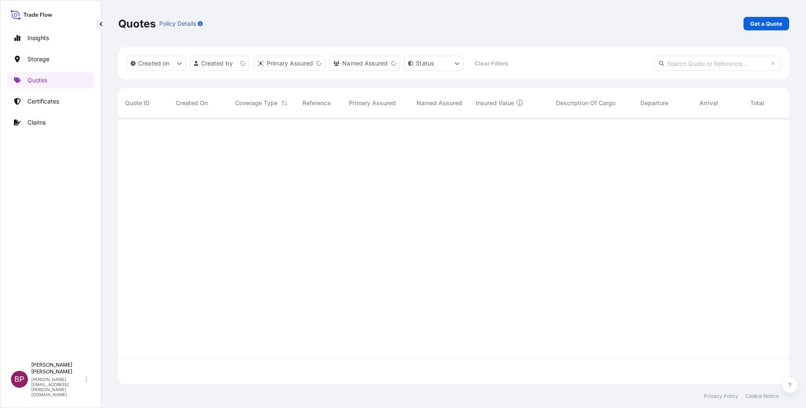
scroll to position [261, 661]
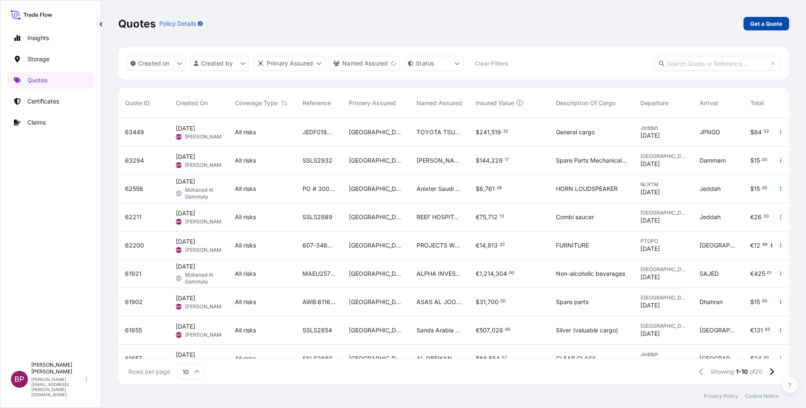
click at [765, 25] on p "Get a Quote" at bounding box center [766, 23] width 32 height 8
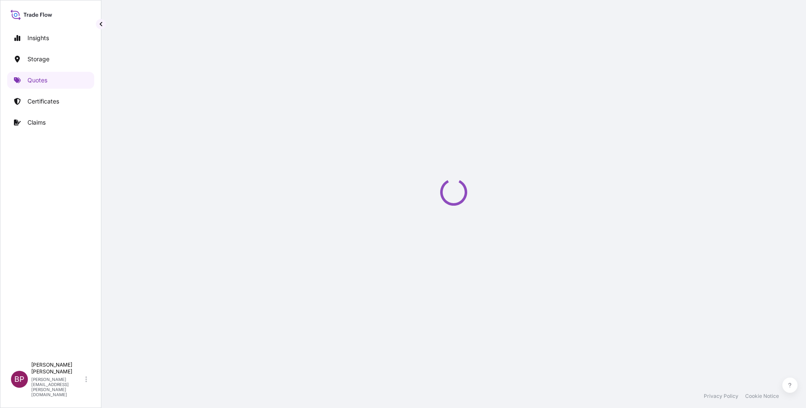
select select "Water"
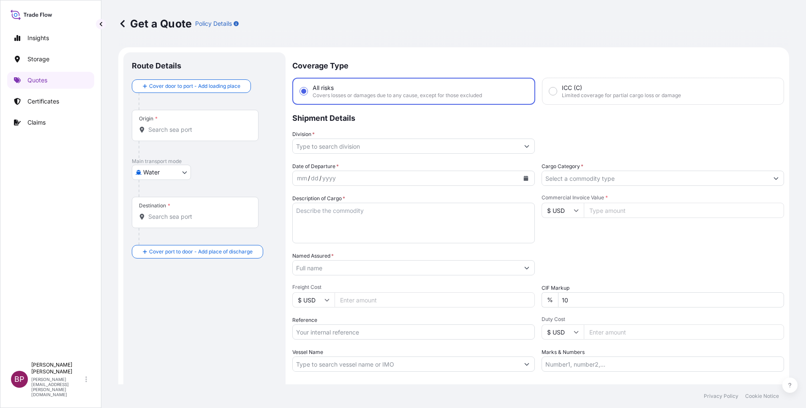
scroll to position [14, 0]
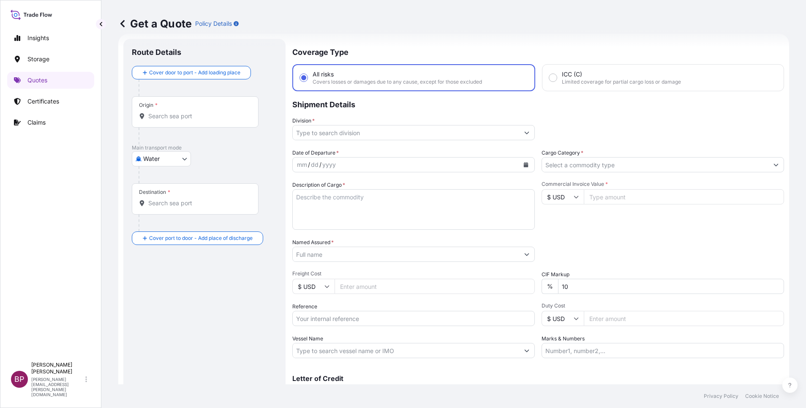
click at [773, 166] on icon "Show suggestions" at bounding box center [775, 164] width 5 height 5
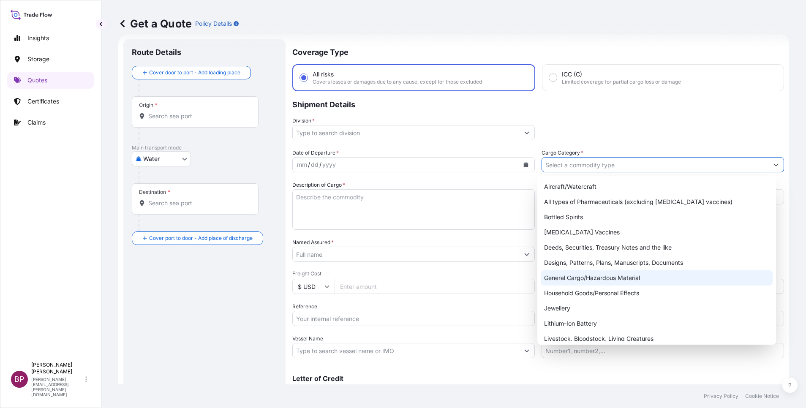
click at [601, 280] on div "General Cargo/Hazardous Material" at bounding box center [657, 277] width 232 height 15
type input "General Cargo/Hazardous Material"
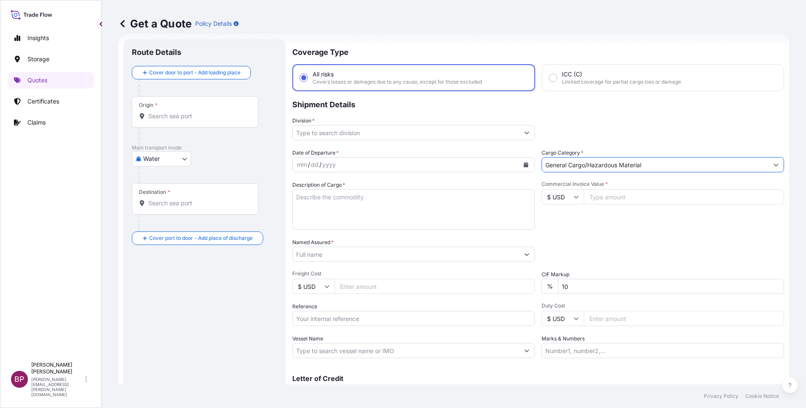
click at [525, 133] on icon "Show suggestions" at bounding box center [527, 133] width 5 height 3
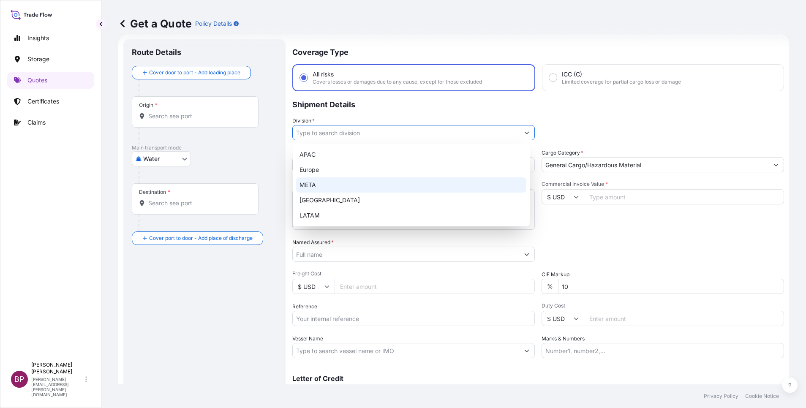
click at [345, 184] on div "META" at bounding box center [411, 184] width 230 height 15
type input "META"
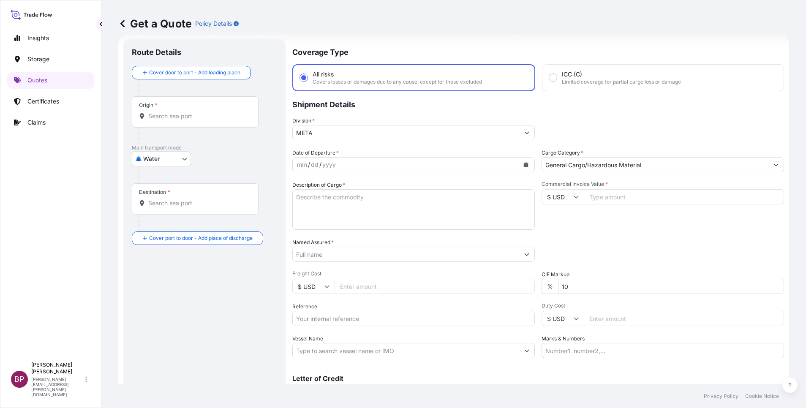
click at [610, 198] on input "Commercial Invoice Value *" at bounding box center [684, 196] width 200 height 15
paste input "41965.49"
type input "41965.49"
click at [386, 212] on textarea "Description of Cargo *" at bounding box center [413, 209] width 242 height 41
paste textarea "LED DISPLAY"
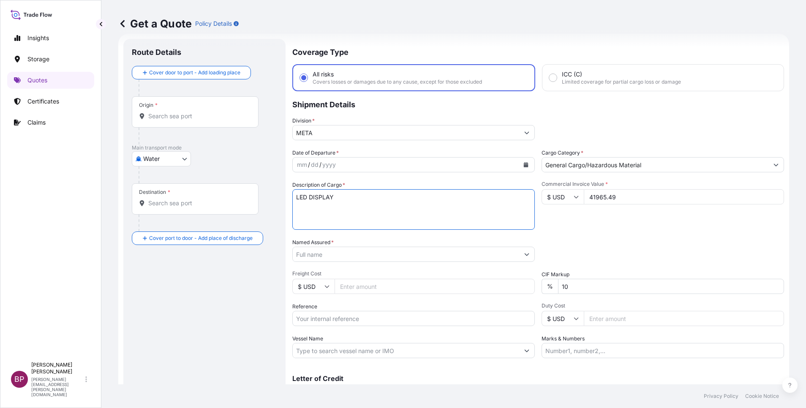
type textarea "LED DISPLAY"
click at [346, 318] on input "Reference" at bounding box center [413, 318] width 242 height 15
paste input "SSLS2903"
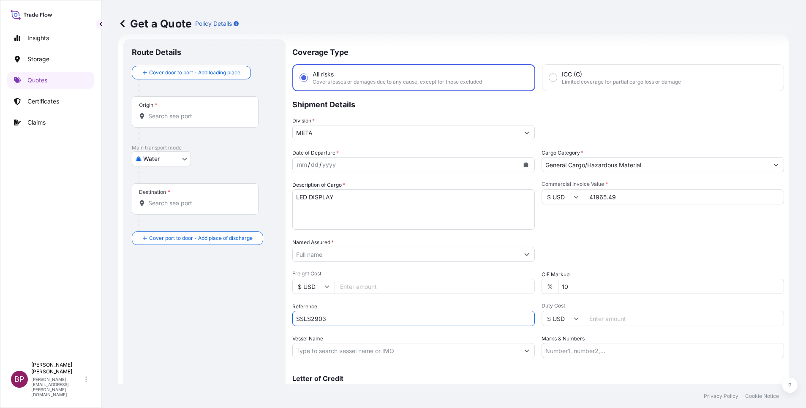
type input "SSLS2903"
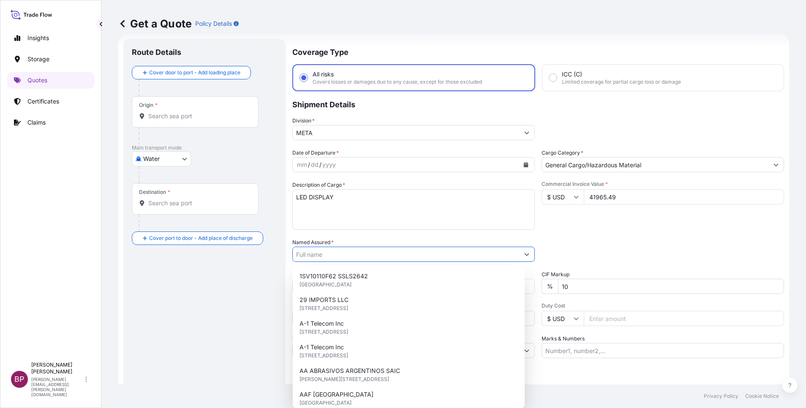
click at [343, 255] on input "Named Assured *" at bounding box center [406, 254] width 226 height 15
paste input "INTERNATIONAL DESIGN ENGINEERING & CONTRACTING CO. LTD."
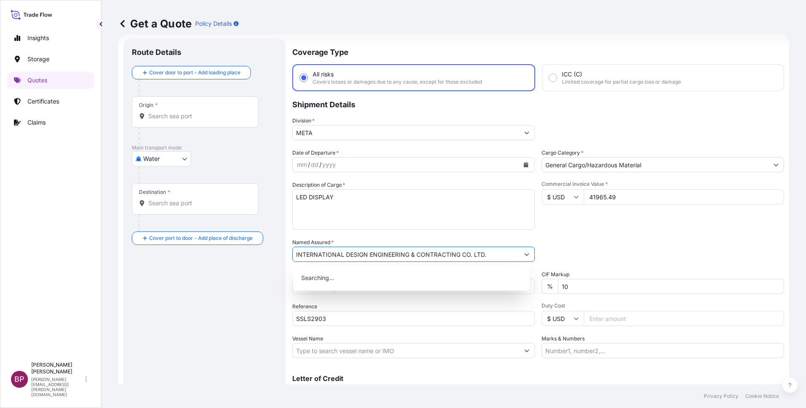
type input "INTERNATIONAL DESIGN ENGINEERING & CONTRACTING CO. LTD."
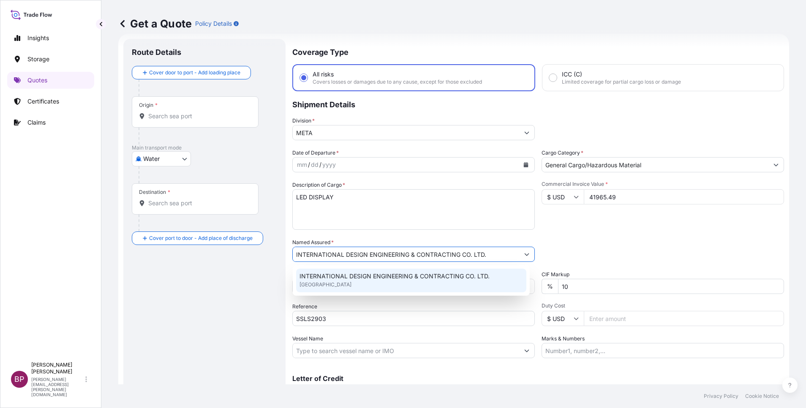
click at [524, 166] on icon "Calendar" at bounding box center [526, 164] width 5 height 5
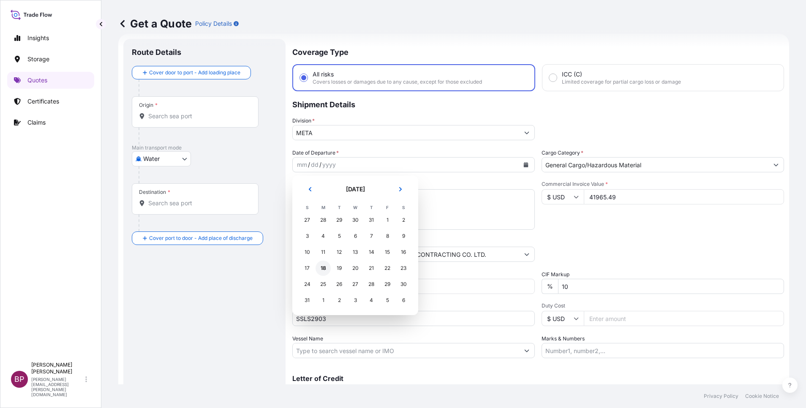
click at [325, 268] on div "18" at bounding box center [323, 268] width 15 height 15
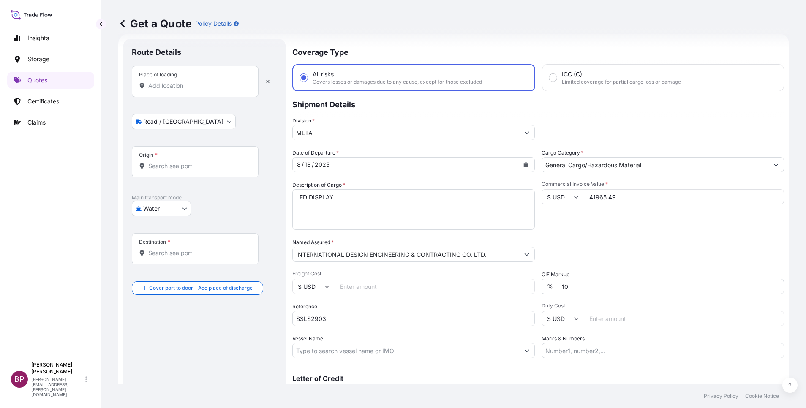
click at [184, 85] on input "Place of loading" at bounding box center [198, 86] width 100 height 8
paste input "SHEKOU"
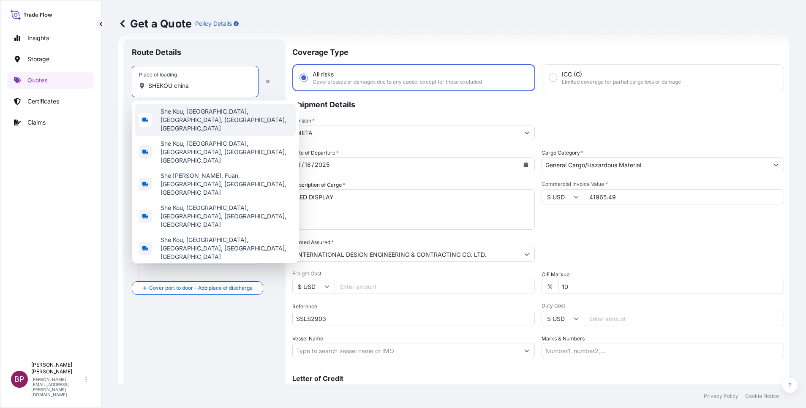
click at [207, 117] on span "She Kou, Nanshan, Shenzhen, Guangdong Province, China" at bounding box center [227, 119] width 132 height 25
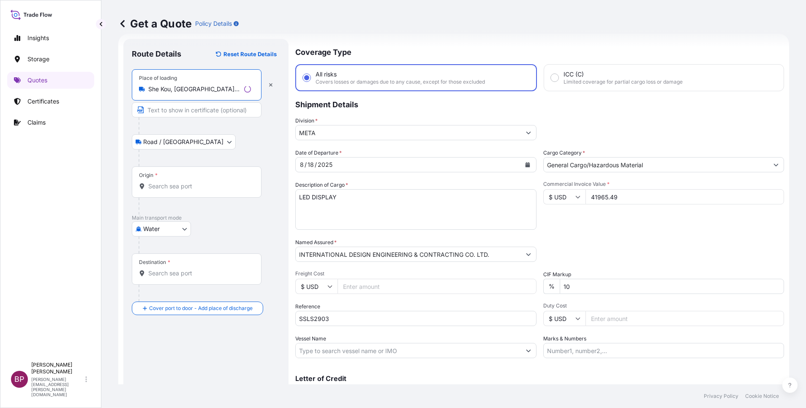
type input "She Kou, Nanshan, Shenzhen, Guangdong Province, China"
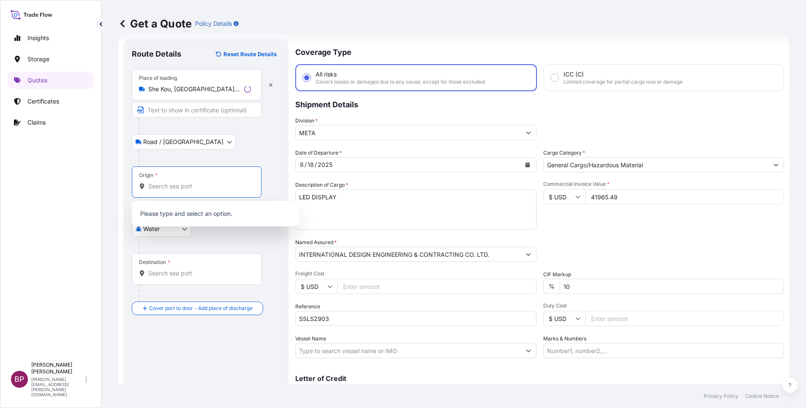
drag, startPoint x: 175, startPoint y: 183, endPoint x: 184, endPoint y: 185, distance: 9.5
click at [174, 183] on input "Origin *" at bounding box center [199, 186] width 103 height 8
paste input "SHEKOU"
click at [218, 216] on span "CNSHK - Shekou Pt, China" at bounding box center [219, 214] width 117 height 8
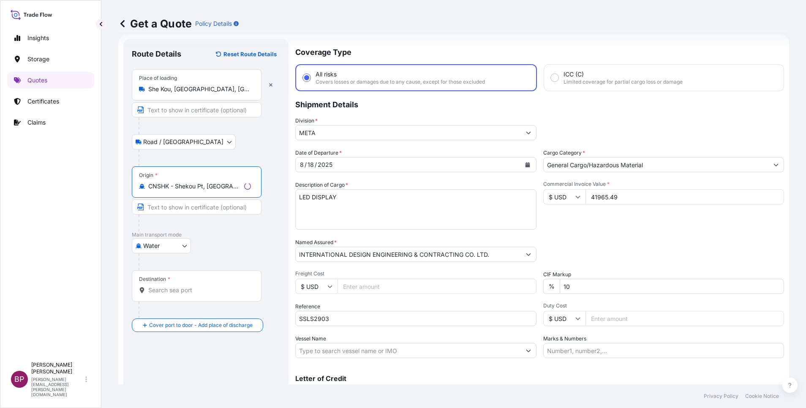
type input "CNSHK - Shekou Pt, China"
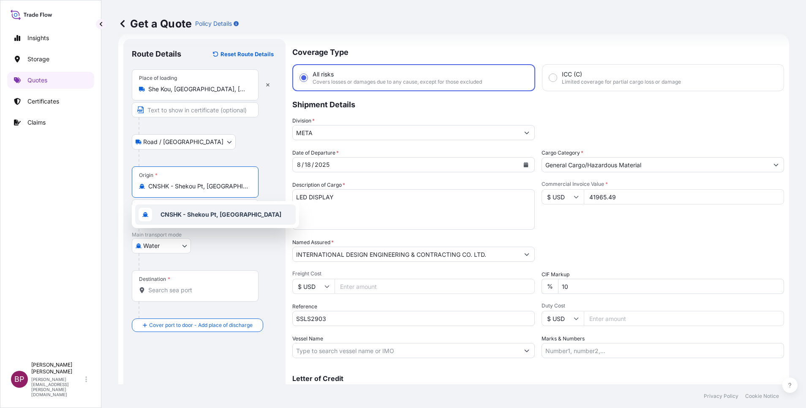
click at [224, 210] on span "CNSHK - Shekou Pt, China" at bounding box center [221, 214] width 121 height 8
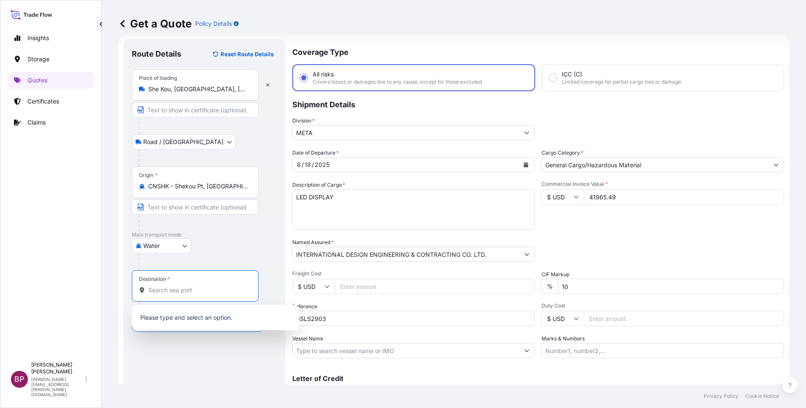
click at [212, 290] on input "Destination *" at bounding box center [198, 290] width 100 height 8
paste input "JEBEL ALI"
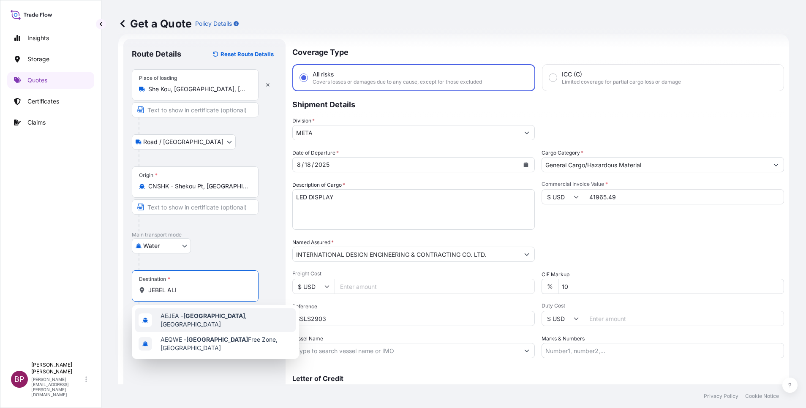
click at [232, 317] on span "AEJEA - Jebel Ali , United Arab Emirates" at bounding box center [227, 320] width 132 height 17
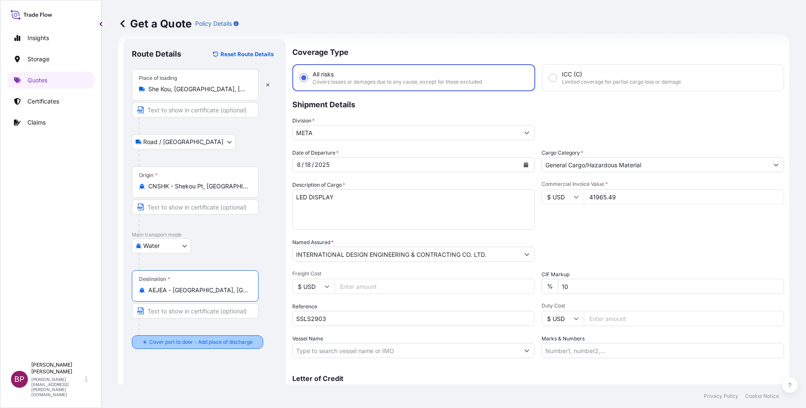
type input "AEJEA - Jebel Ali, United Arab Emirates"
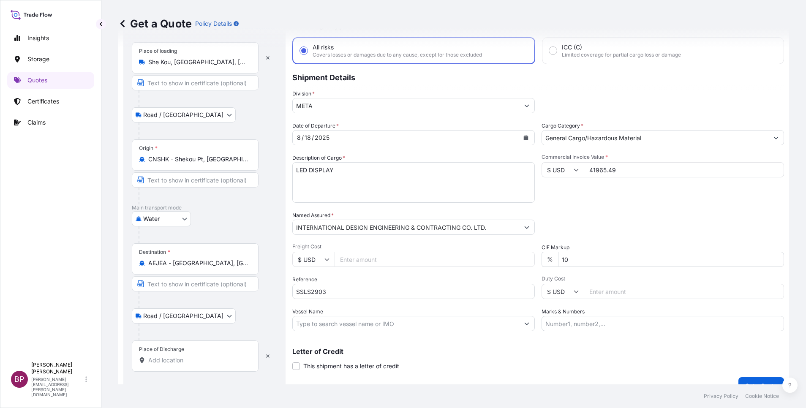
scroll to position [55, 0]
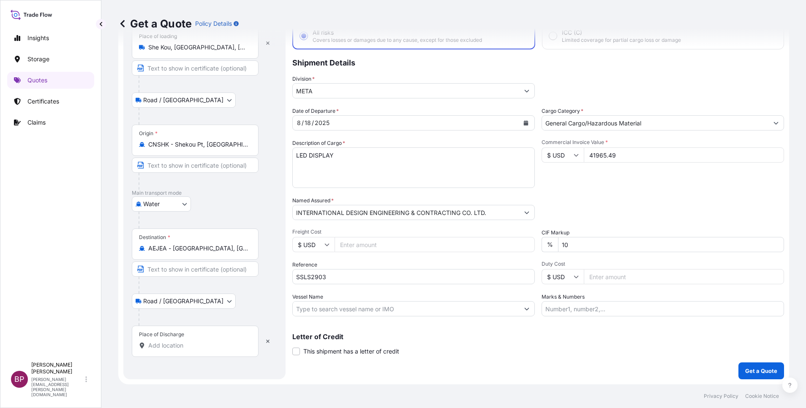
click at [194, 348] on input "Place of Discharge" at bounding box center [198, 345] width 100 height 8
paste input "JEBEL ALI"
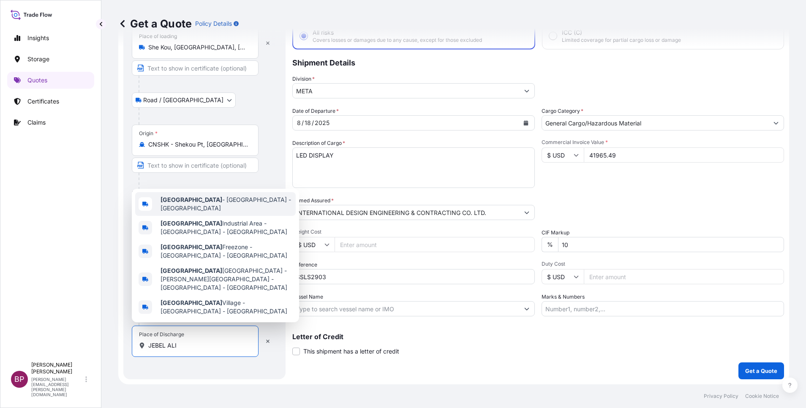
click at [222, 212] on span "Jebel Ali - Dubai - United Arab Emirates" at bounding box center [227, 204] width 132 height 17
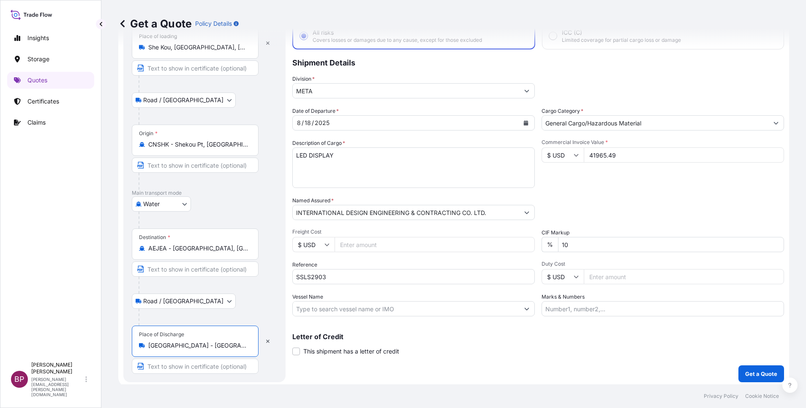
scroll to position [58, 0]
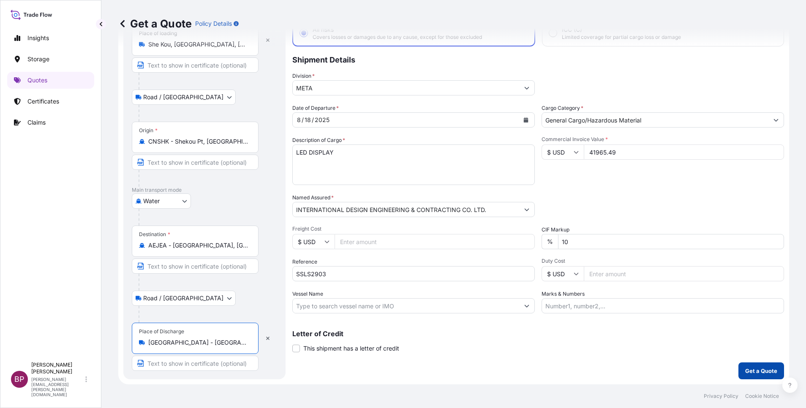
type input "Jebel Ali - Dubai - United Arab Emirates"
click at [745, 370] on p "Get a Quote" at bounding box center [761, 371] width 32 height 8
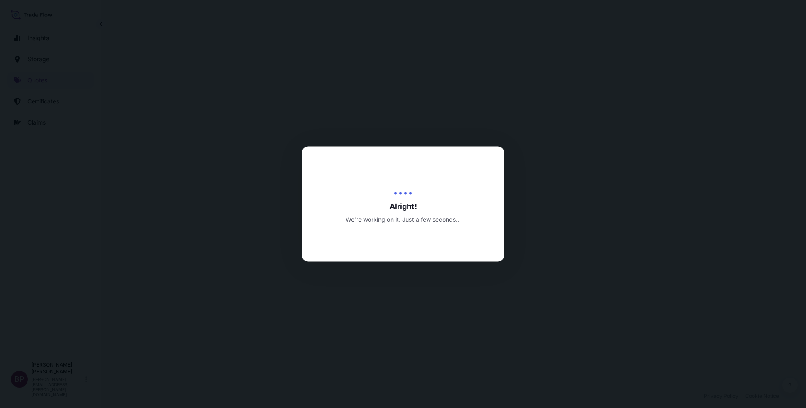
select select "Road / Inland"
select select "Water"
select select "Road / Inland"
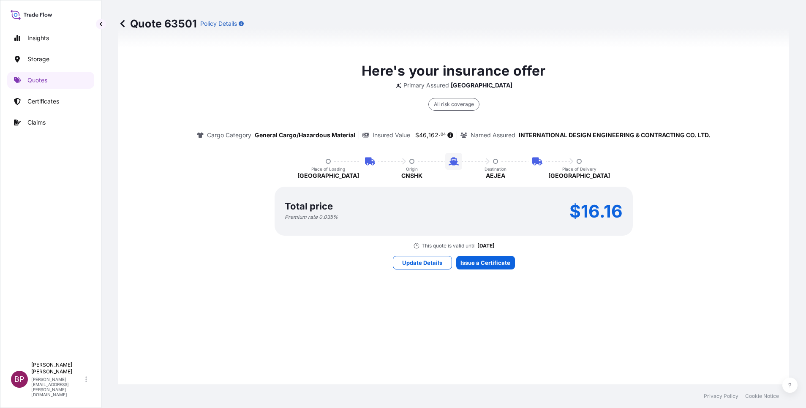
scroll to position [596, 0]
click at [427, 265] on p "Update Details" at bounding box center [422, 262] width 40 height 8
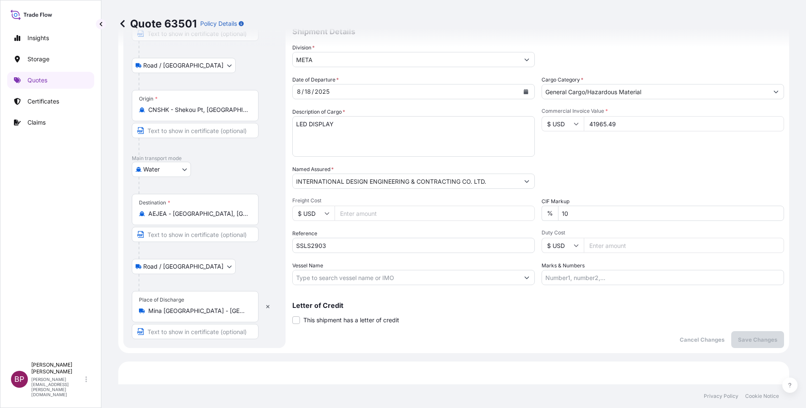
scroll to position [14, 0]
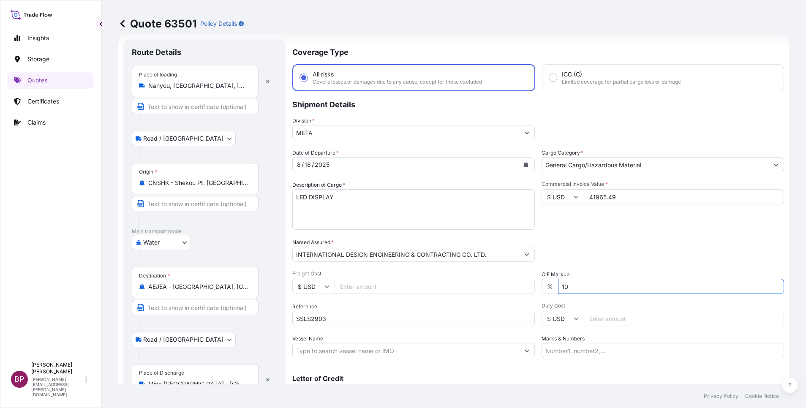
drag, startPoint x: 573, startPoint y: 286, endPoint x: 496, endPoint y: 286, distance: 76.5
click at [497, 286] on div "Date of Departure * 8 / 18 / 2025 Cargo Category * General Cargo/Hazardous Mate…" at bounding box center [538, 254] width 492 height 210
type input "0"
click at [661, 238] on div "Date of Departure * 8 / 18 / 2025 Cargo Category * General Cargo/Hazardous Mate…" at bounding box center [538, 254] width 492 height 210
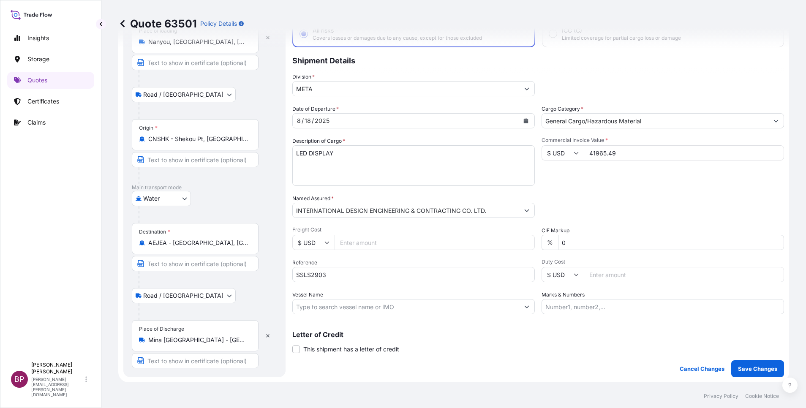
scroll to position [140, 0]
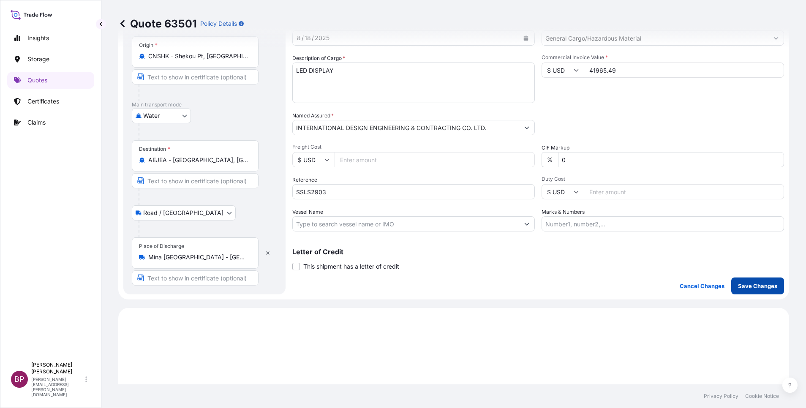
click at [741, 287] on p "Save Changes" at bounding box center [757, 286] width 39 height 8
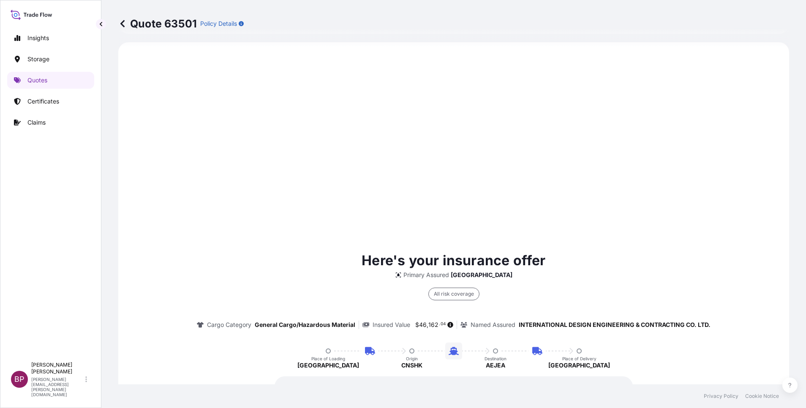
select select "Road / Inland"
select select "Water"
select select "Road / Inland"
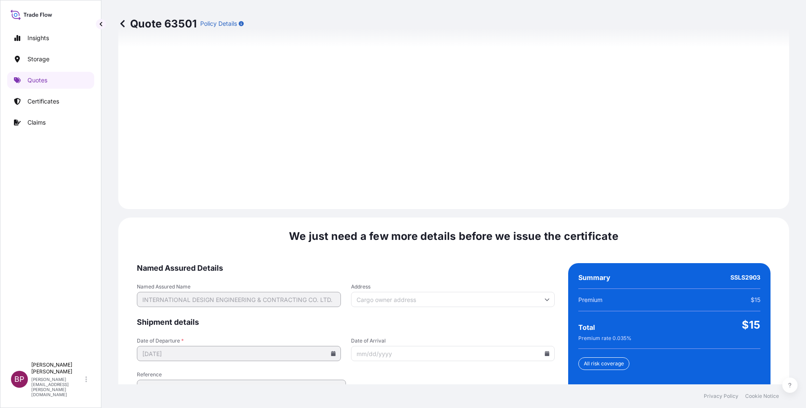
scroll to position [1252, 0]
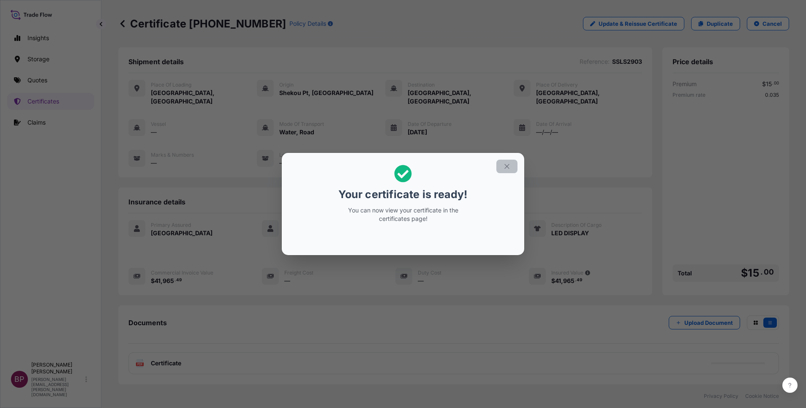
click at [507, 166] on icon "button" at bounding box center [507, 167] width 8 height 8
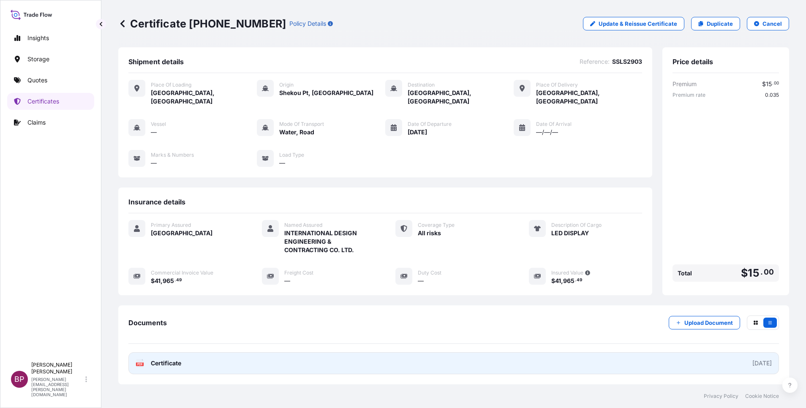
click at [180, 359] on span "Certificate" at bounding box center [166, 363] width 30 height 8
